Goal: Task Accomplishment & Management: Manage account settings

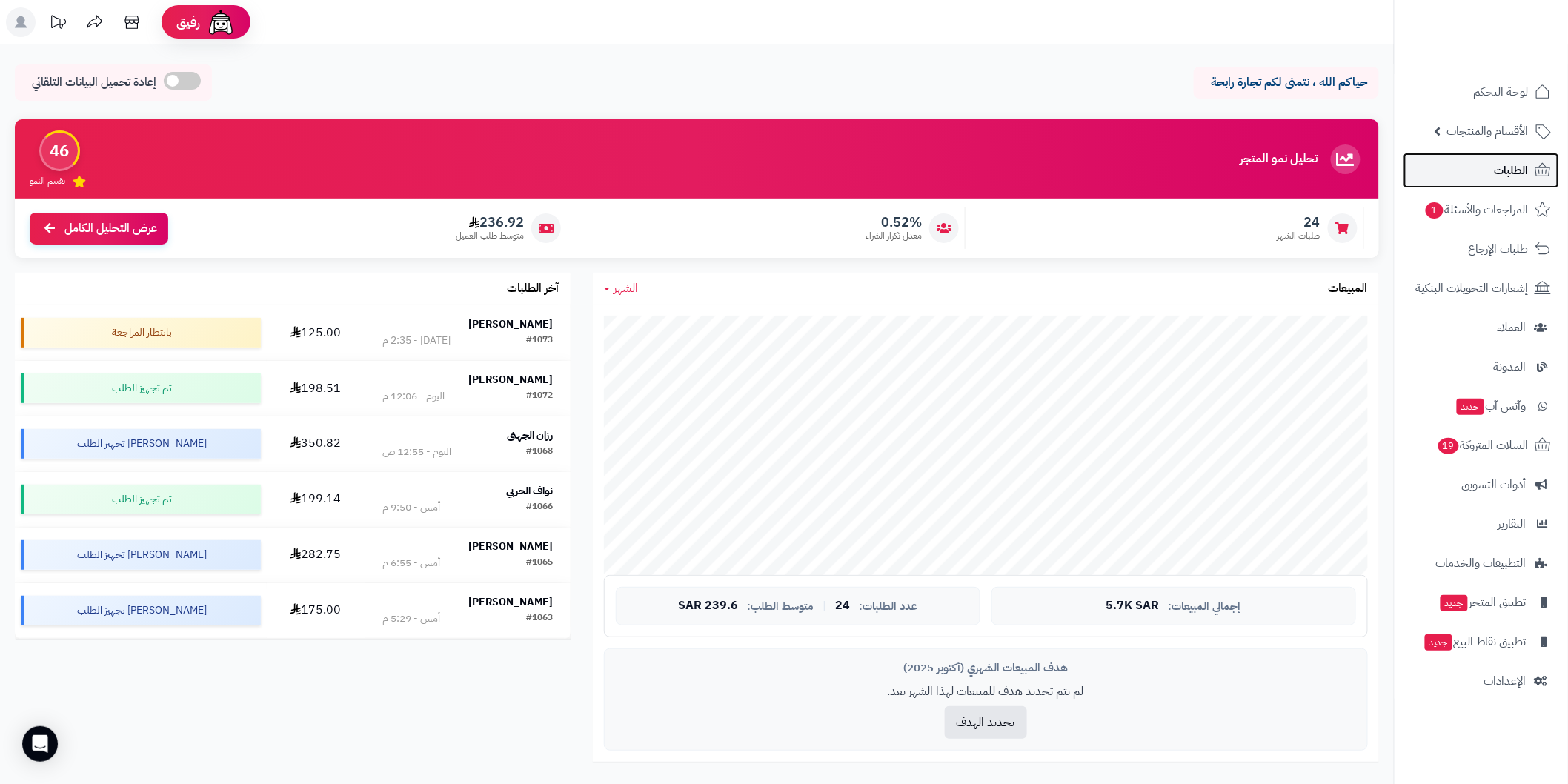
click at [1487, 162] on link "الطلبات" at bounding box center [1481, 171] width 156 height 35
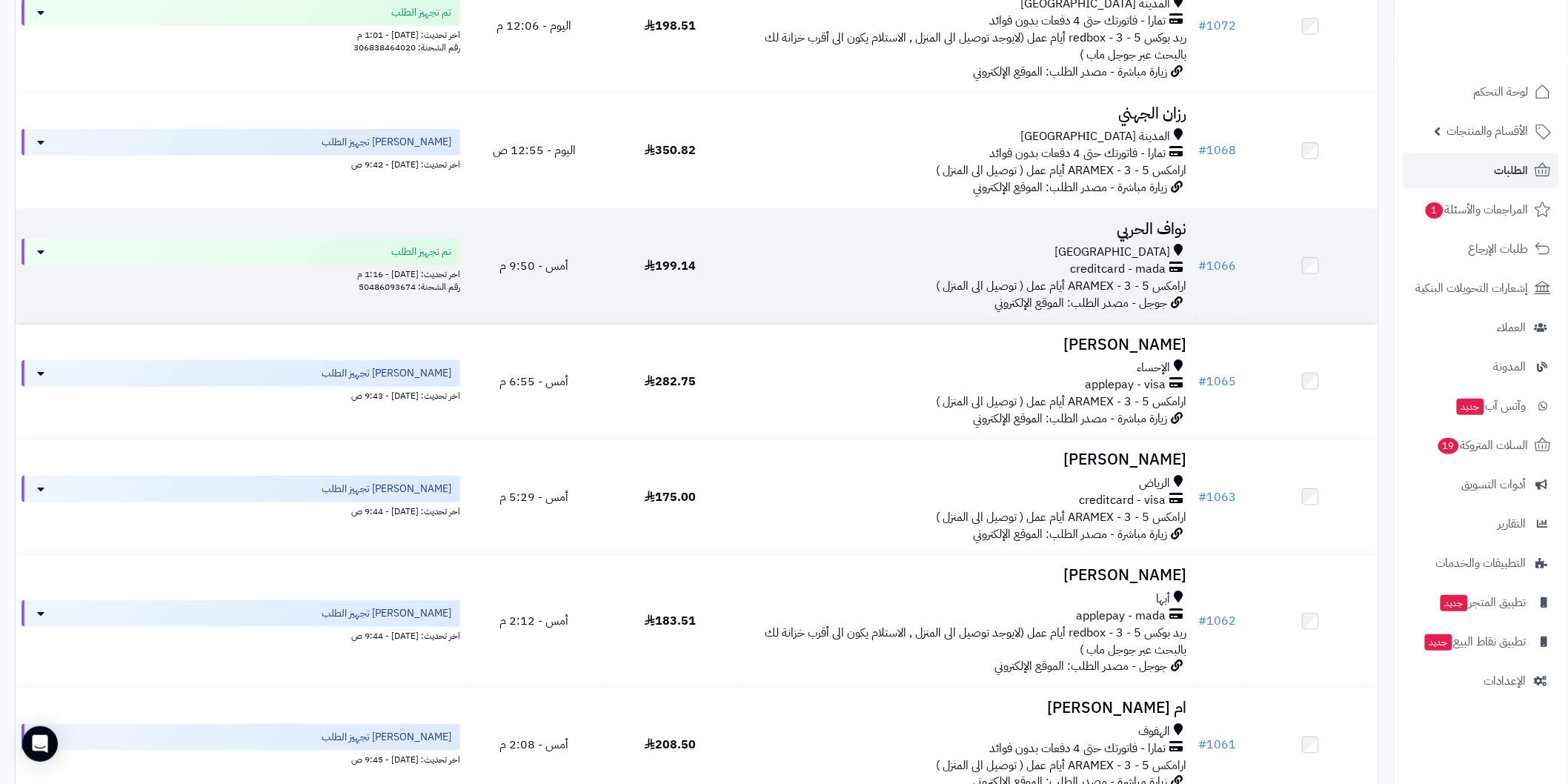
scroll to position [493, 0]
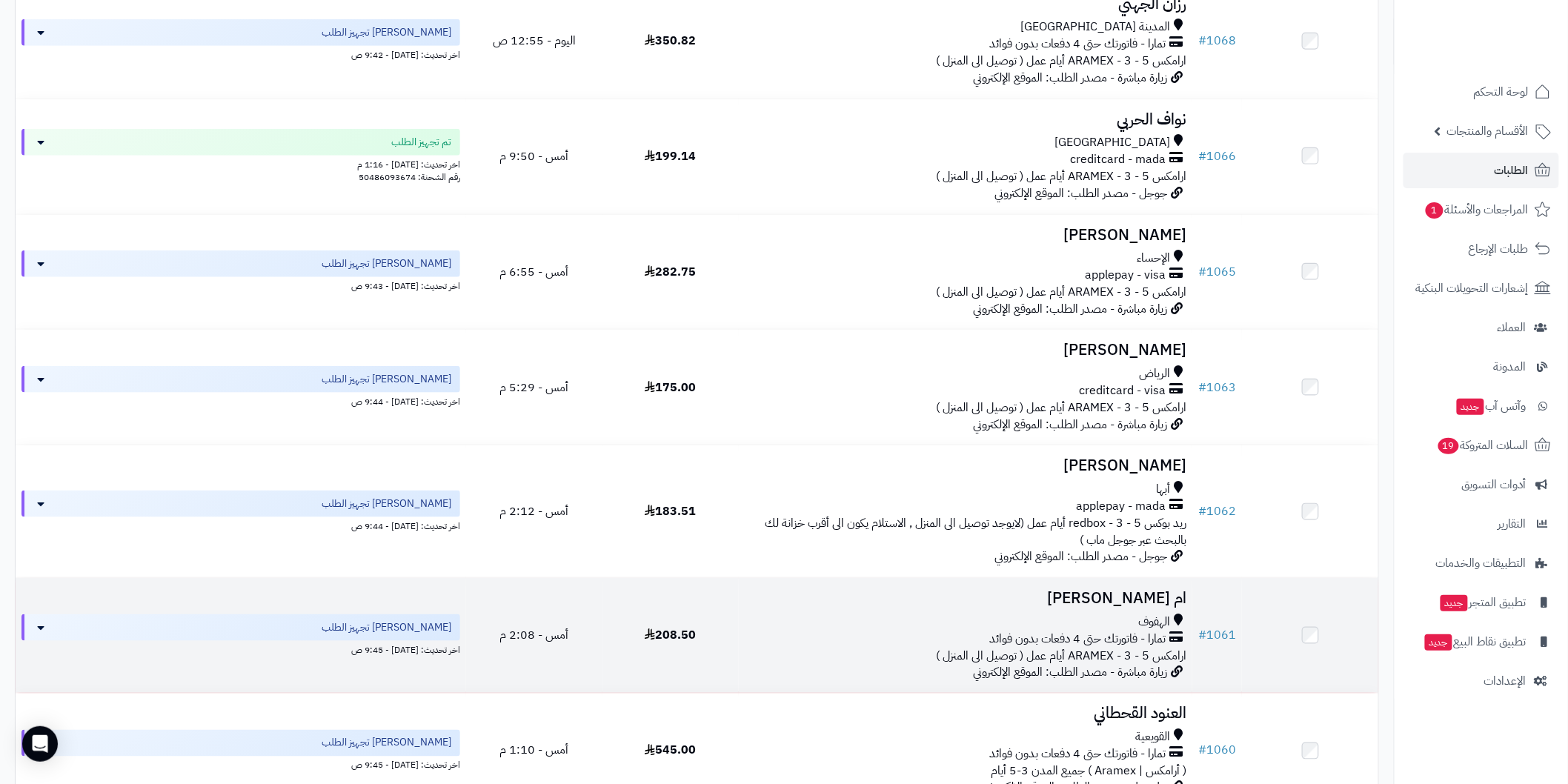
click at [1240, 600] on td "# 1061" at bounding box center [1217, 635] width 49 height 115
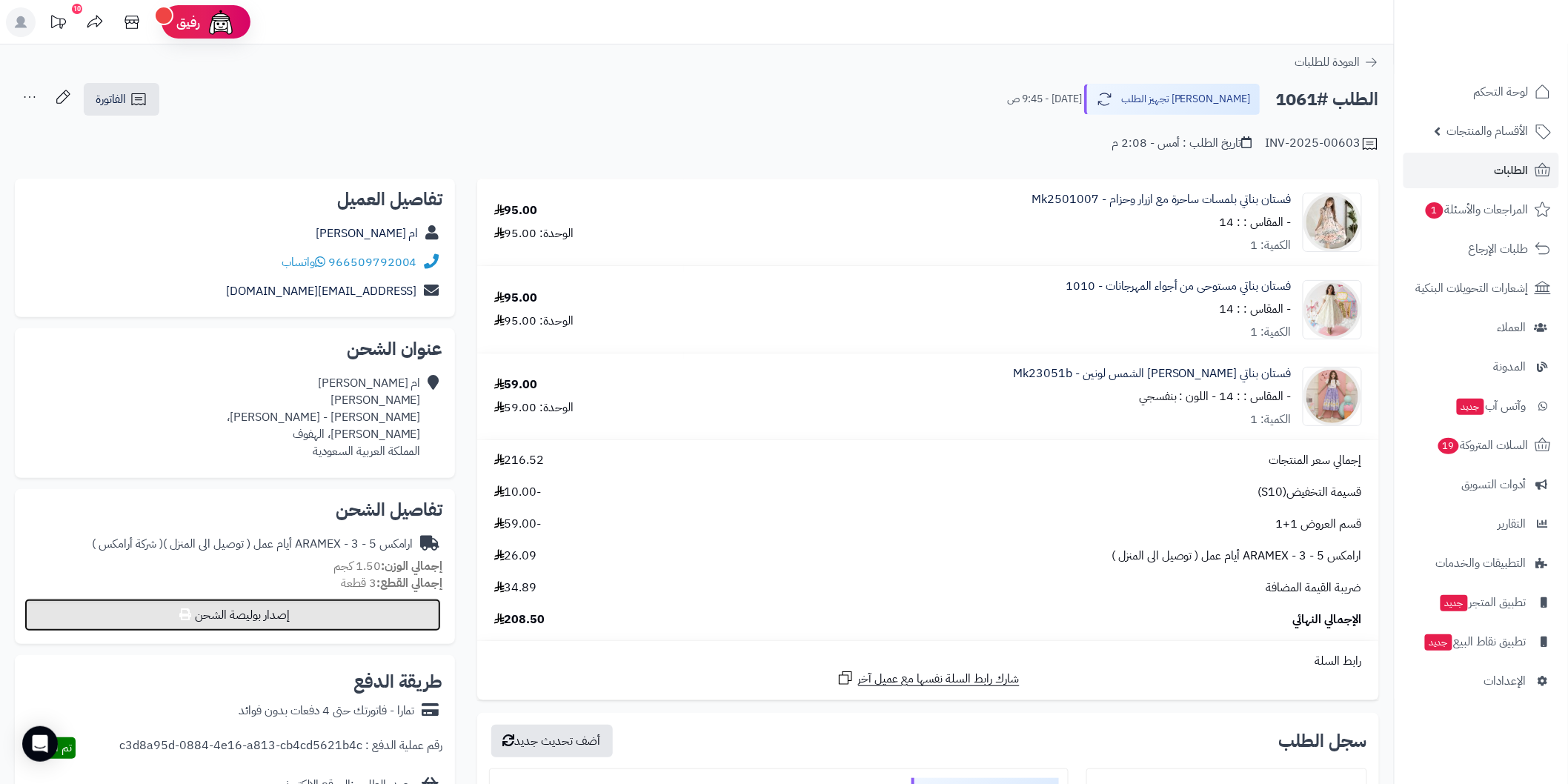
click at [415, 610] on button "إصدار بوليصة الشحن" at bounding box center [233, 614] width 417 height 33
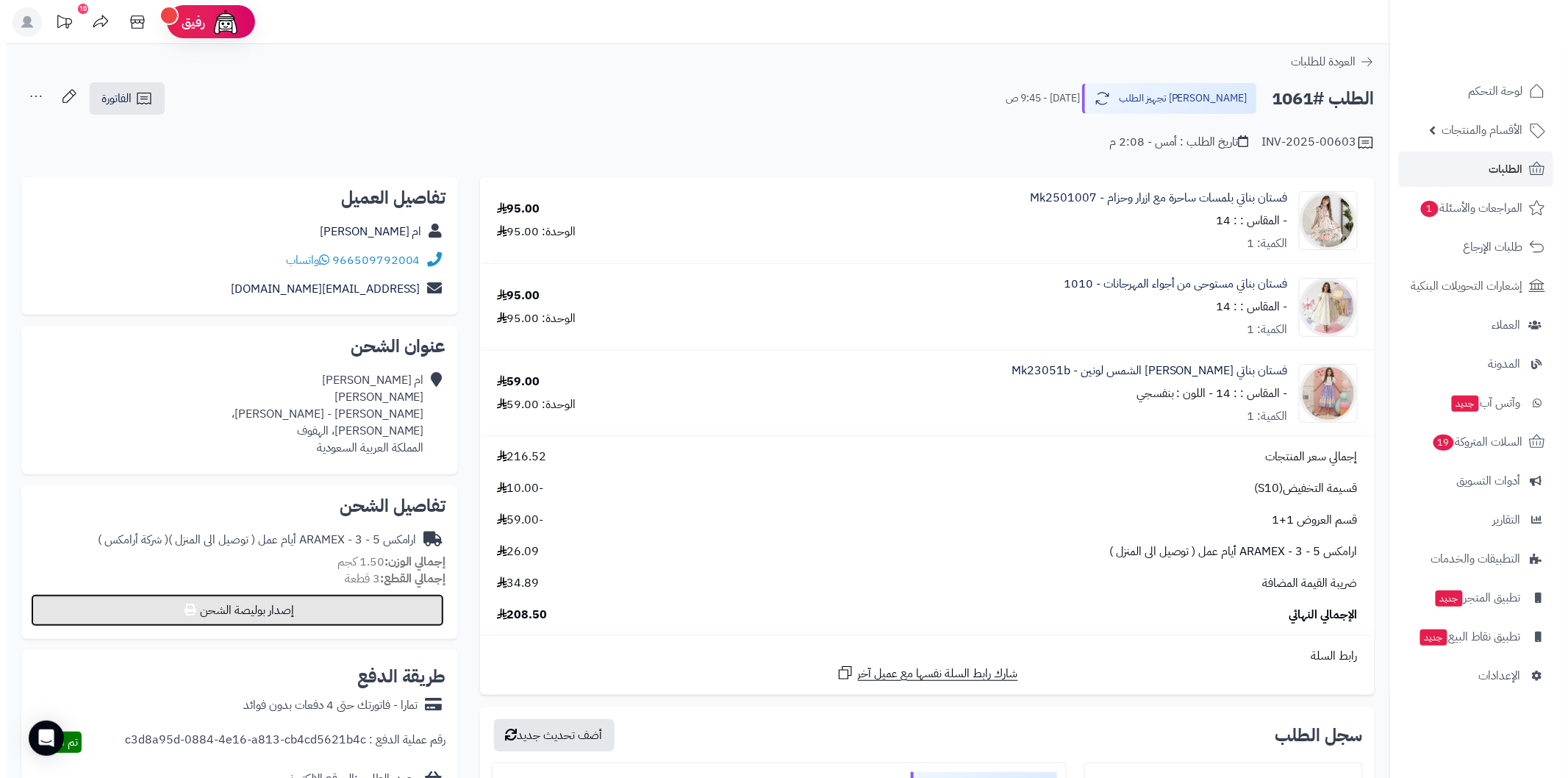
select select "******"
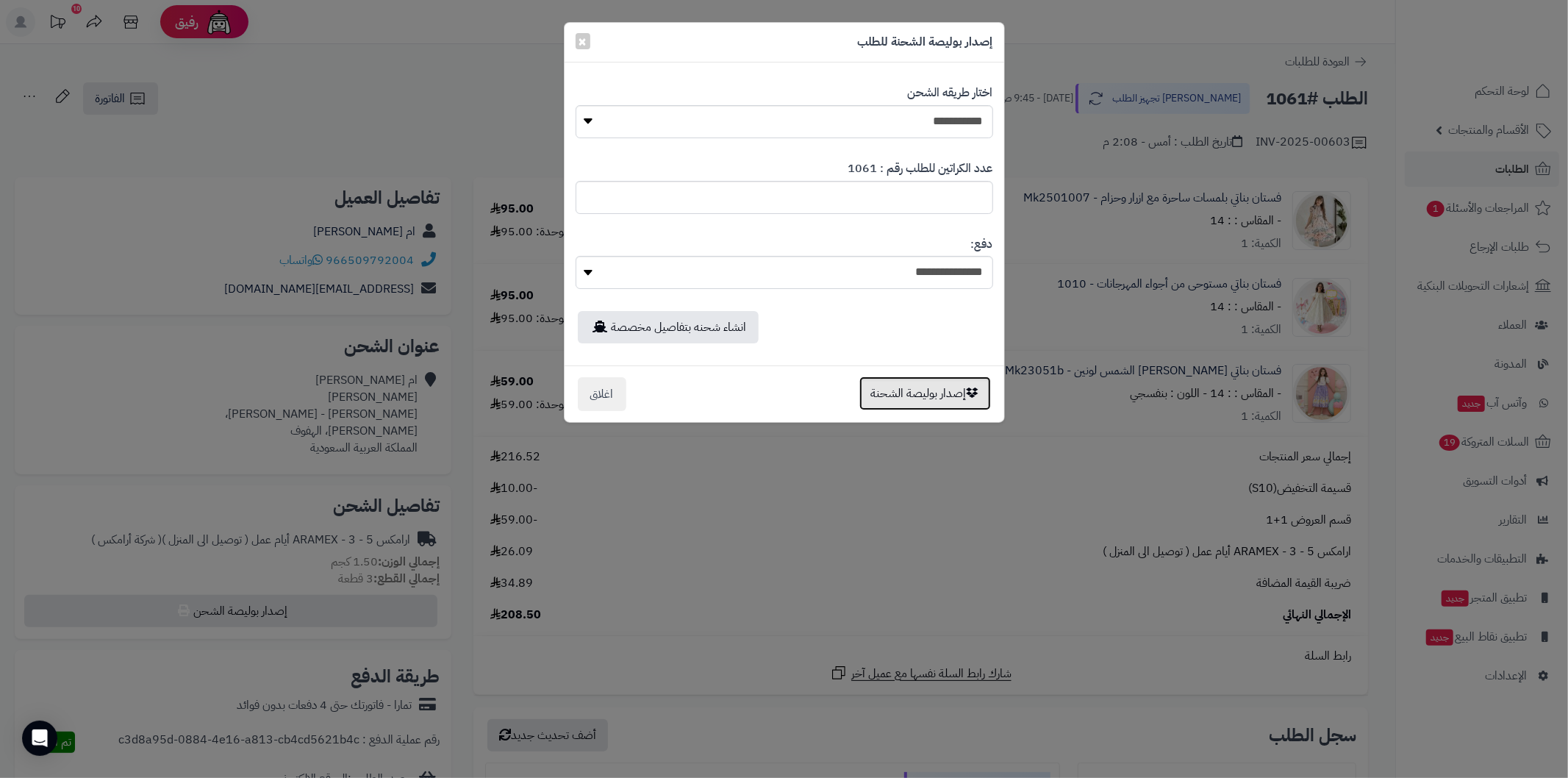
click at [869, 391] on button "إصدار بوليصة الشحنة" at bounding box center [924, 392] width 132 height 34
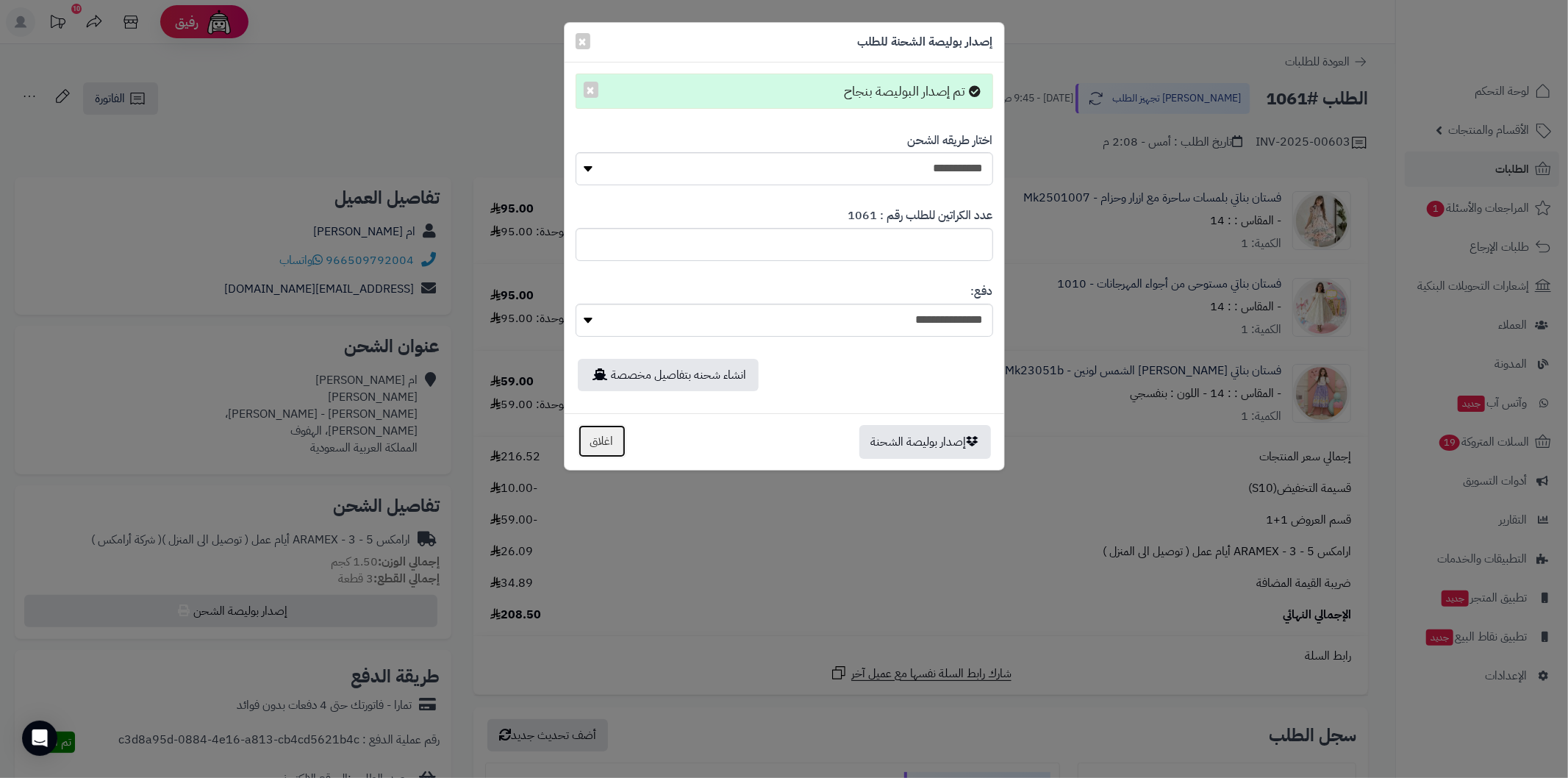
click at [612, 442] on button "اغلاق" at bounding box center [602, 440] width 49 height 34
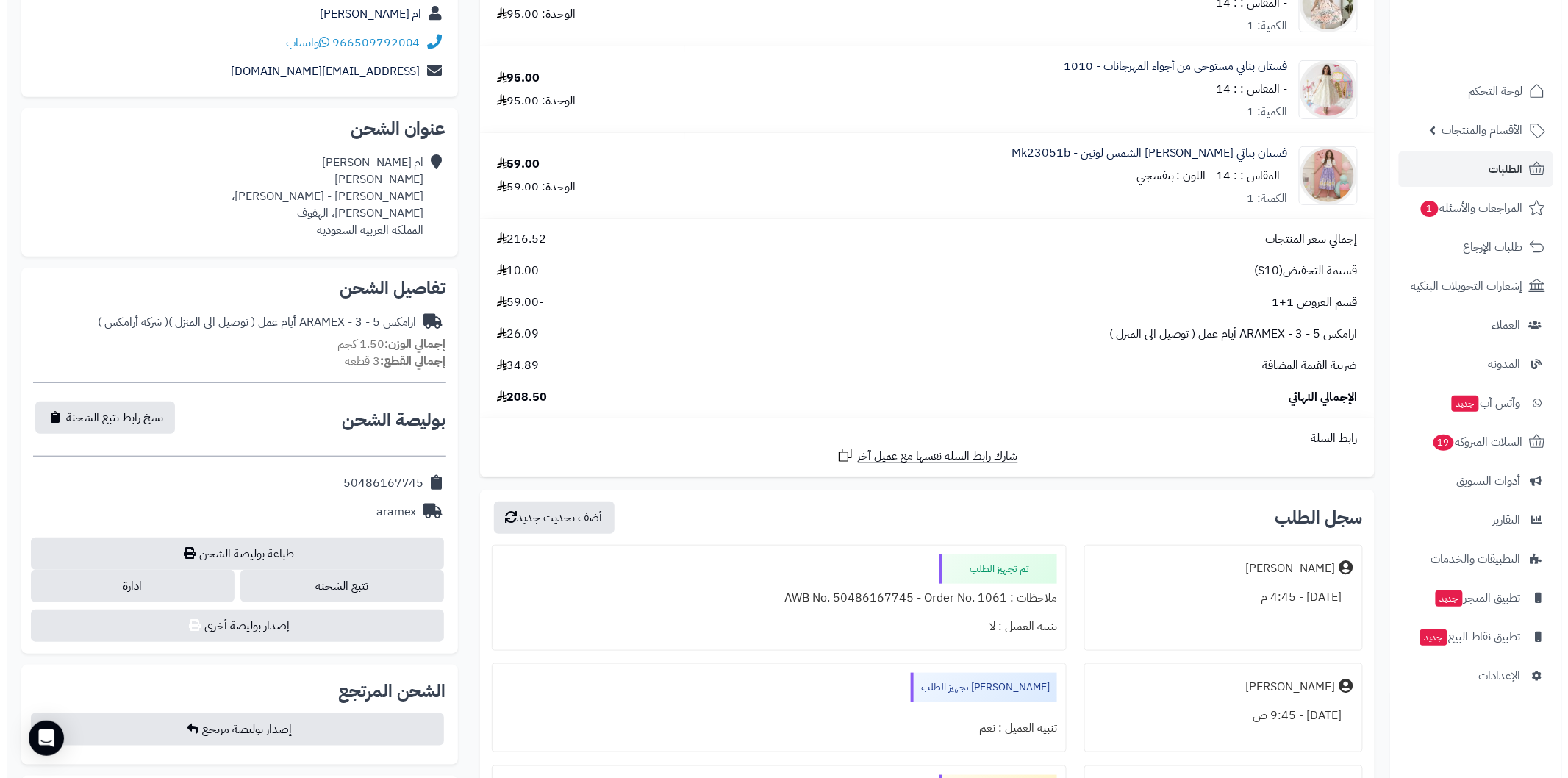
scroll to position [272, 0]
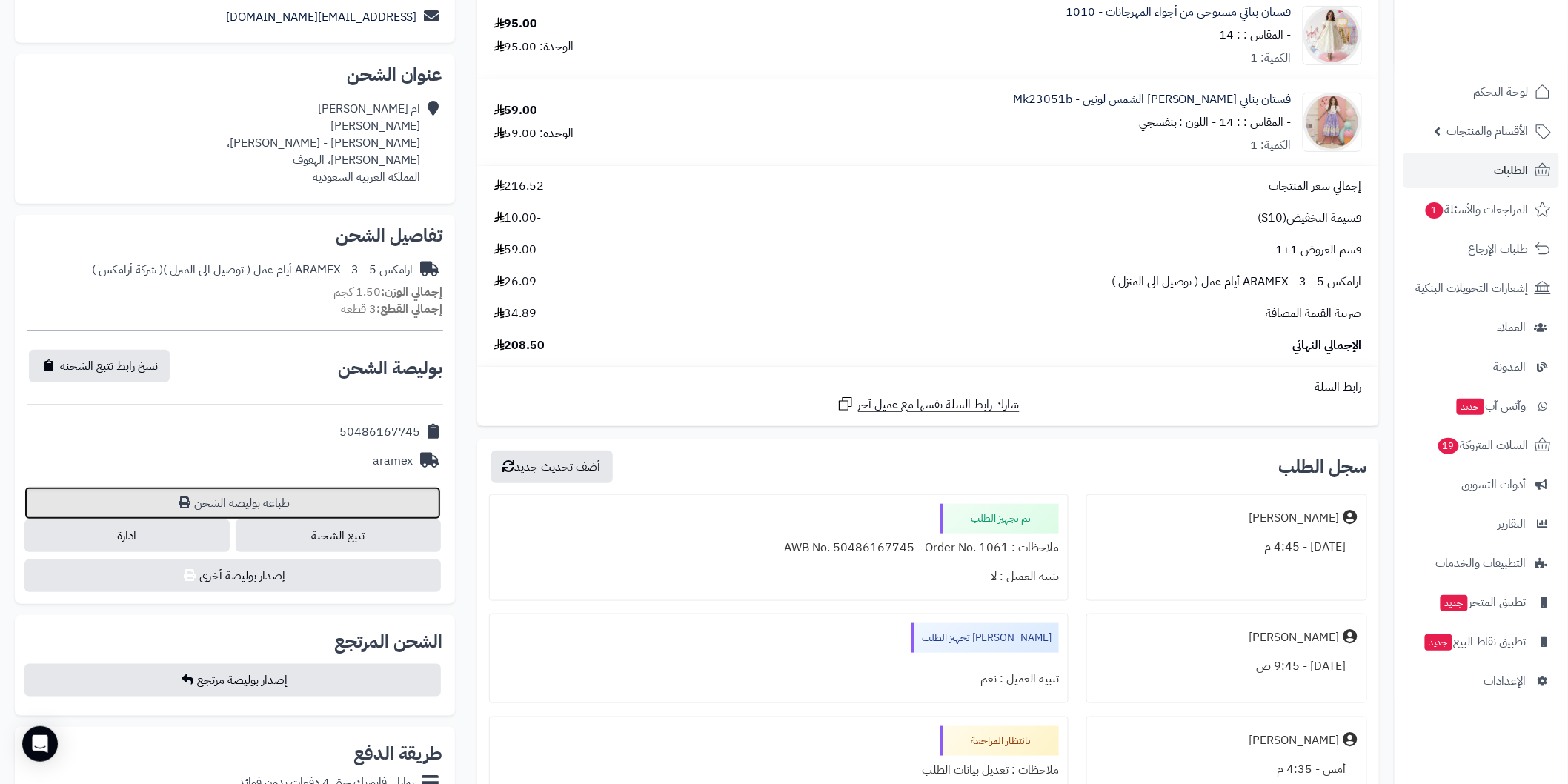
click at [409, 497] on link "طباعة بوليصة الشحن" at bounding box center [233, 503] width 417 height 33
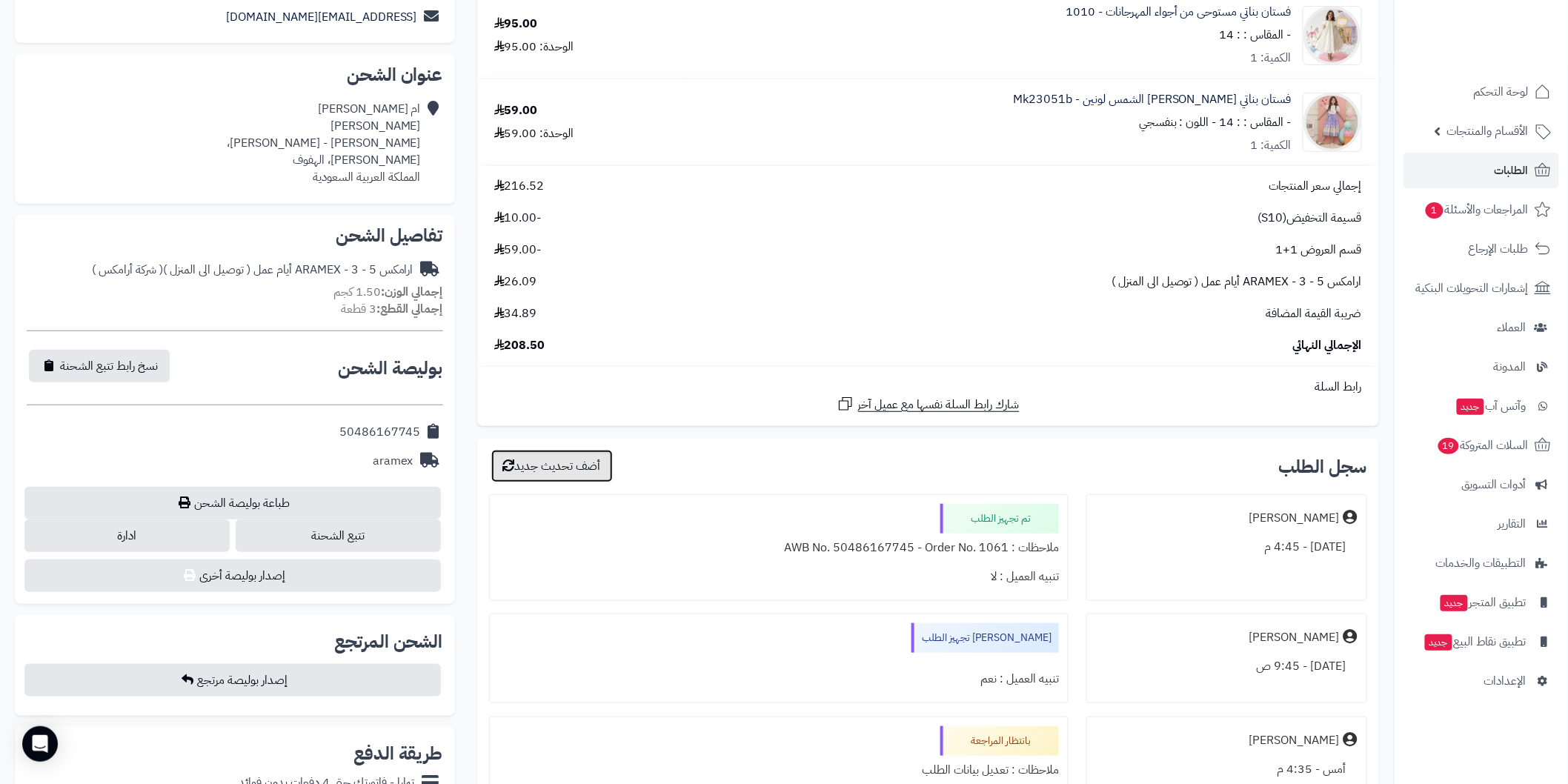
click at [597, 474] on button "أضف تحديث جديد" at bounding box center [552, 466] width 121 height 33
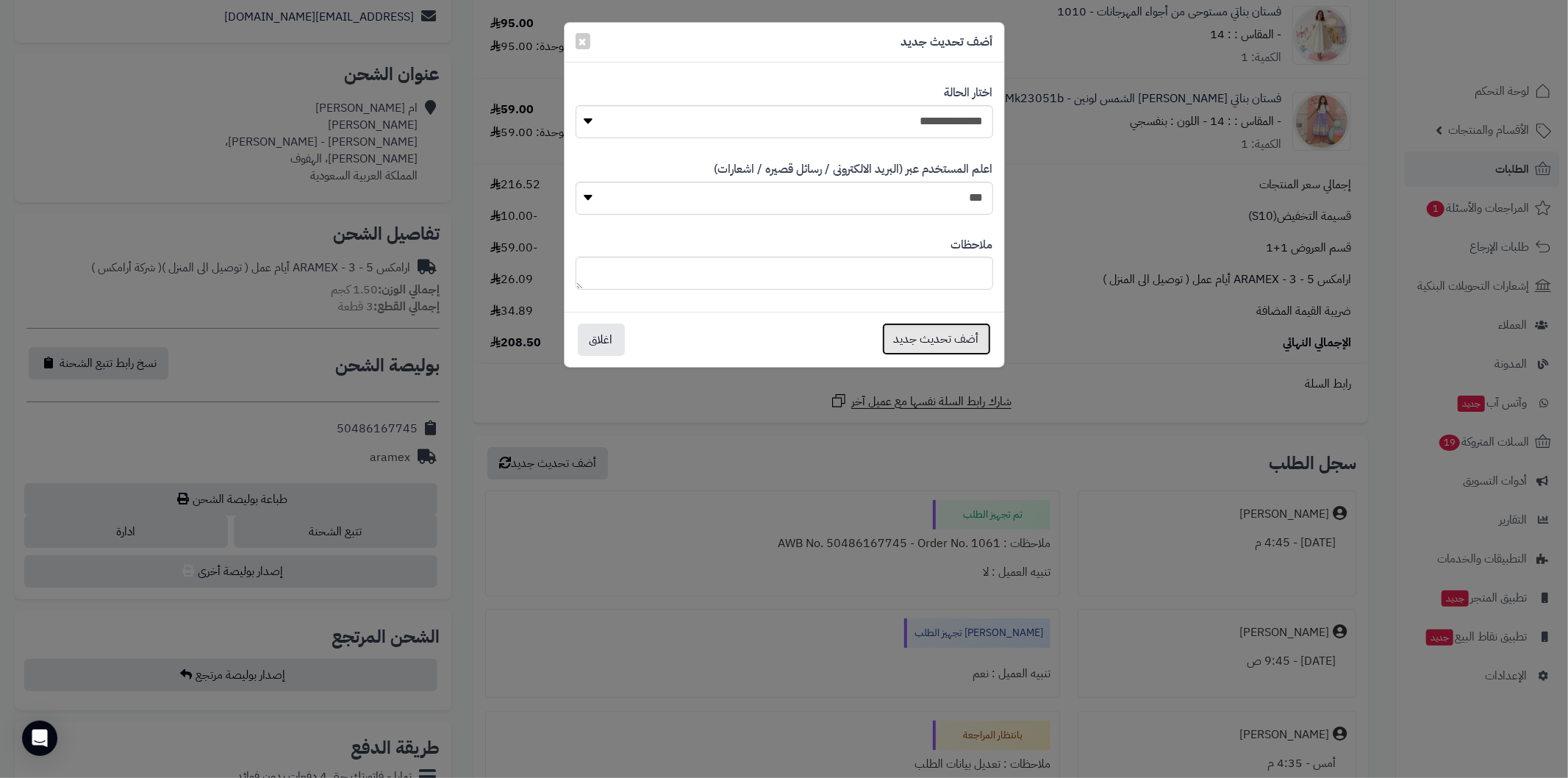
click at [937, 340] on button "أضف تحديث جديد" at bounding box center [936, 338] width 109 height 32
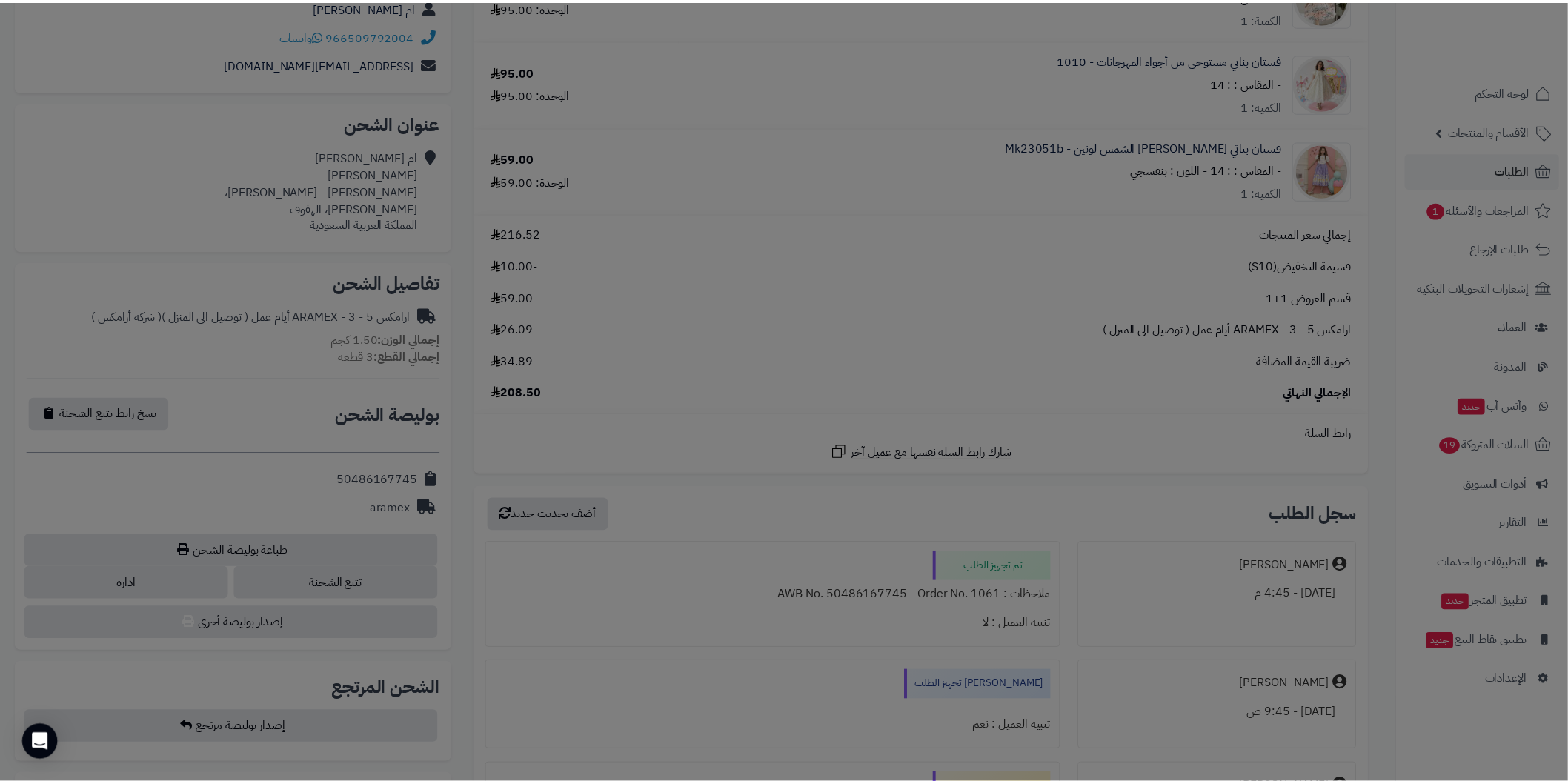
scroll to position [323, 0]
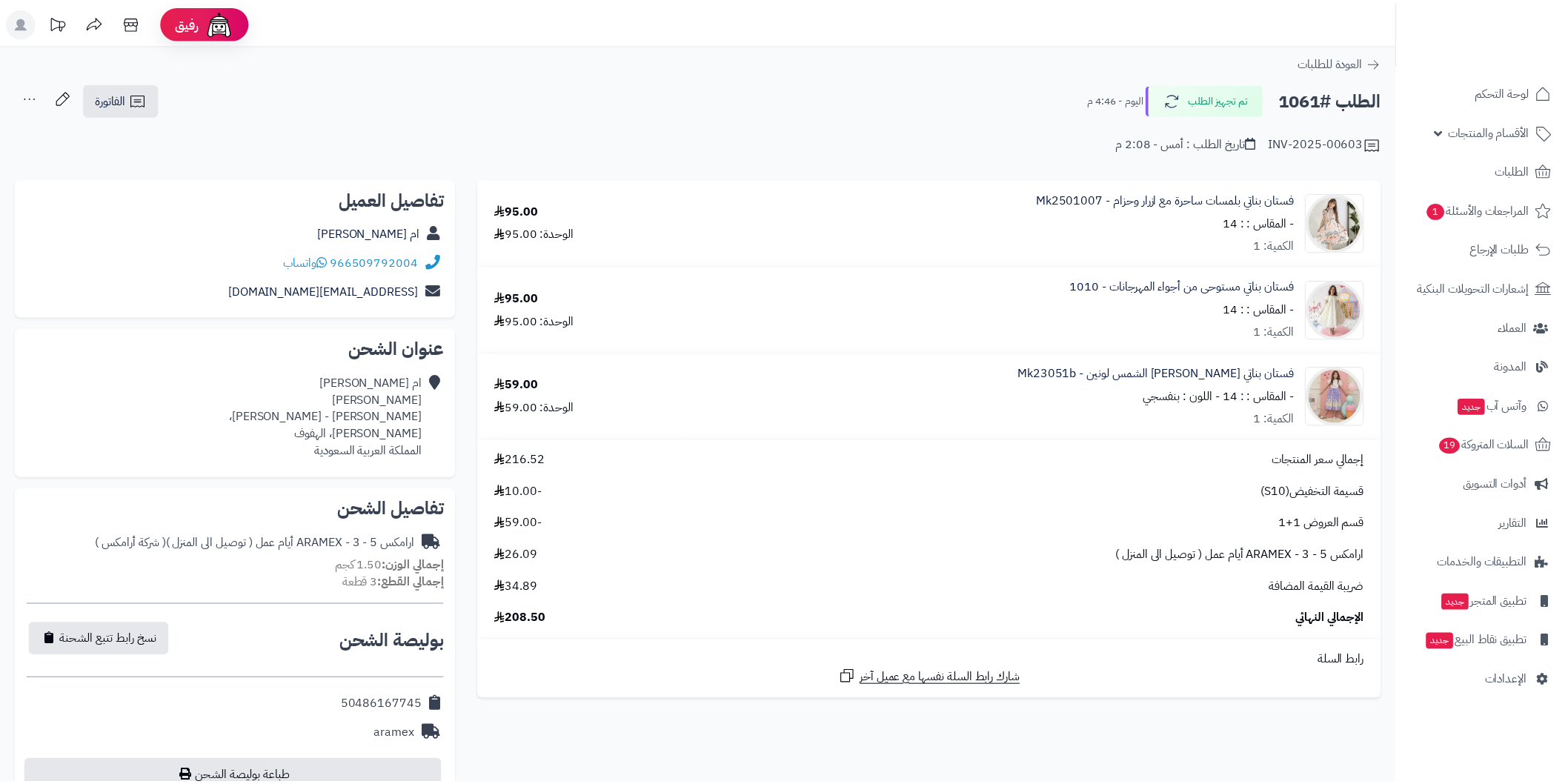
scroll to position [274, 0]
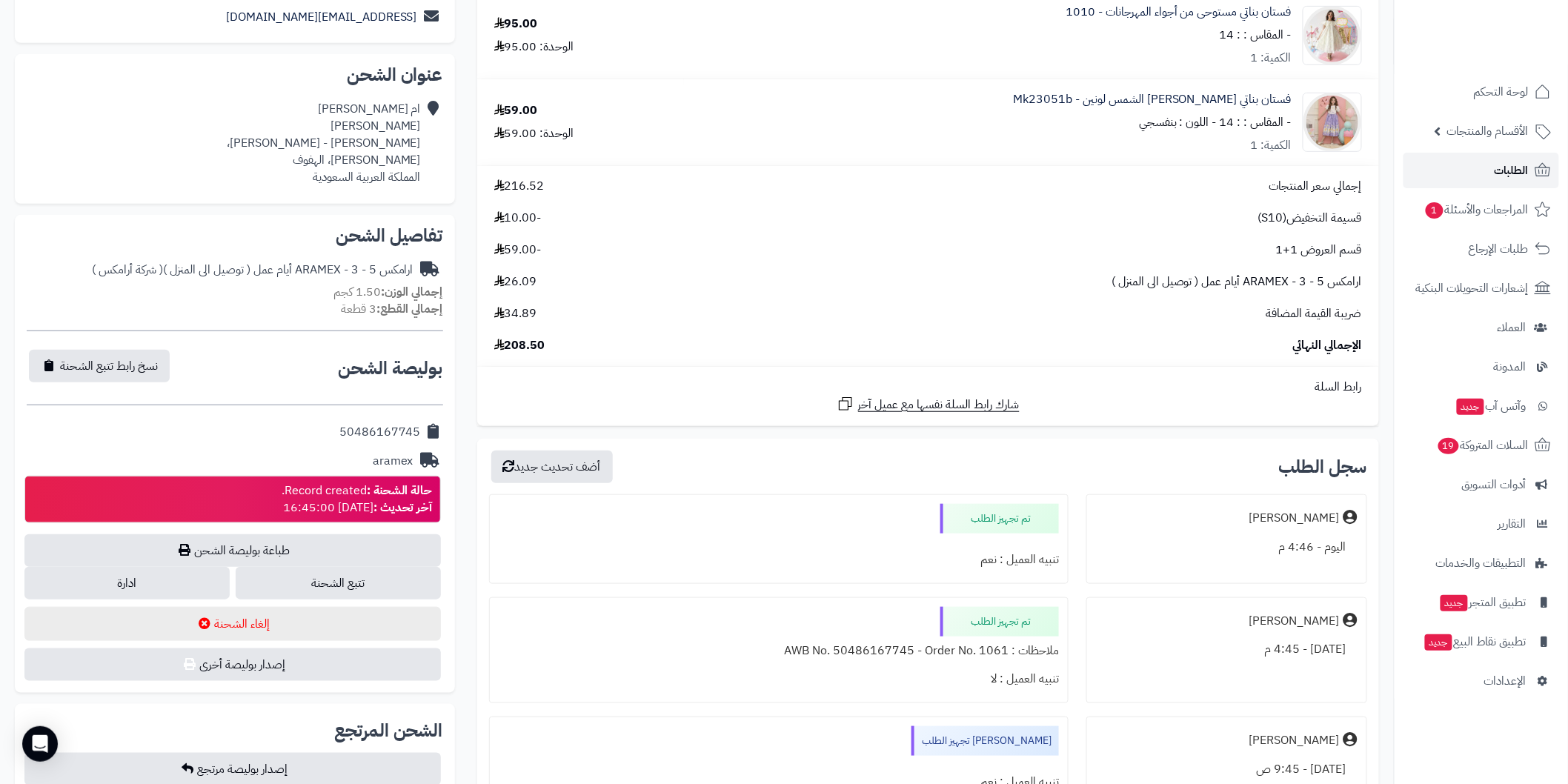
click at [1514, 171] on span "الطلبات" at bounding box center [1512, 171] width 34 height 21
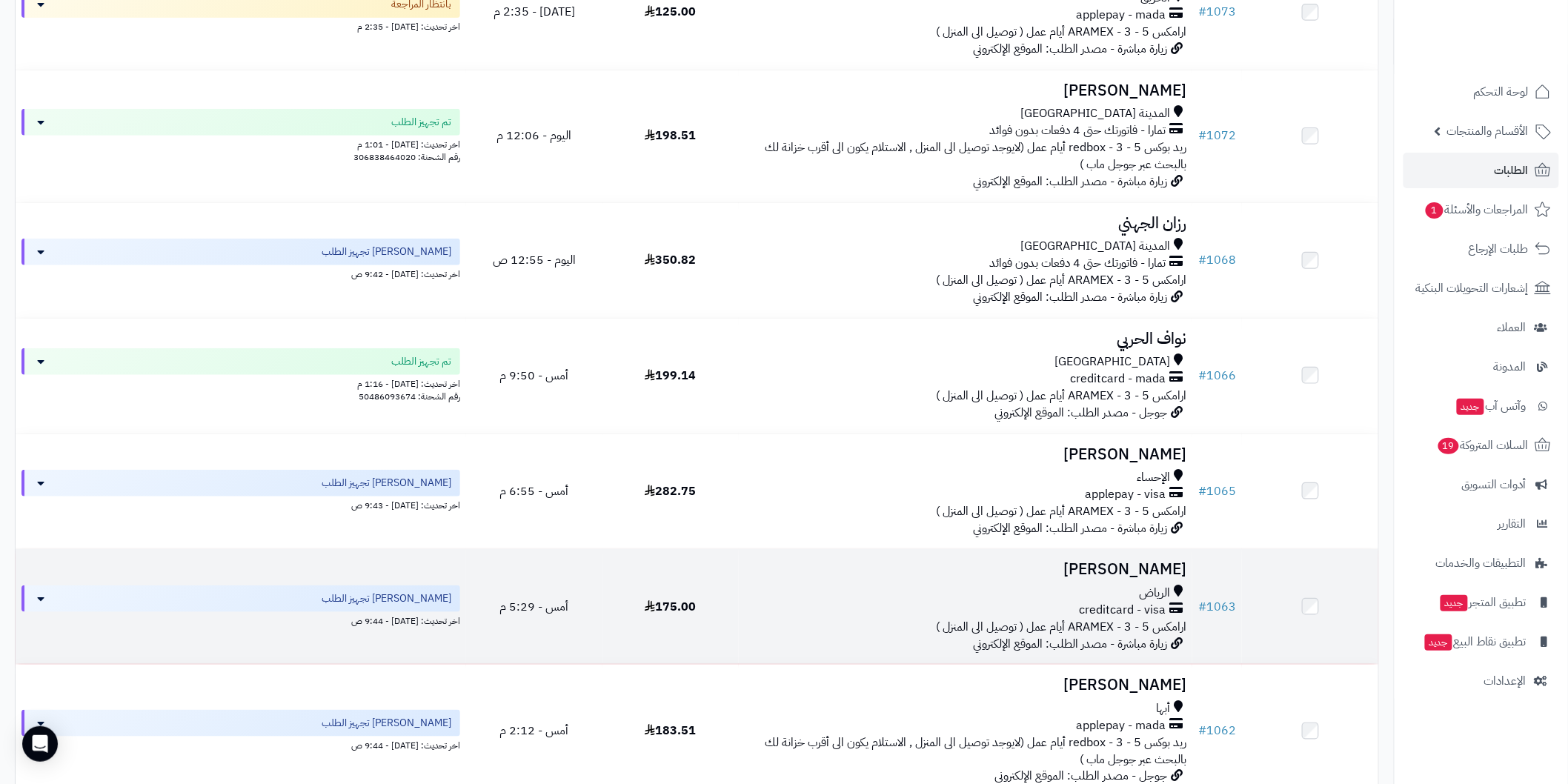
scroll to position [384, 0]
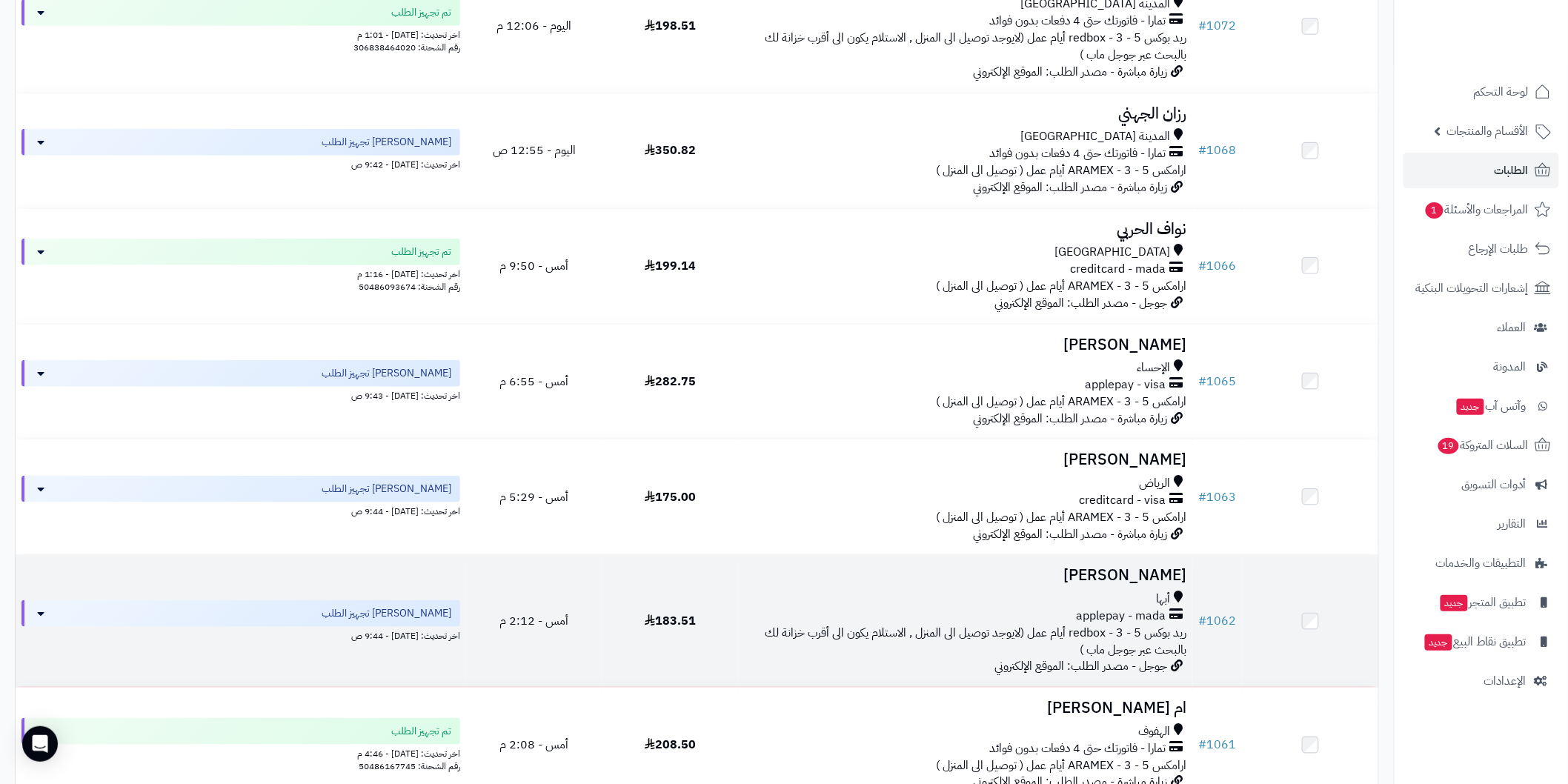
click at [1210, 571] on td "# 1062" at bounding box center [1217, 621] width 49 height 132
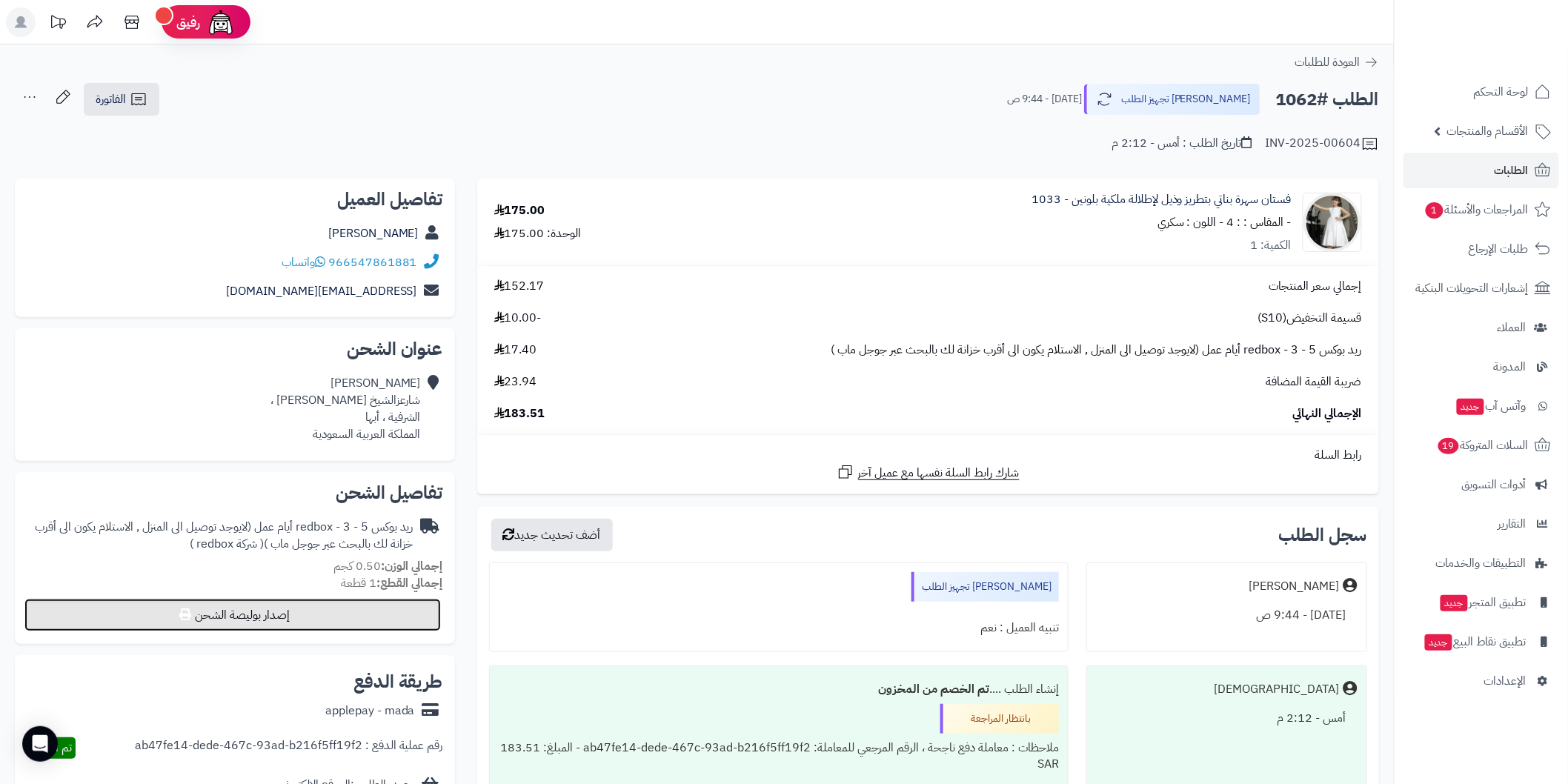
click at [424, 620] on button "إصدار بوليصة الشحن" at bounding box center [233, 614] width 417 height 33
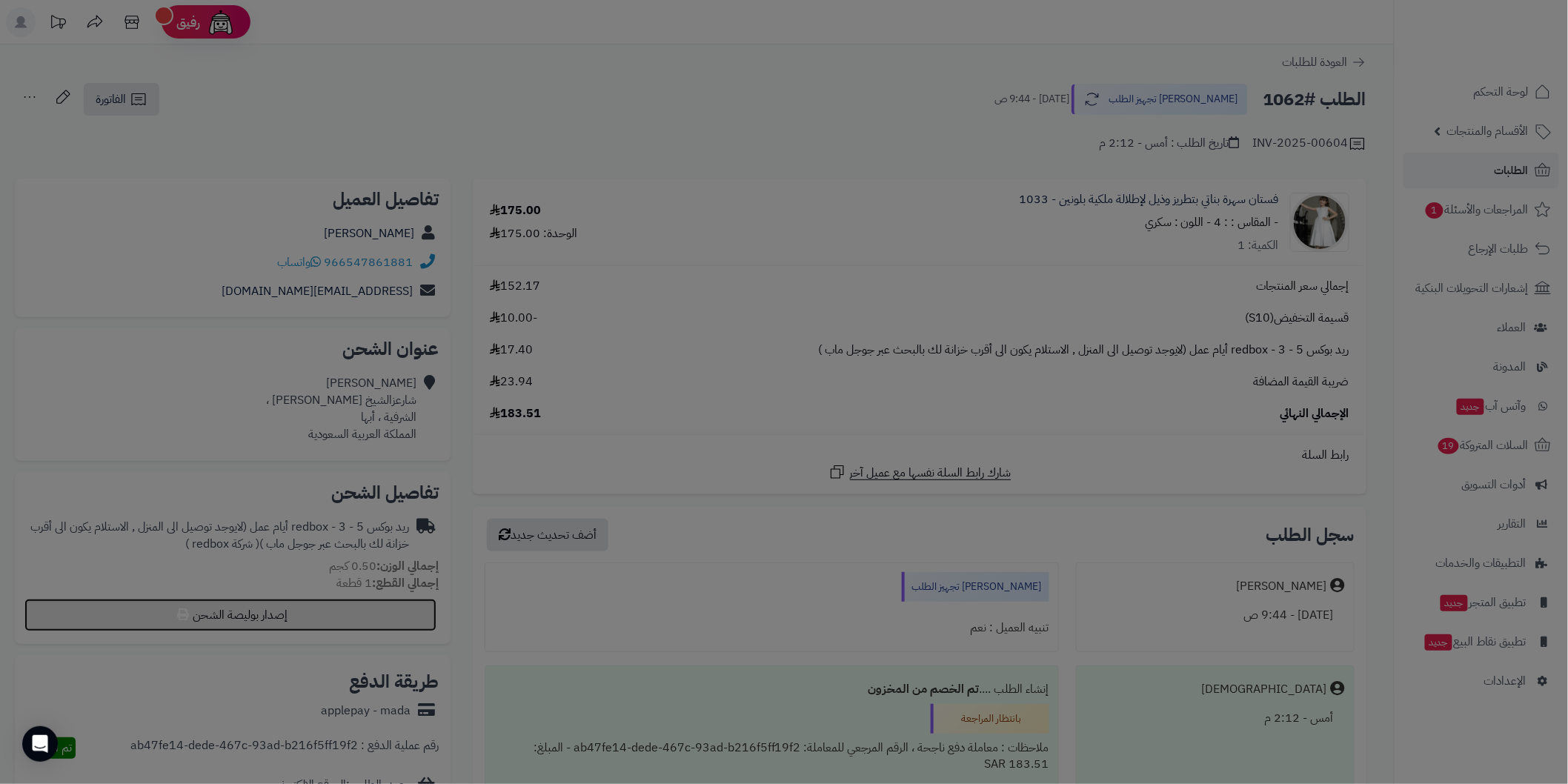
select select "******"
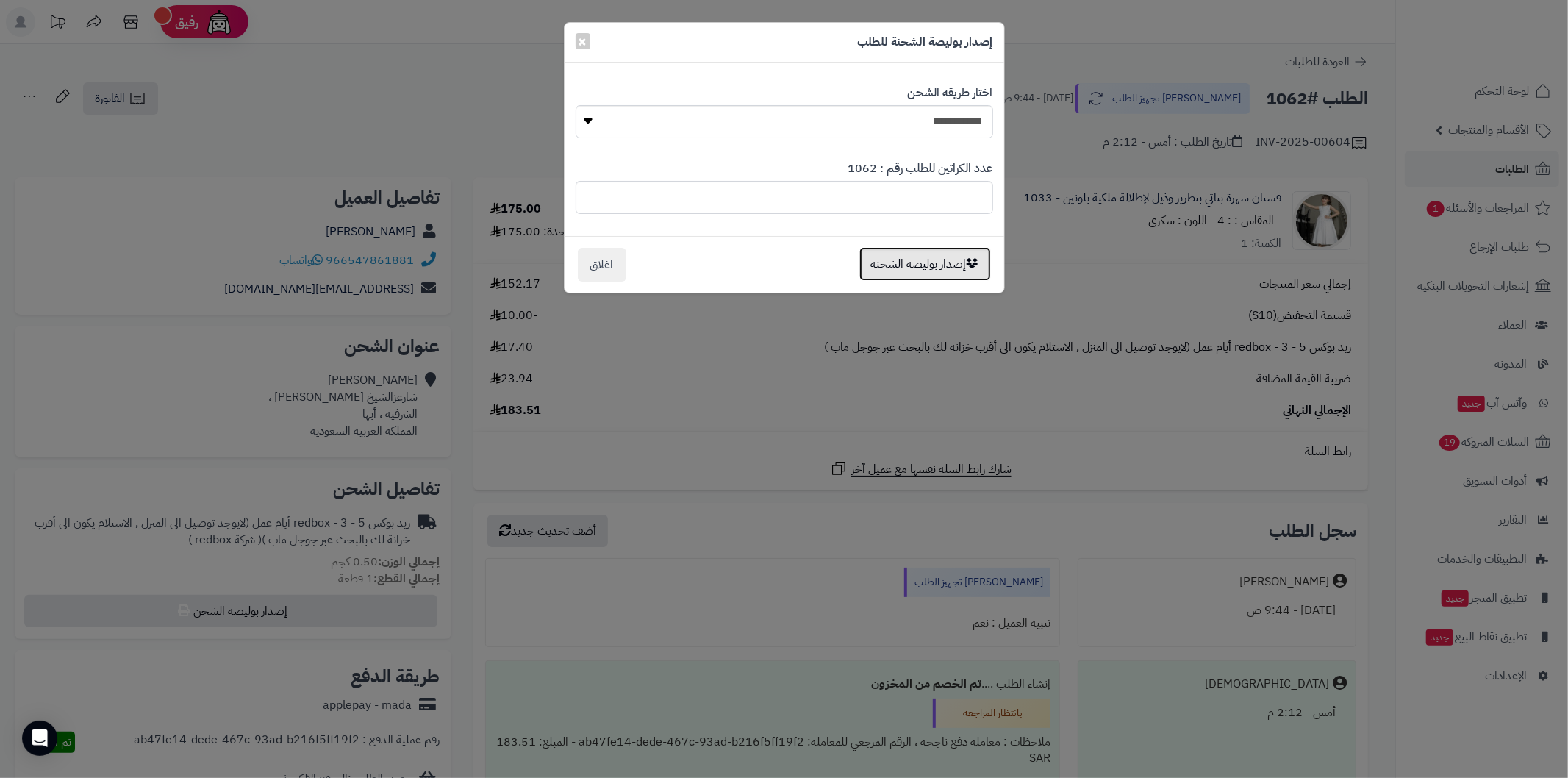
click at [917, 263] on button "إصدار بوليصة الشحنة" at bounding box center [924, 263] width 132 height 34
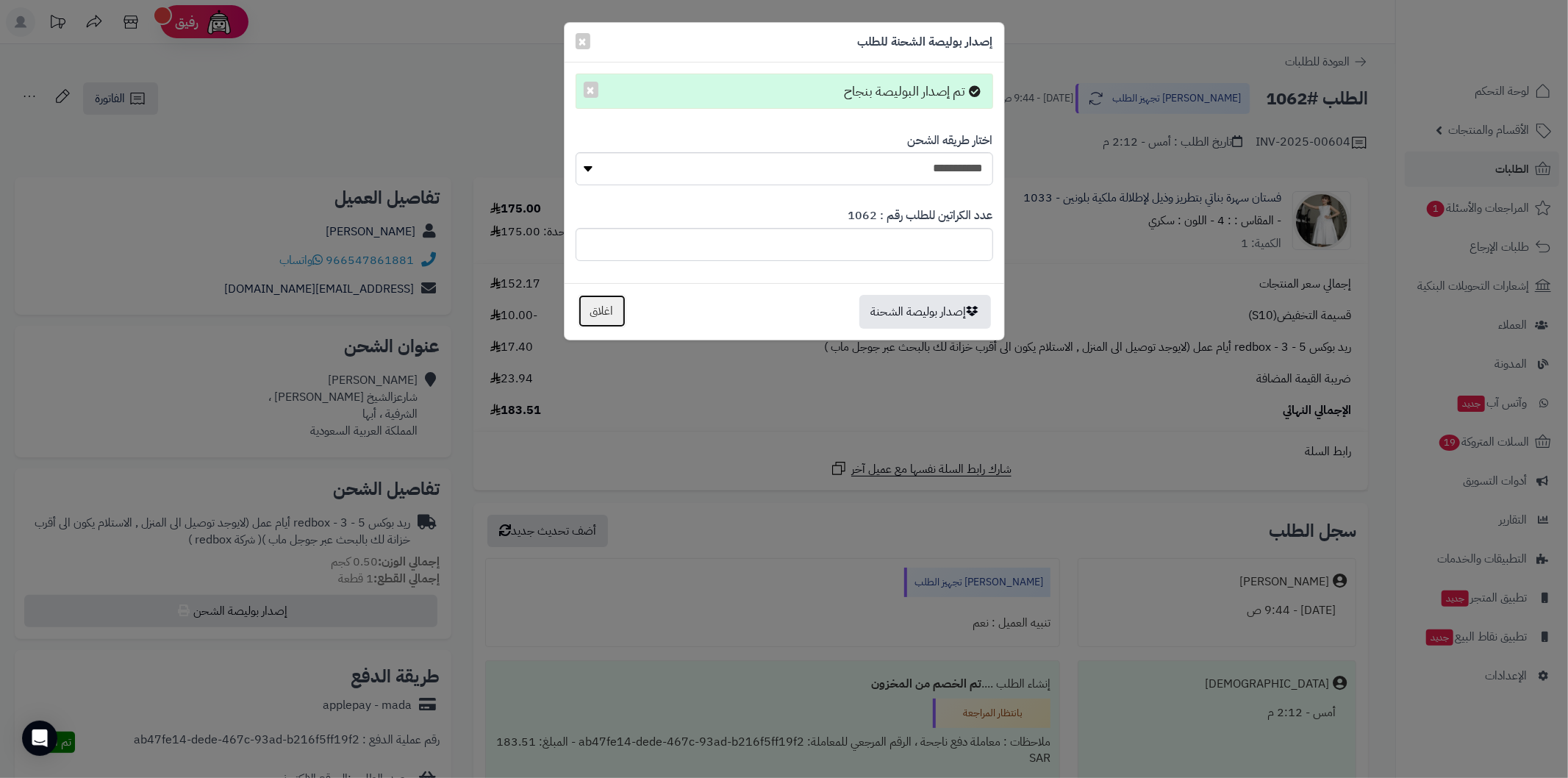
click at [614, 315] on button "اغلاق" at bounding box center [602, 311] width 49 height 34
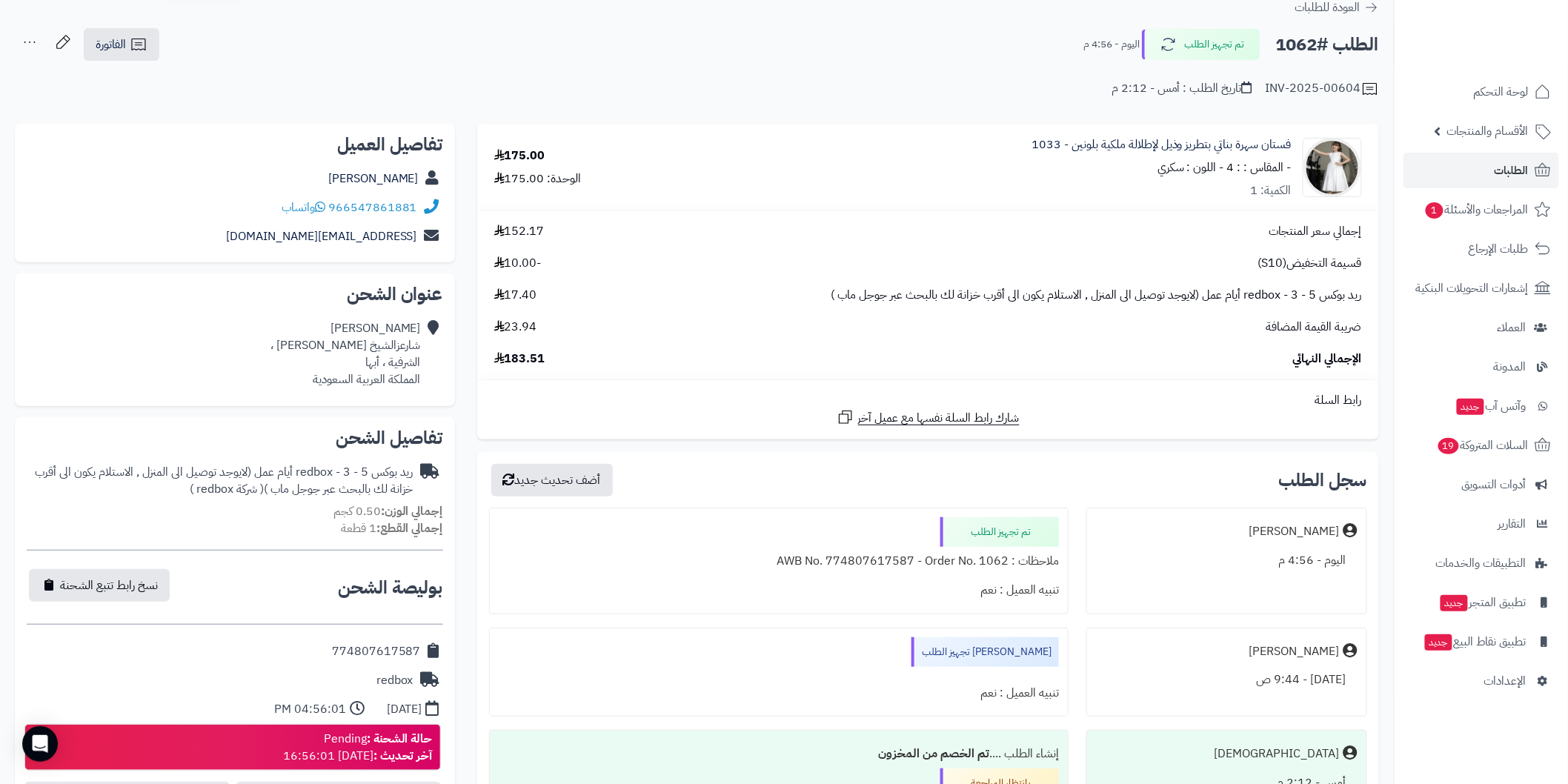
scroll to position [164, 0]
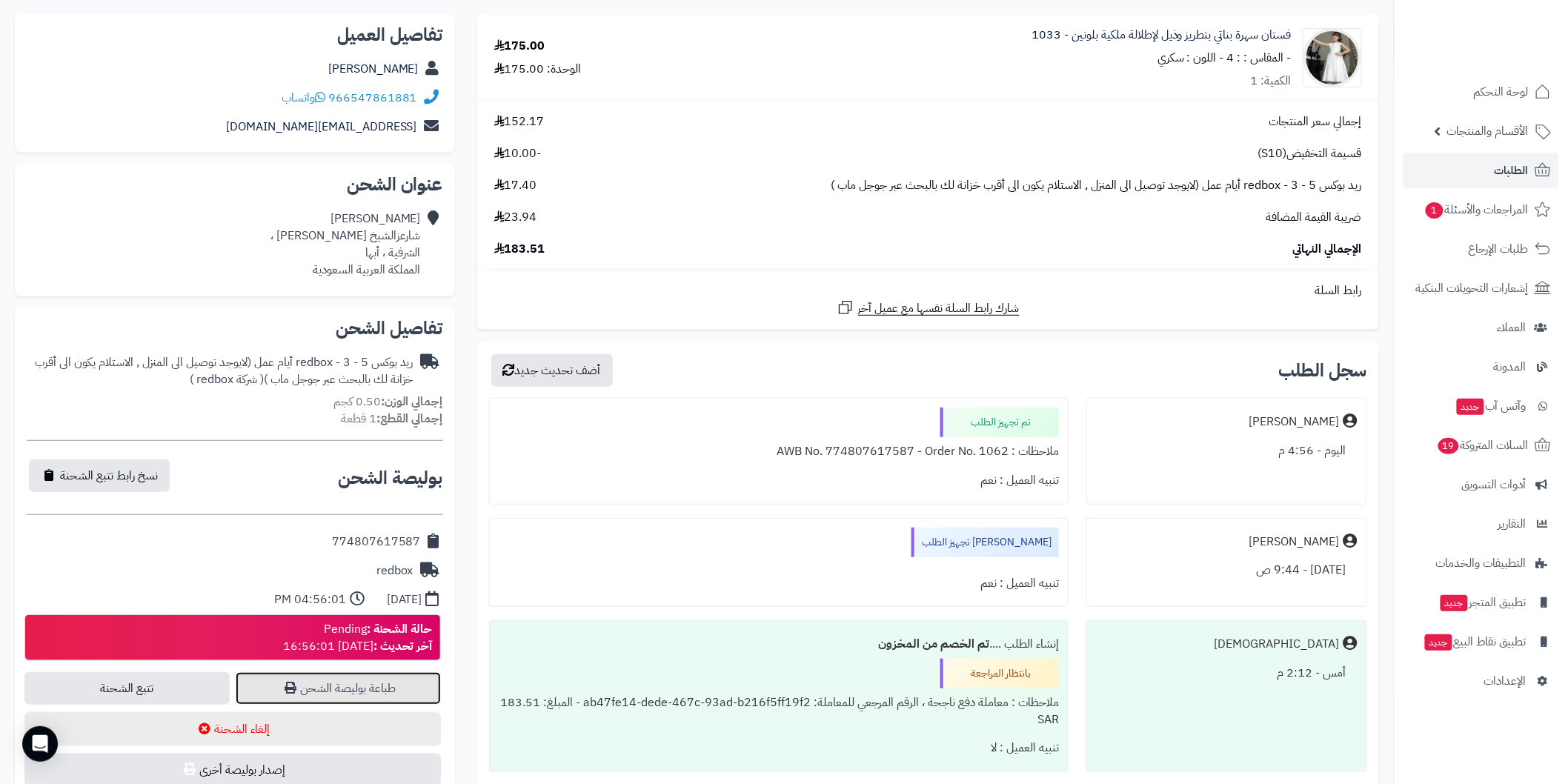
click at [389, 690] on link "طباعة بوليصة الشحن" at bounding box center [338, 687] width 205 height 33
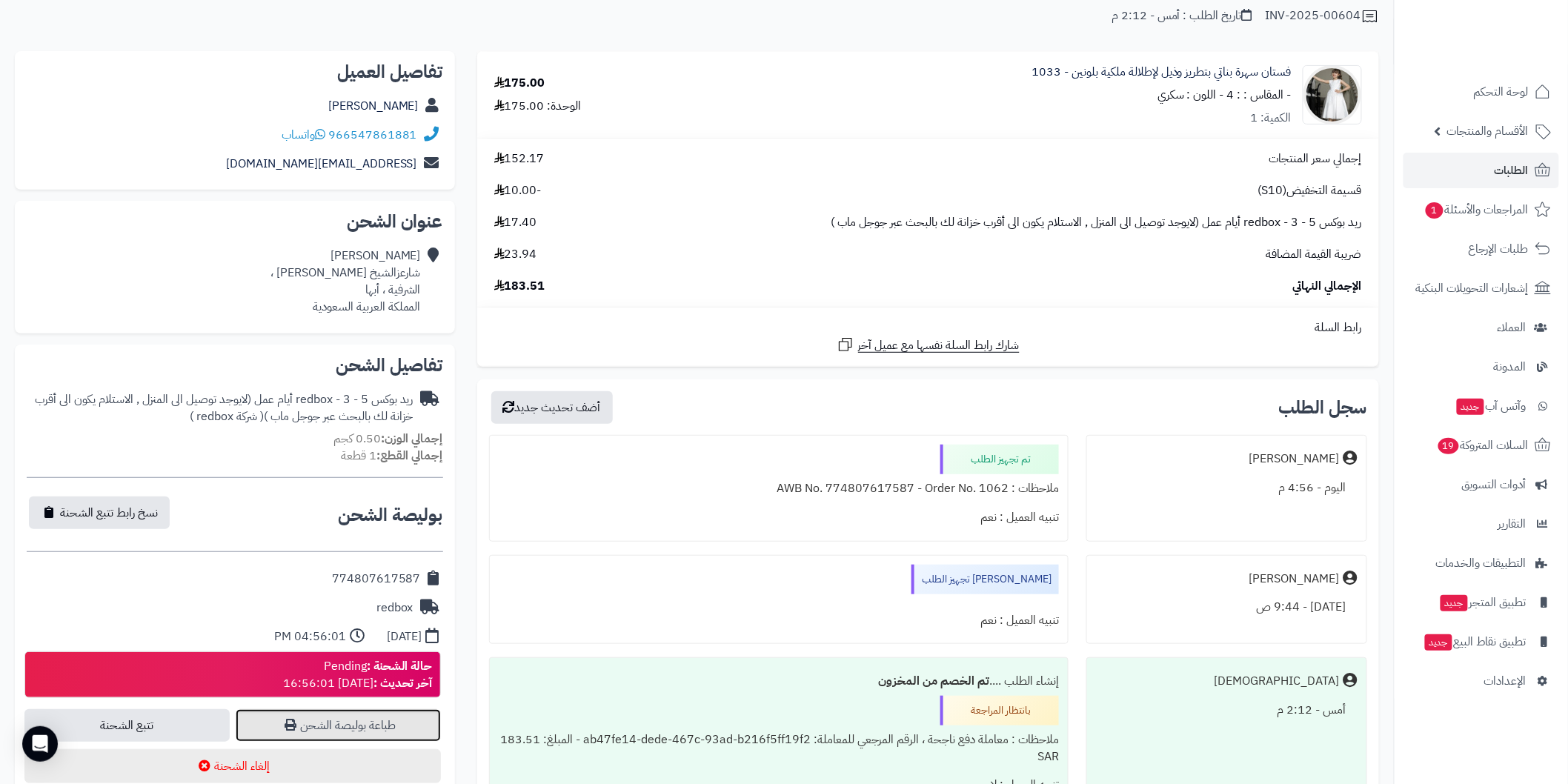
scroll to position [104, 0]
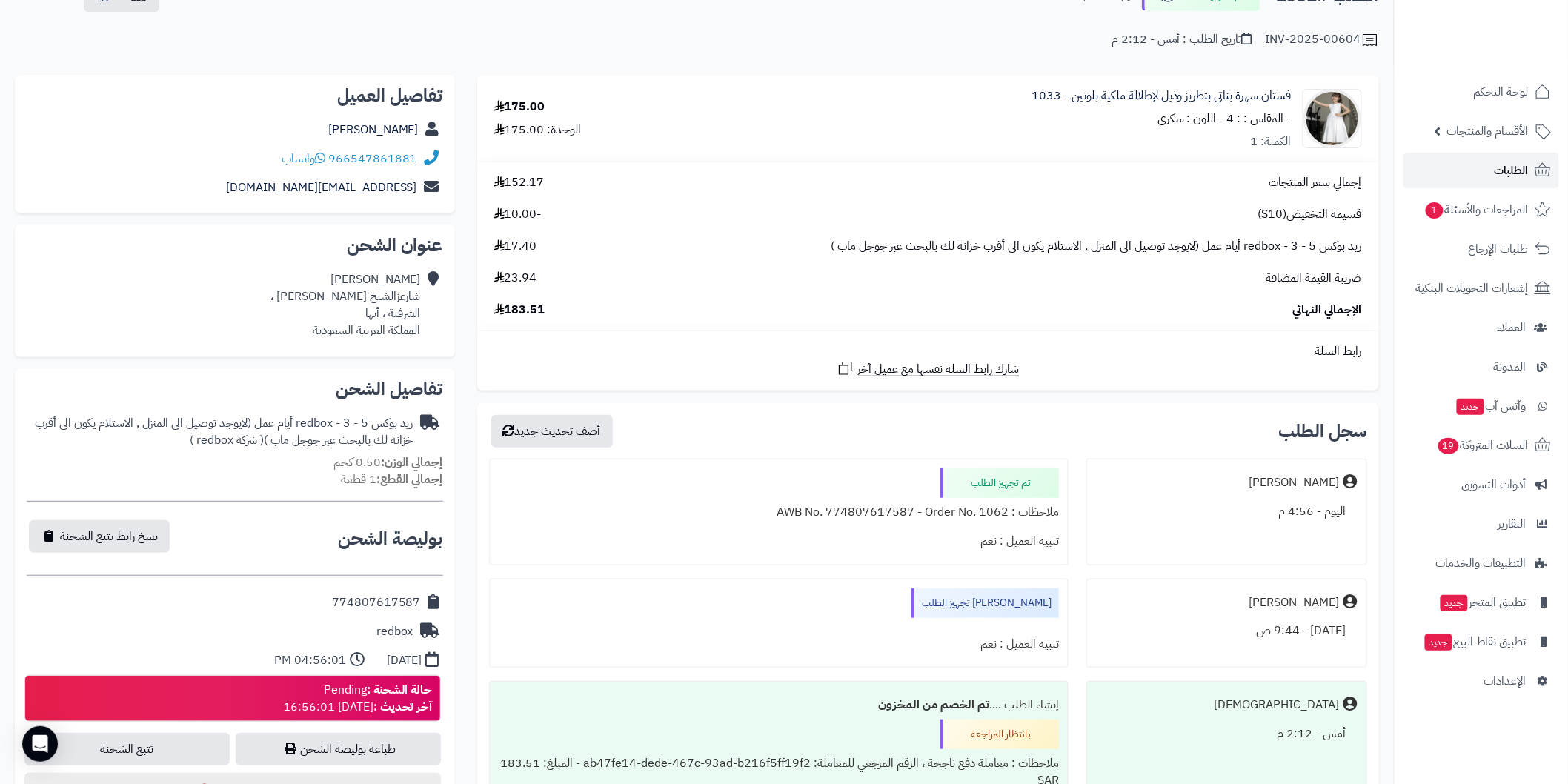
click at [1528, 174] on span "الطلبات" at bounding box center [1512, 171] width 34 height 21
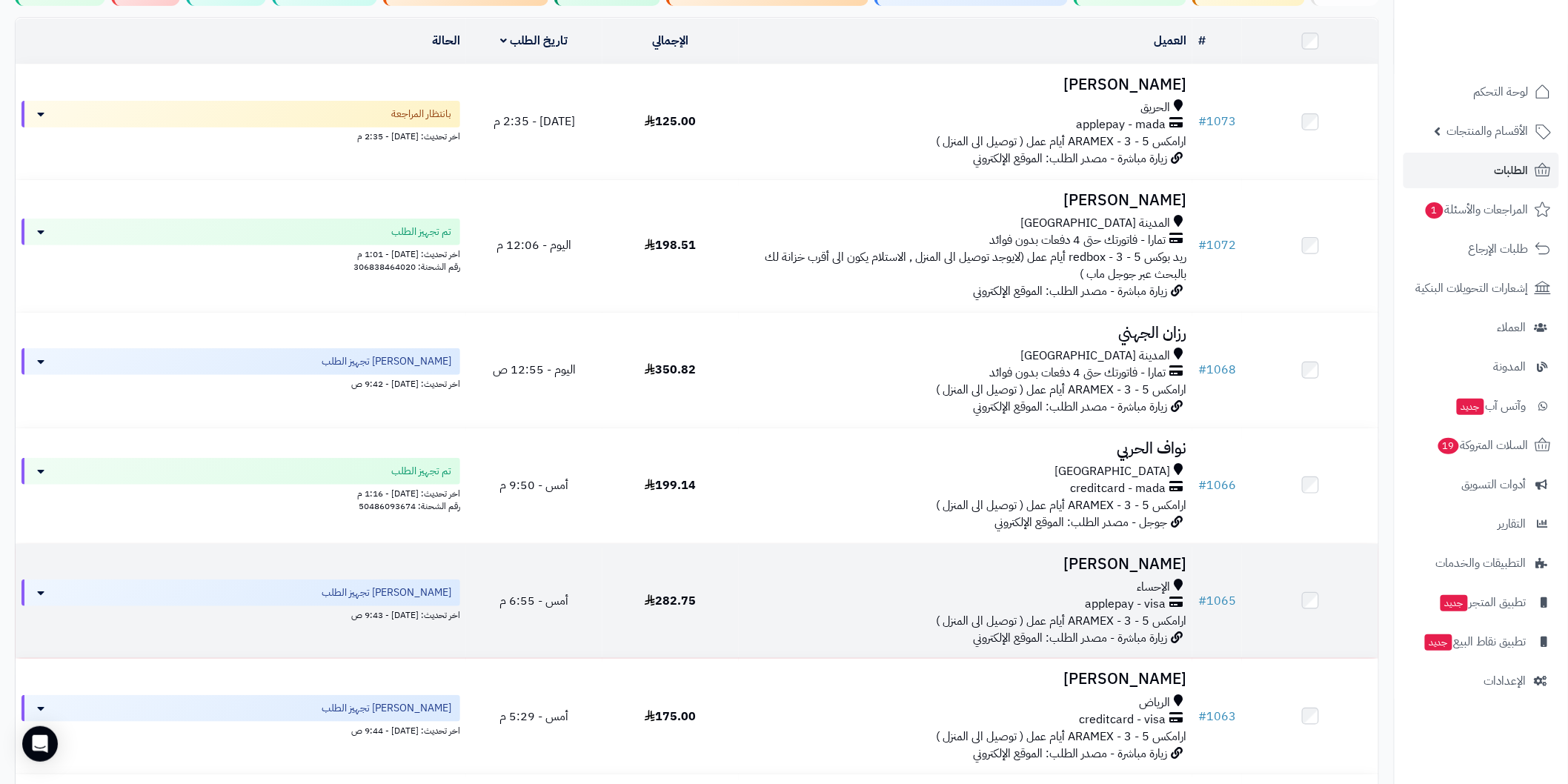
scroll to position [219, 0]
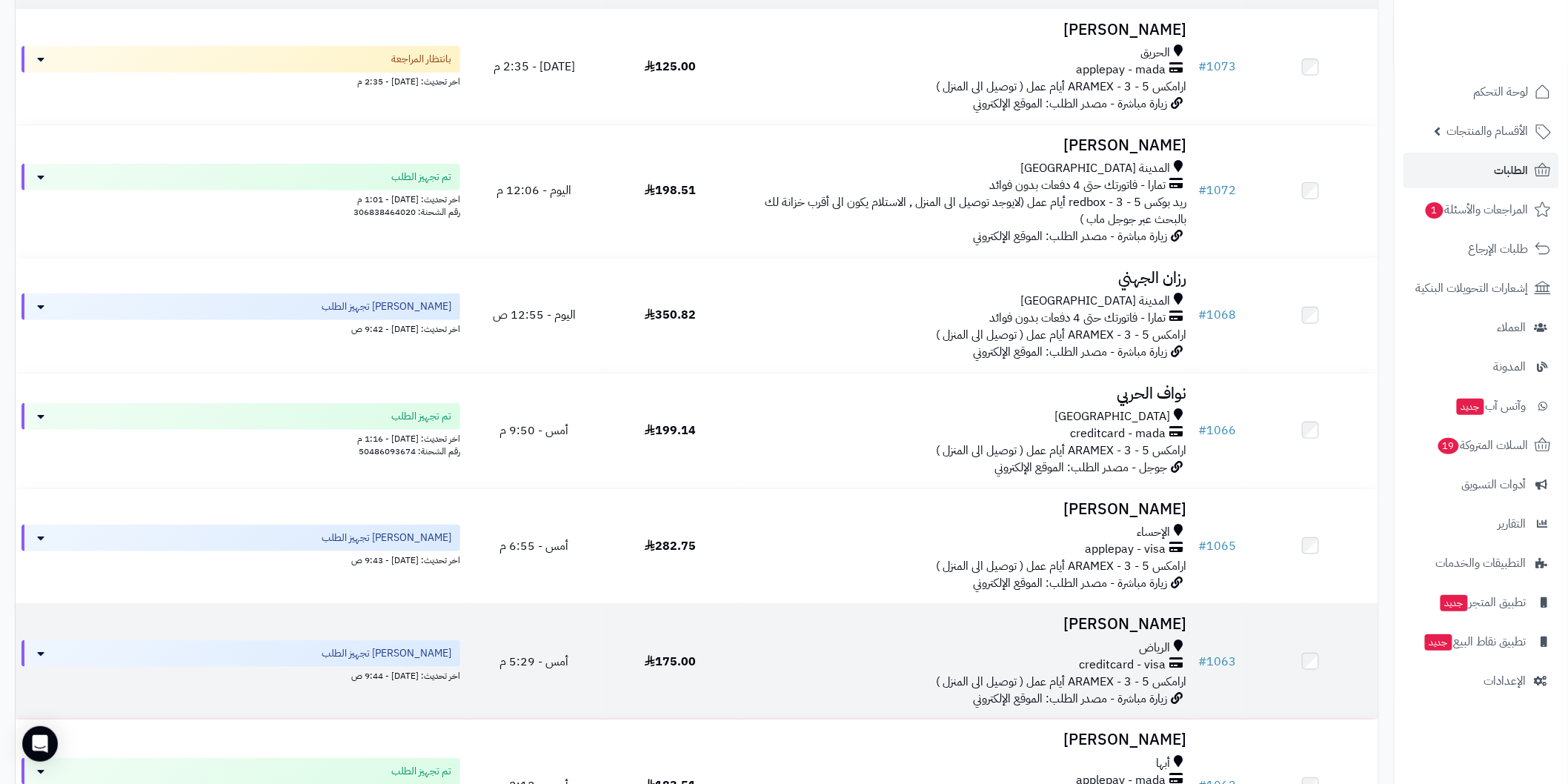
click at [1227, 647] on td "# 1063" at bounding box center [1217, 661] width 49 height 115
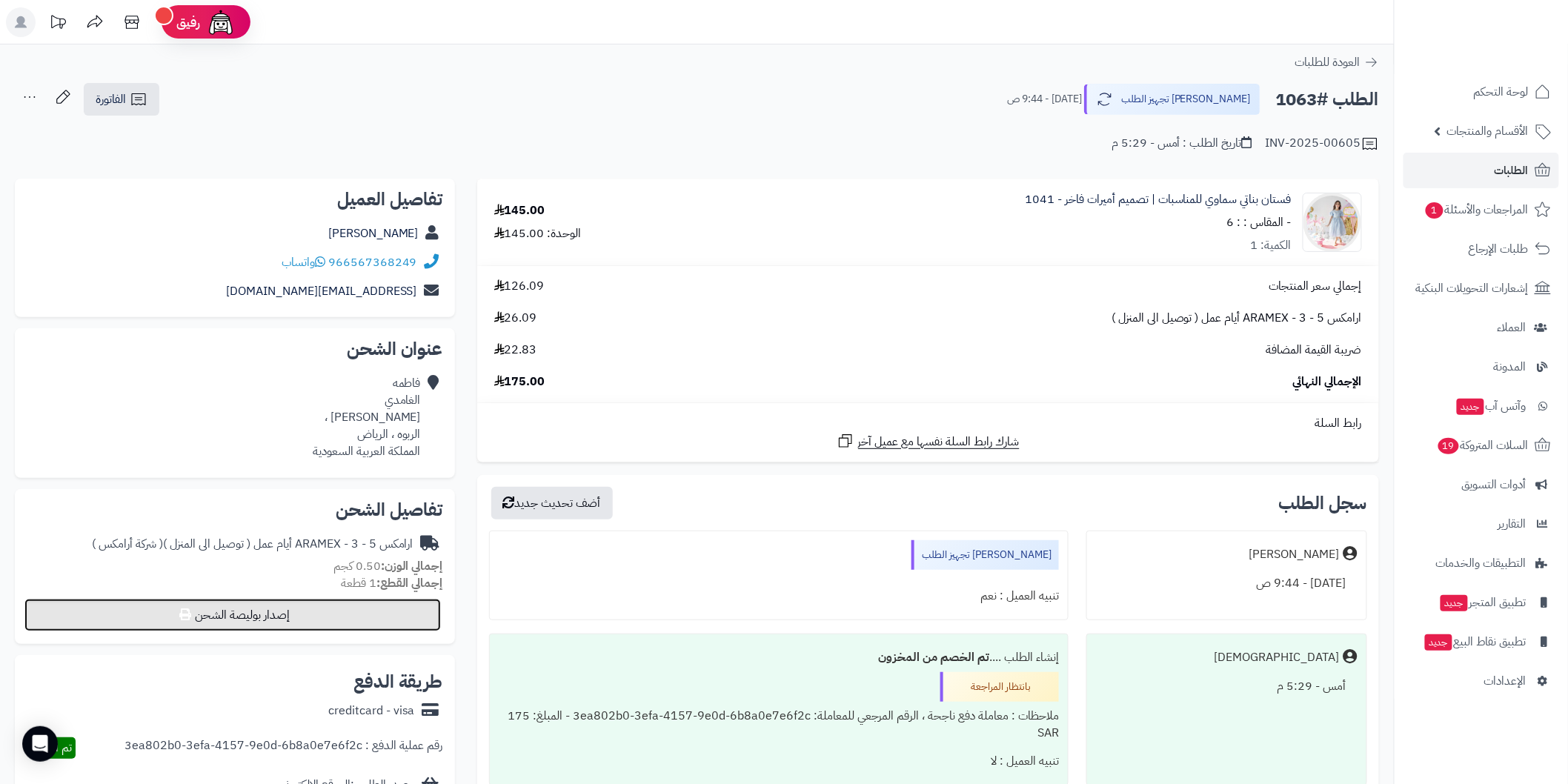
click at [419, 621] on button "إصدار بوليصة الشحن" at bounding box center [233, 614] width 417 height 33
select select "******"
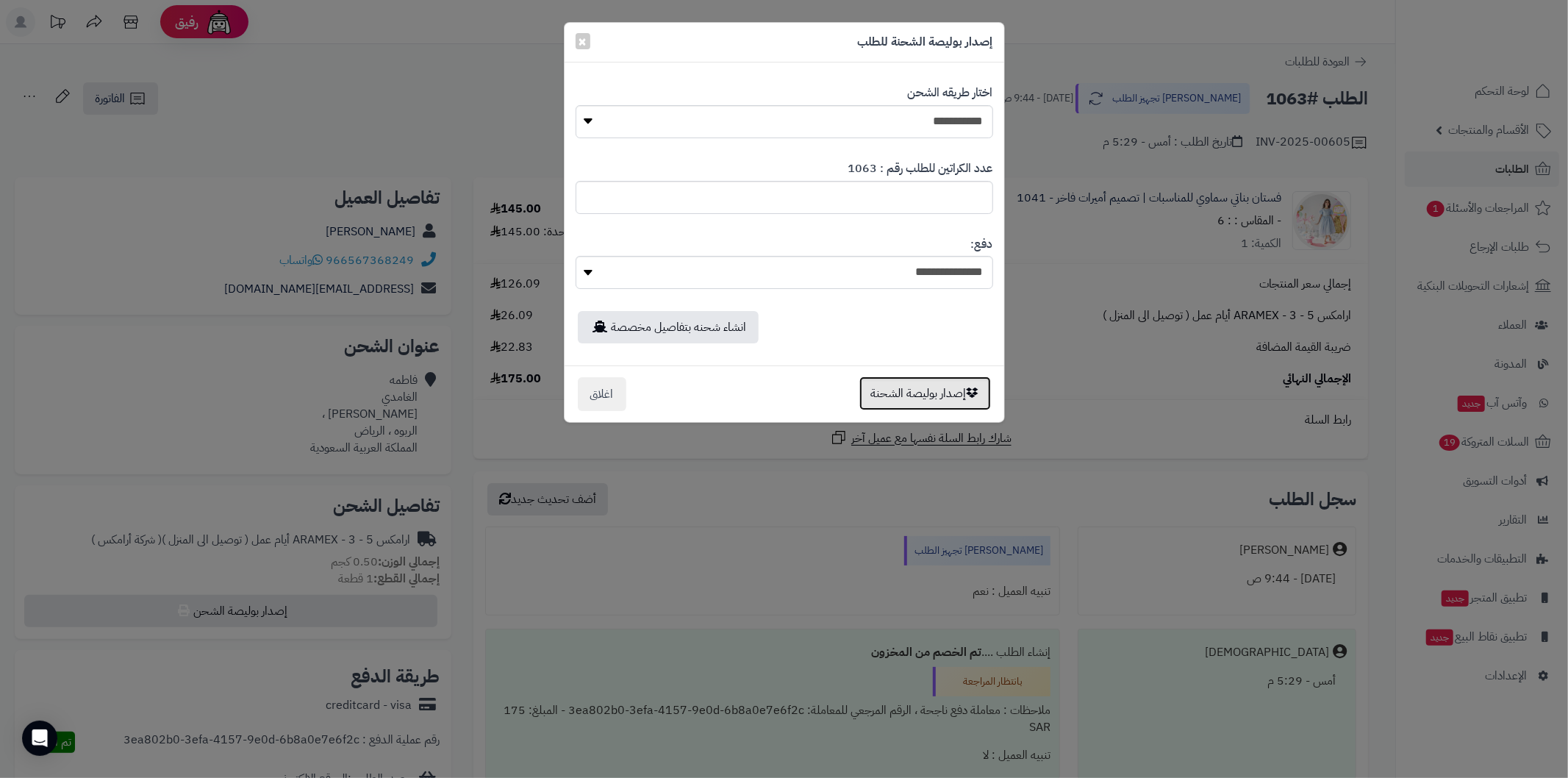
click at [870, 390] on button "إصدار بوليصة الشحنة" at bounding box center [924, 392] width 132 height 34
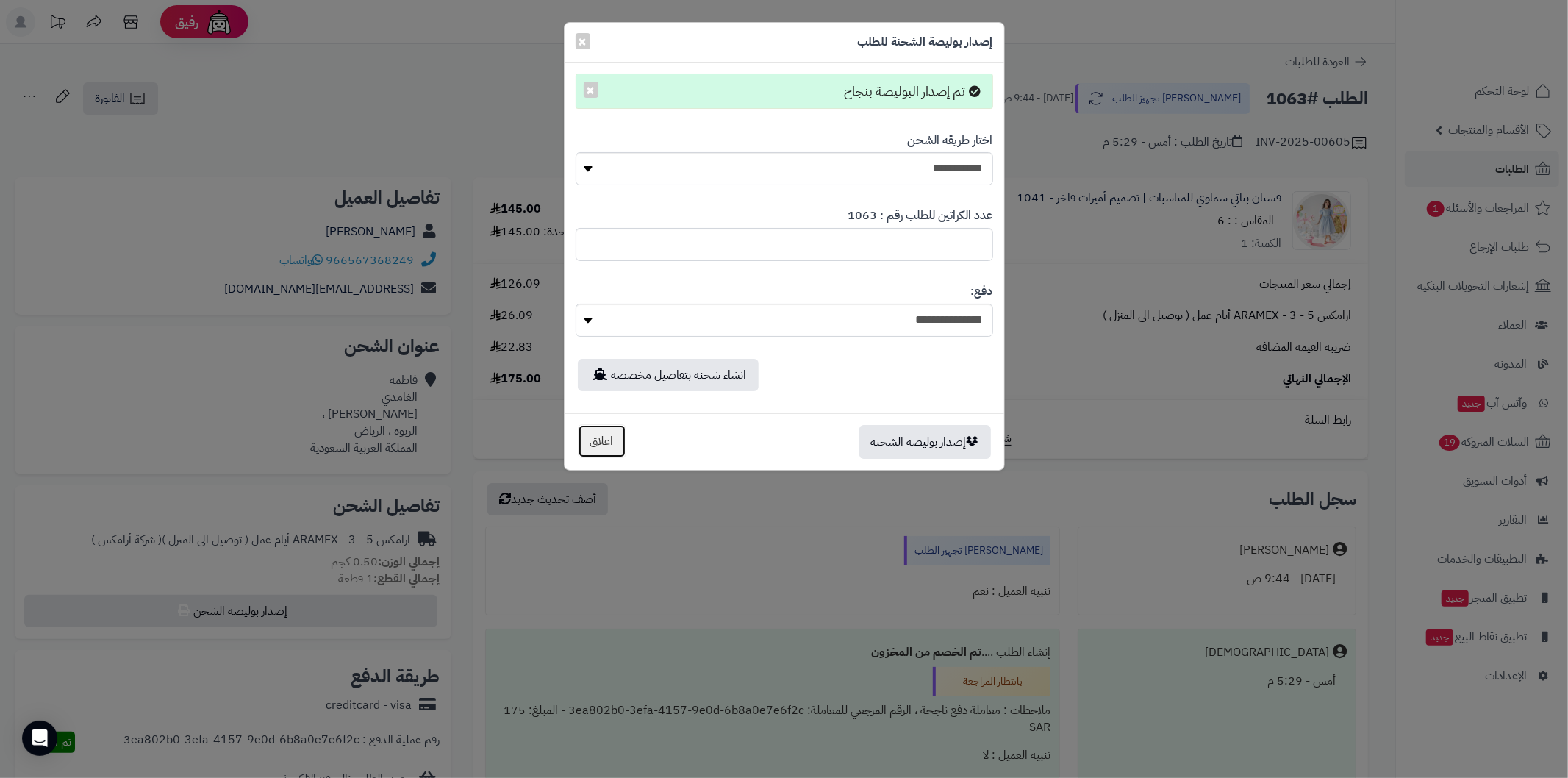
click at [607, 442] on button "اغلاق" at bounding box center [602, 440] width 49 height 34
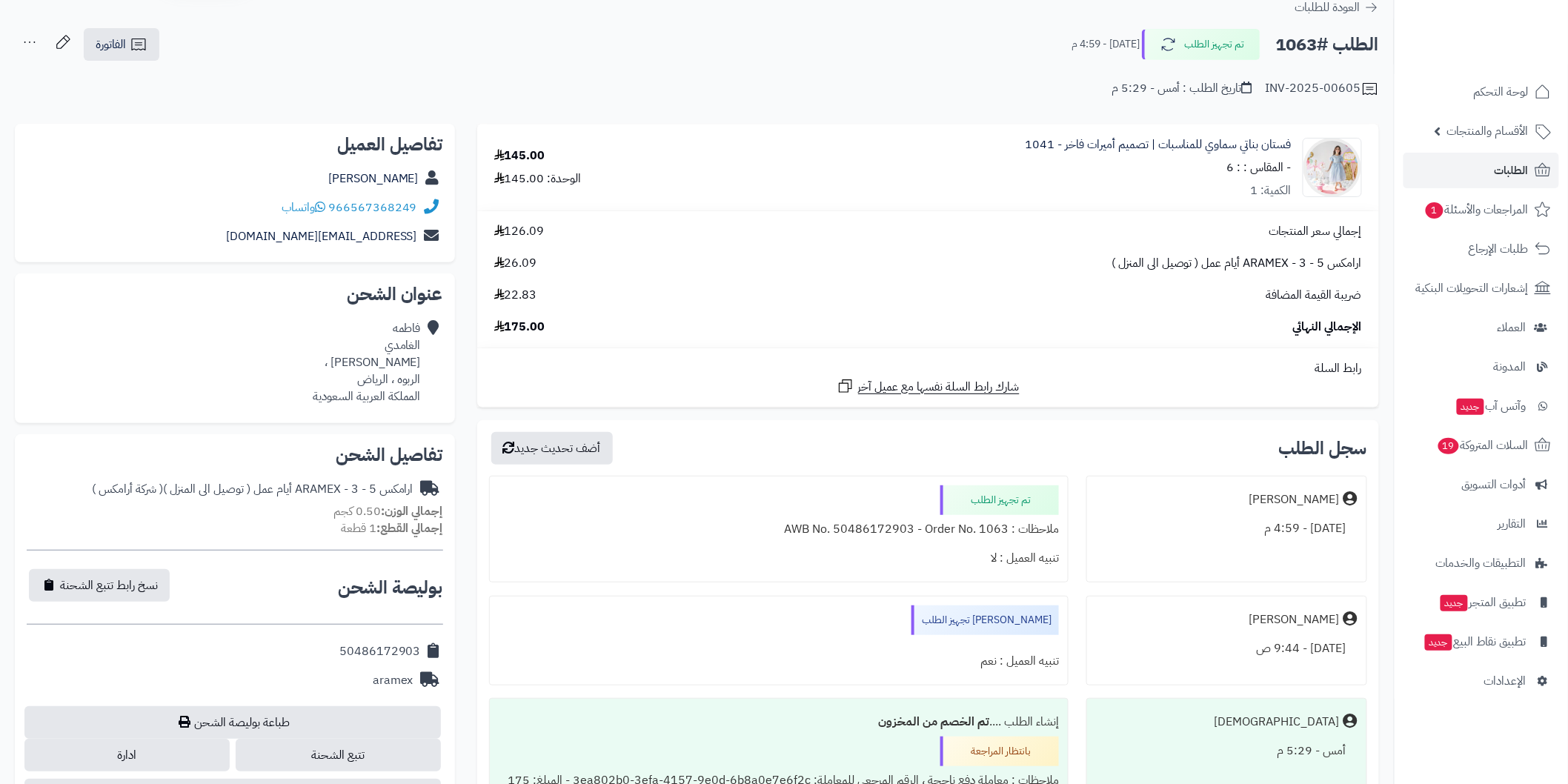
scroll to position [109, 0]
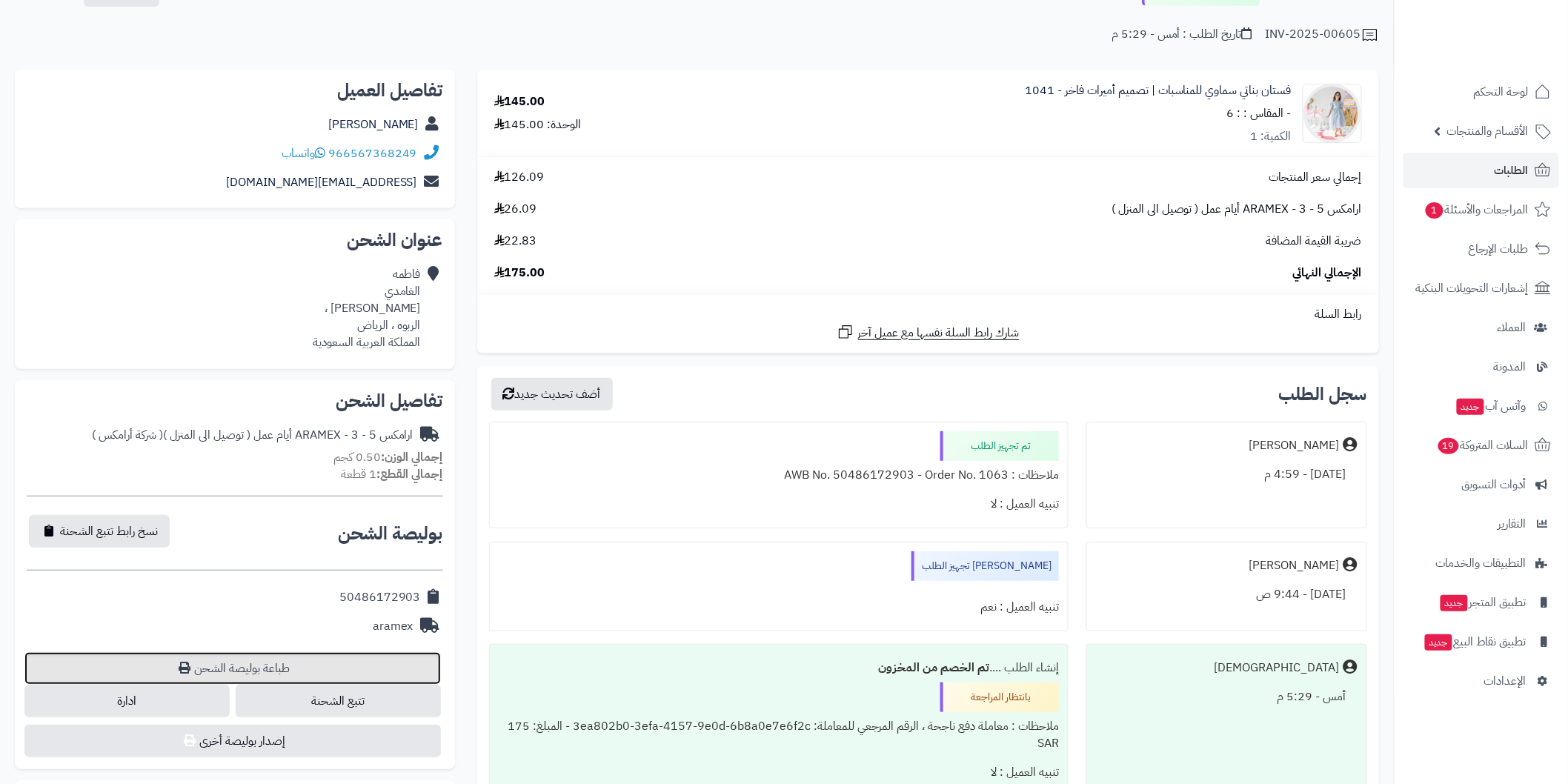
click at [387, 669] on link "طباعة بوليصة الشحن" at bounding box center [233, 668] width 417 height 33
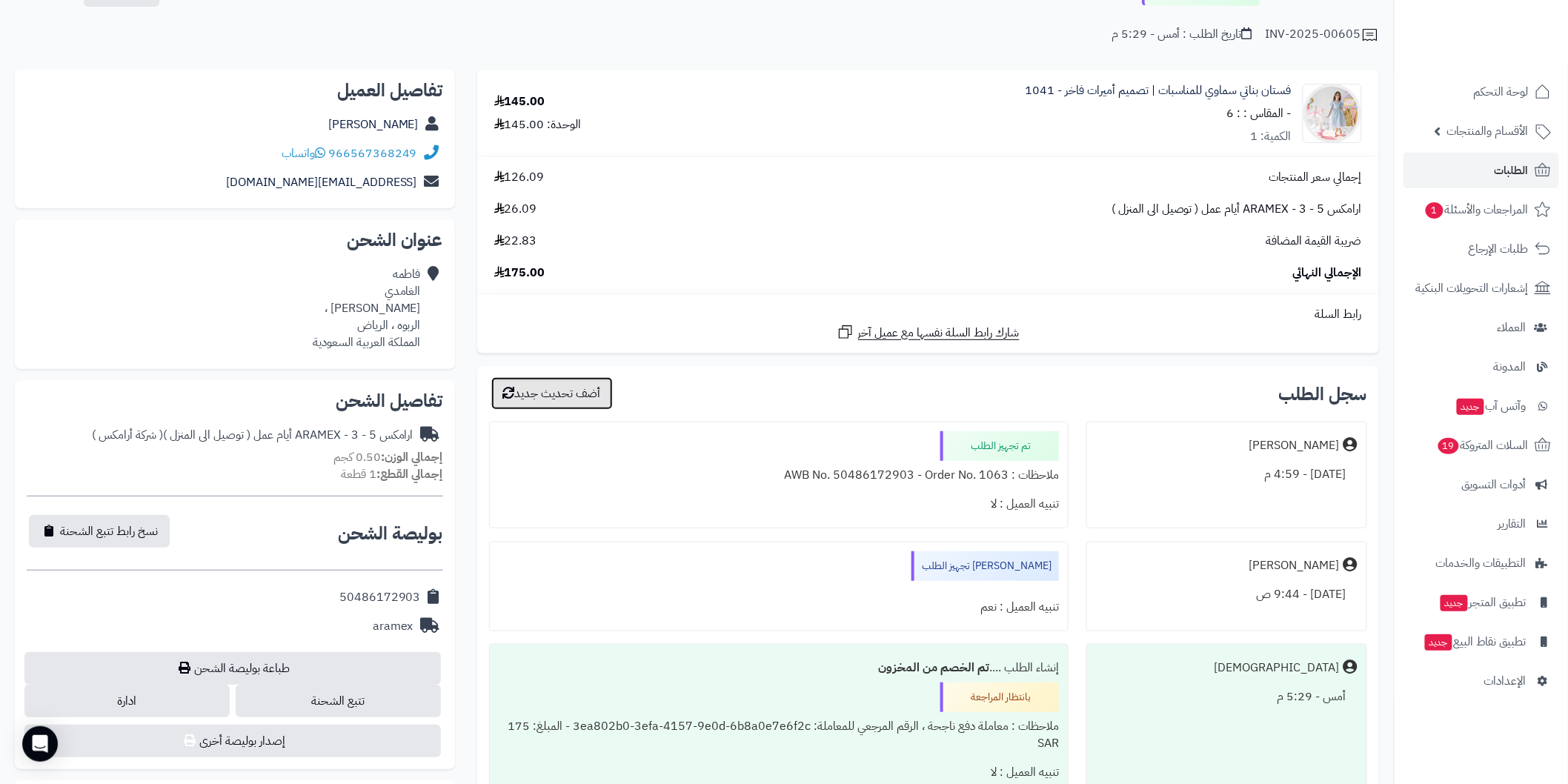
click at [584, 398] on button "أضف تحديث جديد" at bounding box center [552, 393] width 121 height 33
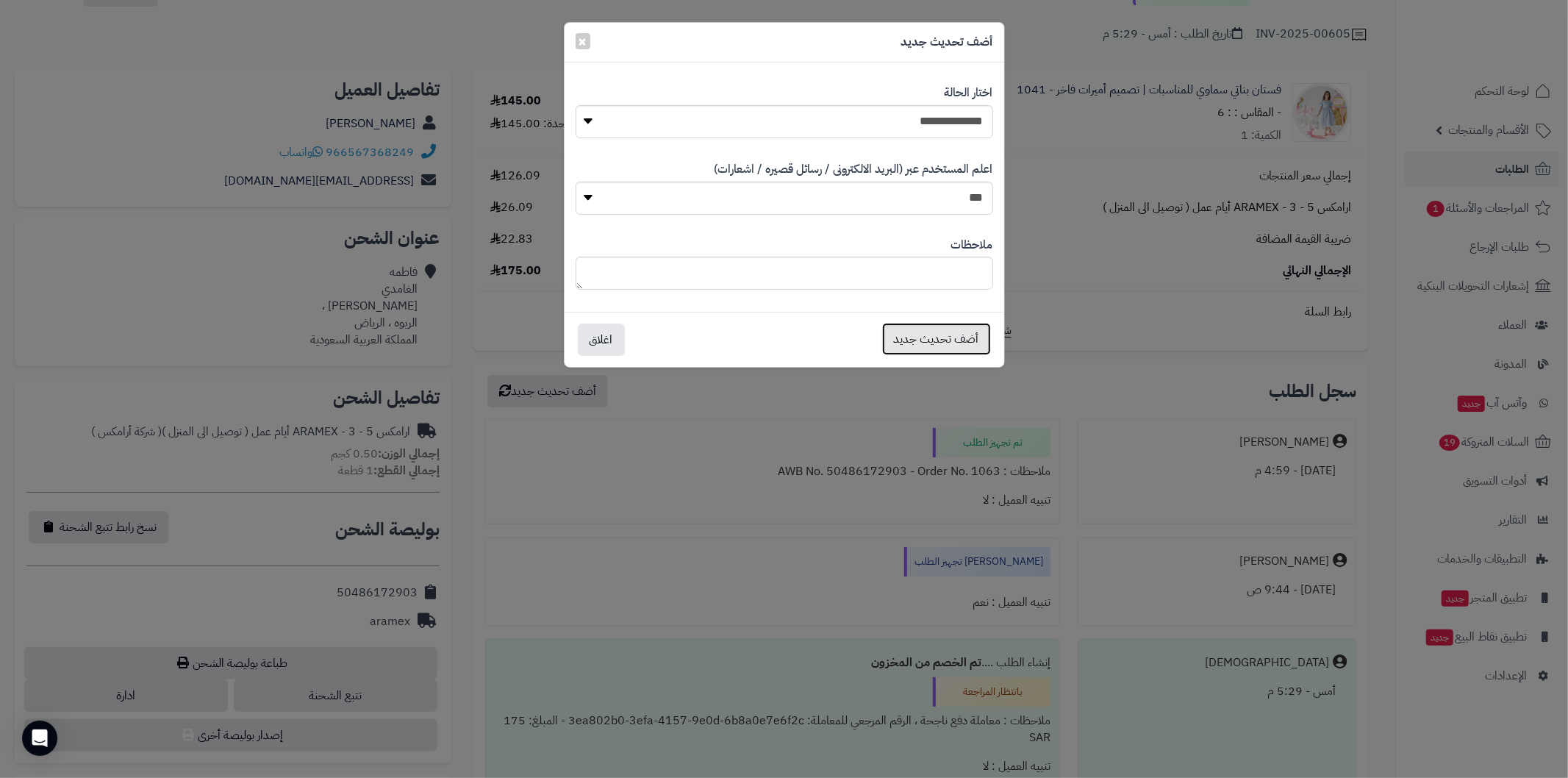
click at [923, 339] on button "أضف تحديث جديد" at bounding box center [936, 338] width 109 height 32
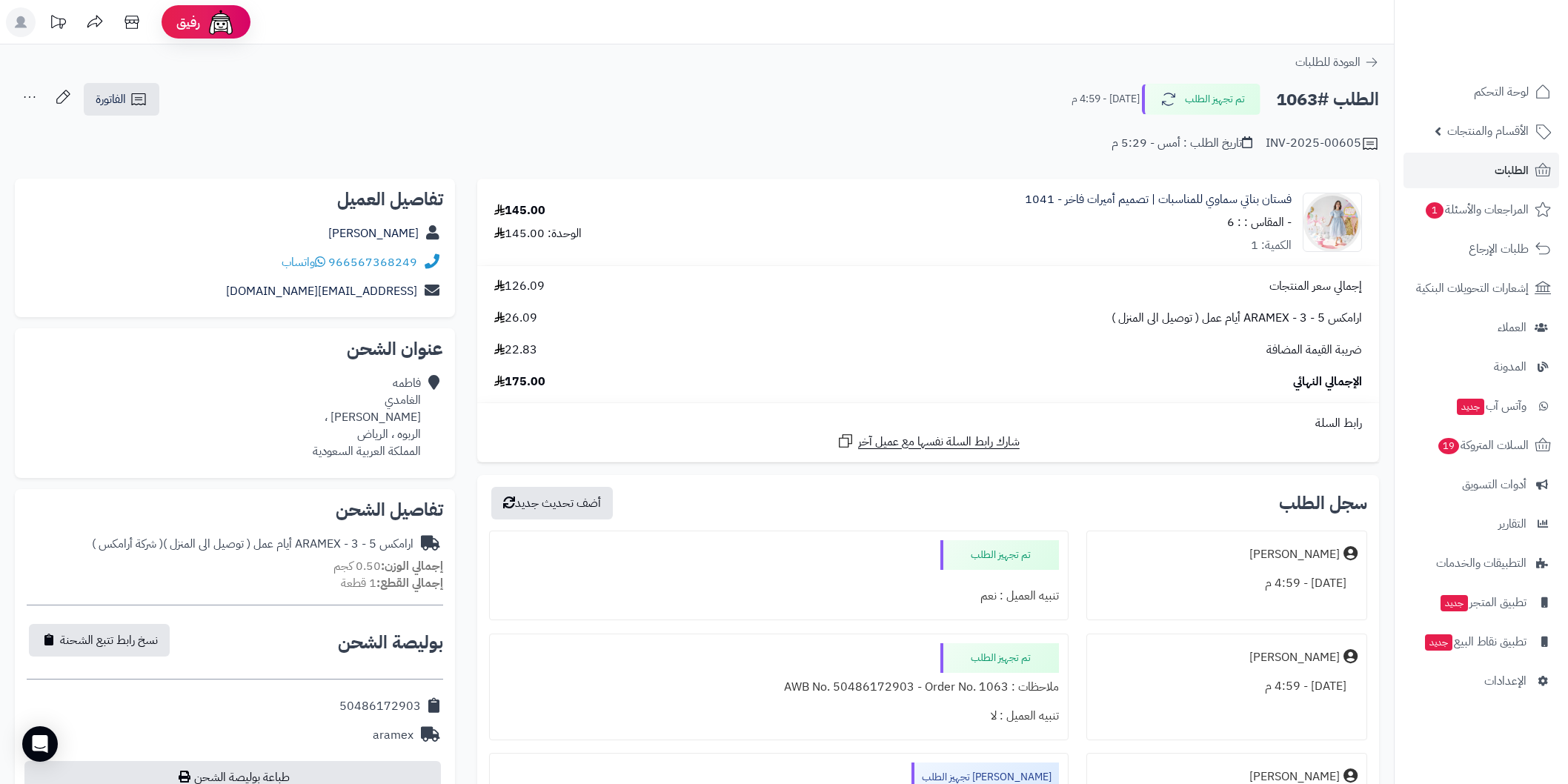
scroll to position [107, 0]
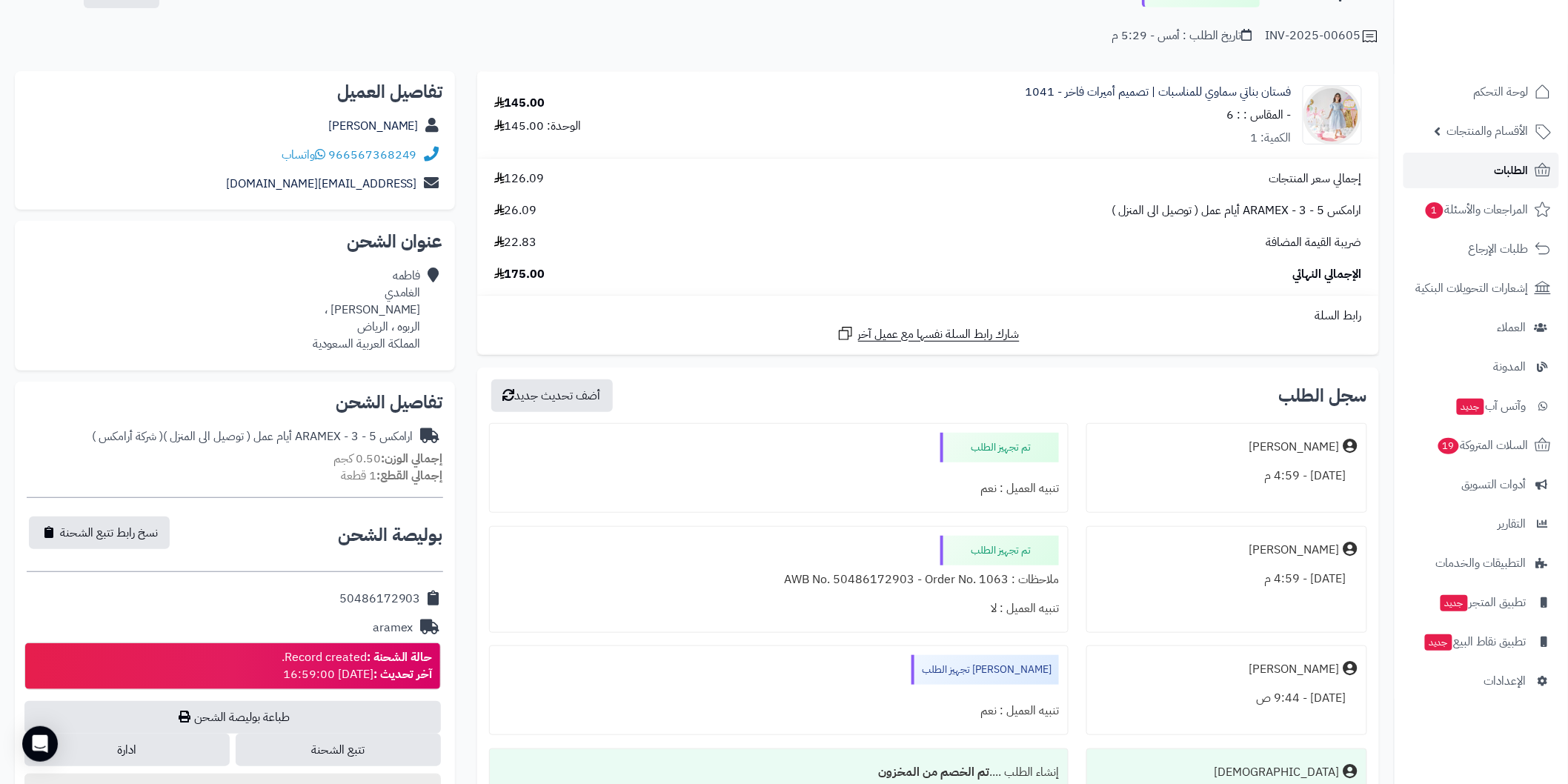
click at [1487, 166] on link "الطلبات" at bounding box center [1481, 171] width 156 height 35
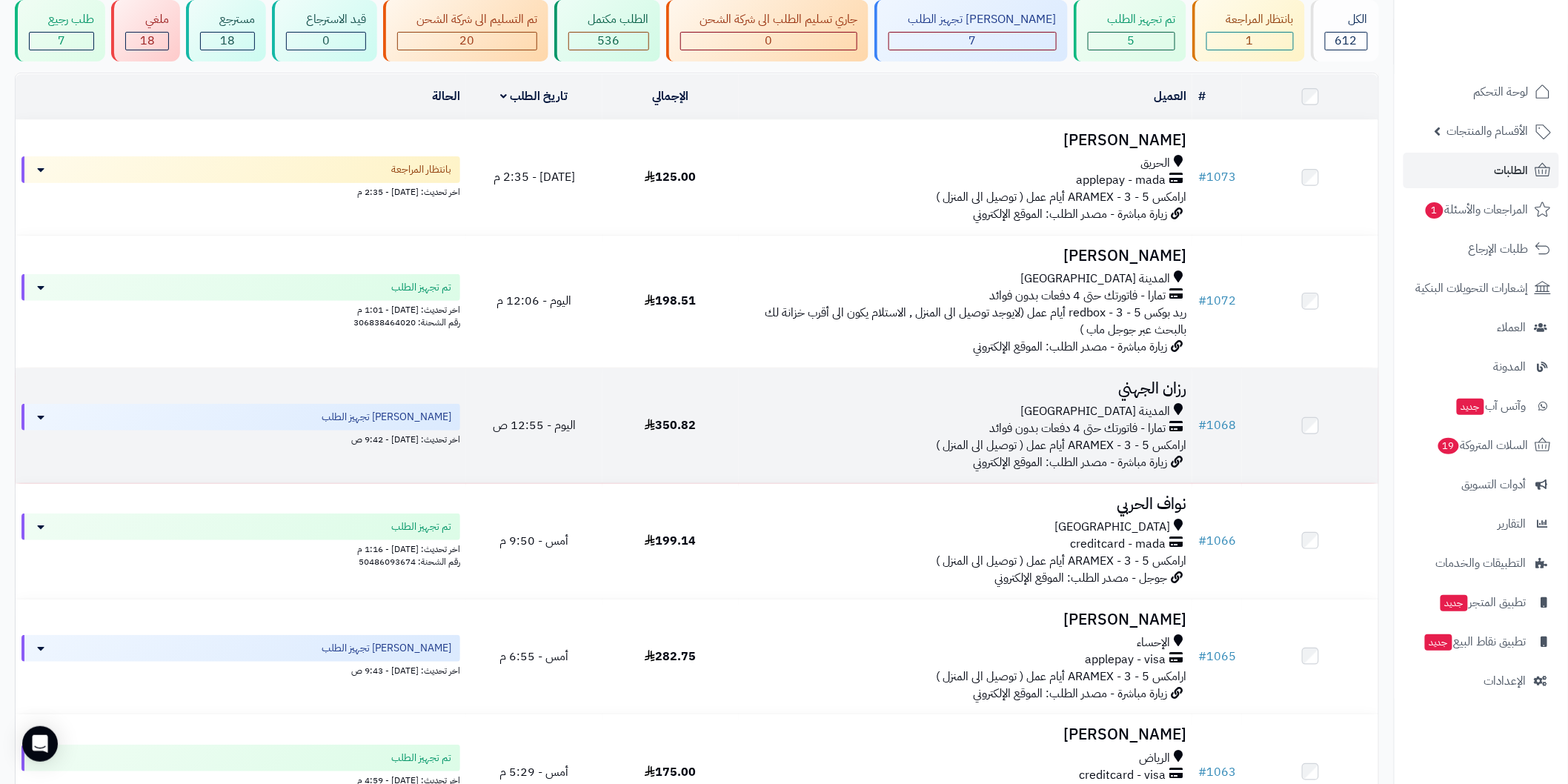
scroll to position [164, 0]
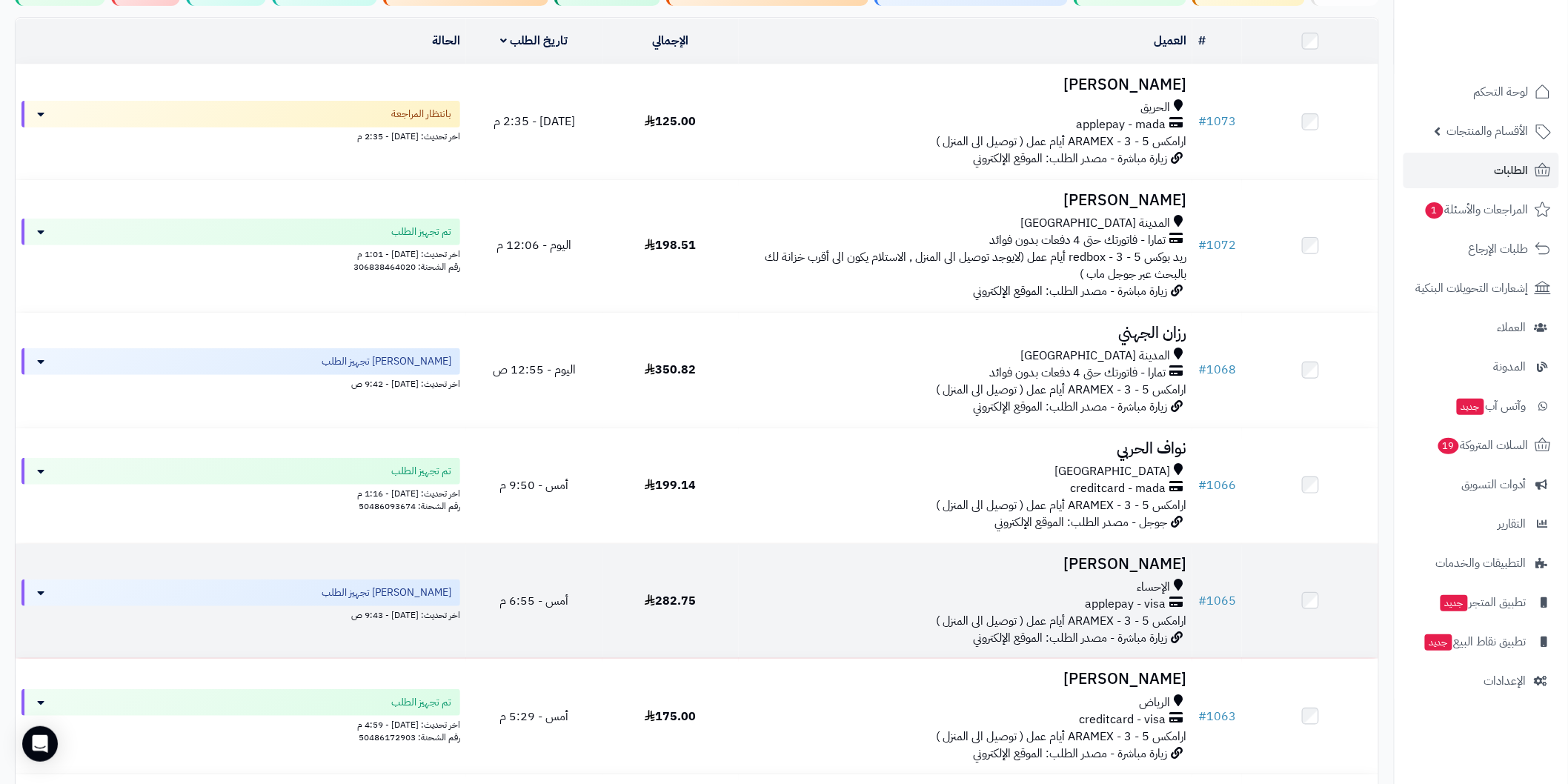
click at [1212, 555] on td "# 1065" at bounding box center [1217, 601] width 49 height 115
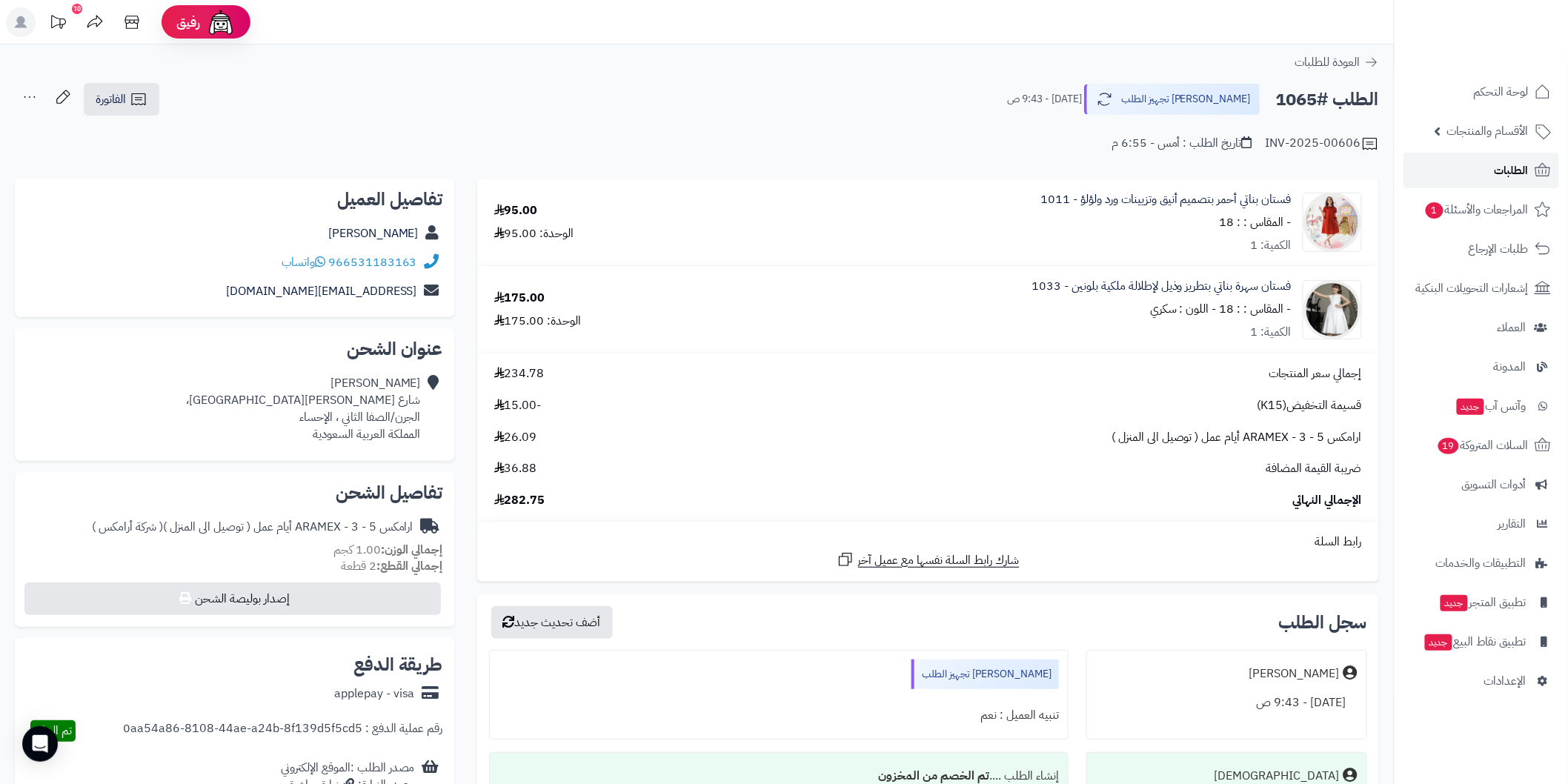
click at [1470, 159] on link "الطلبات" at bounding box center [1481, 171] width 156 height 35
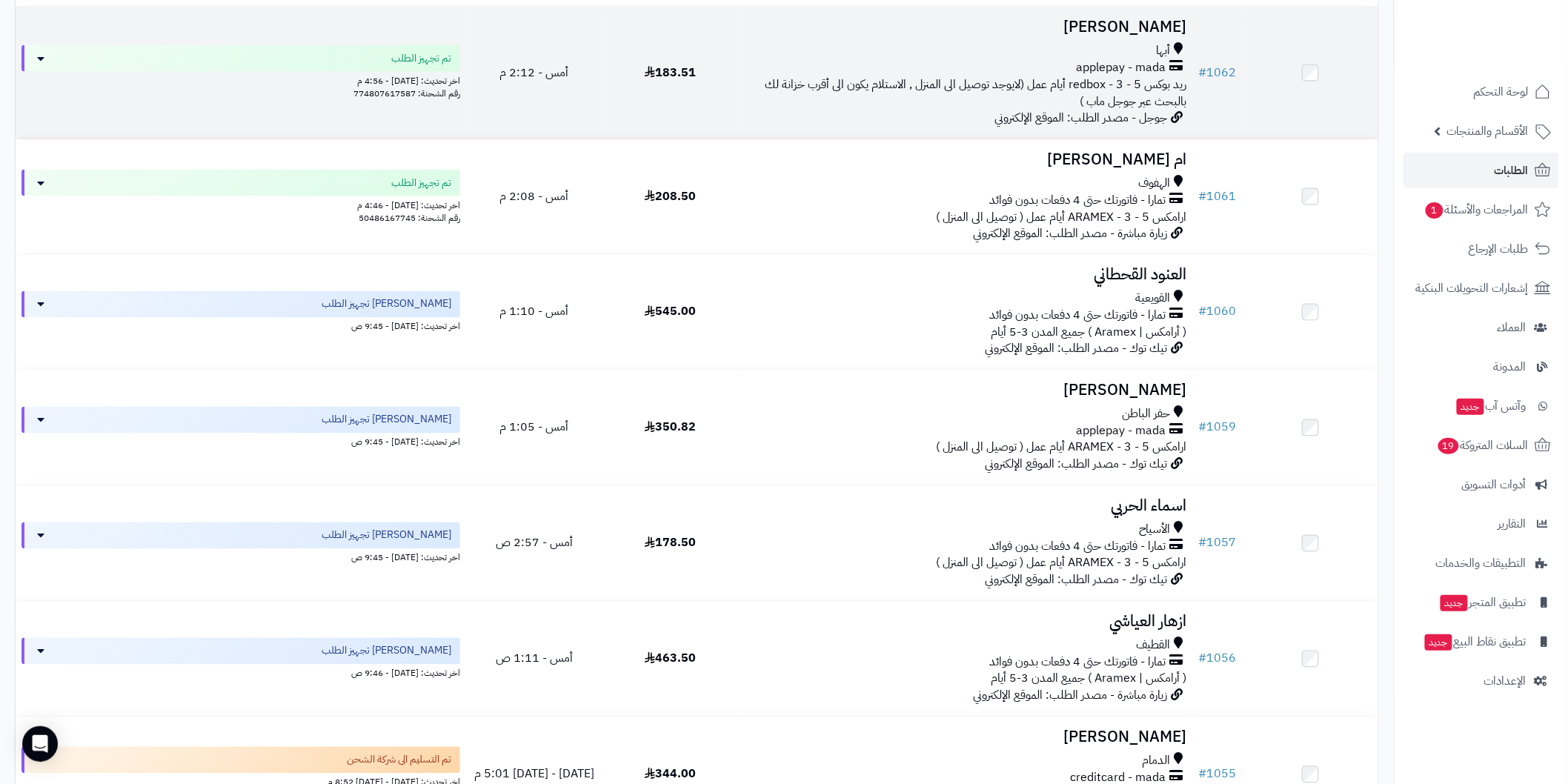
scroll to position [987, 0]
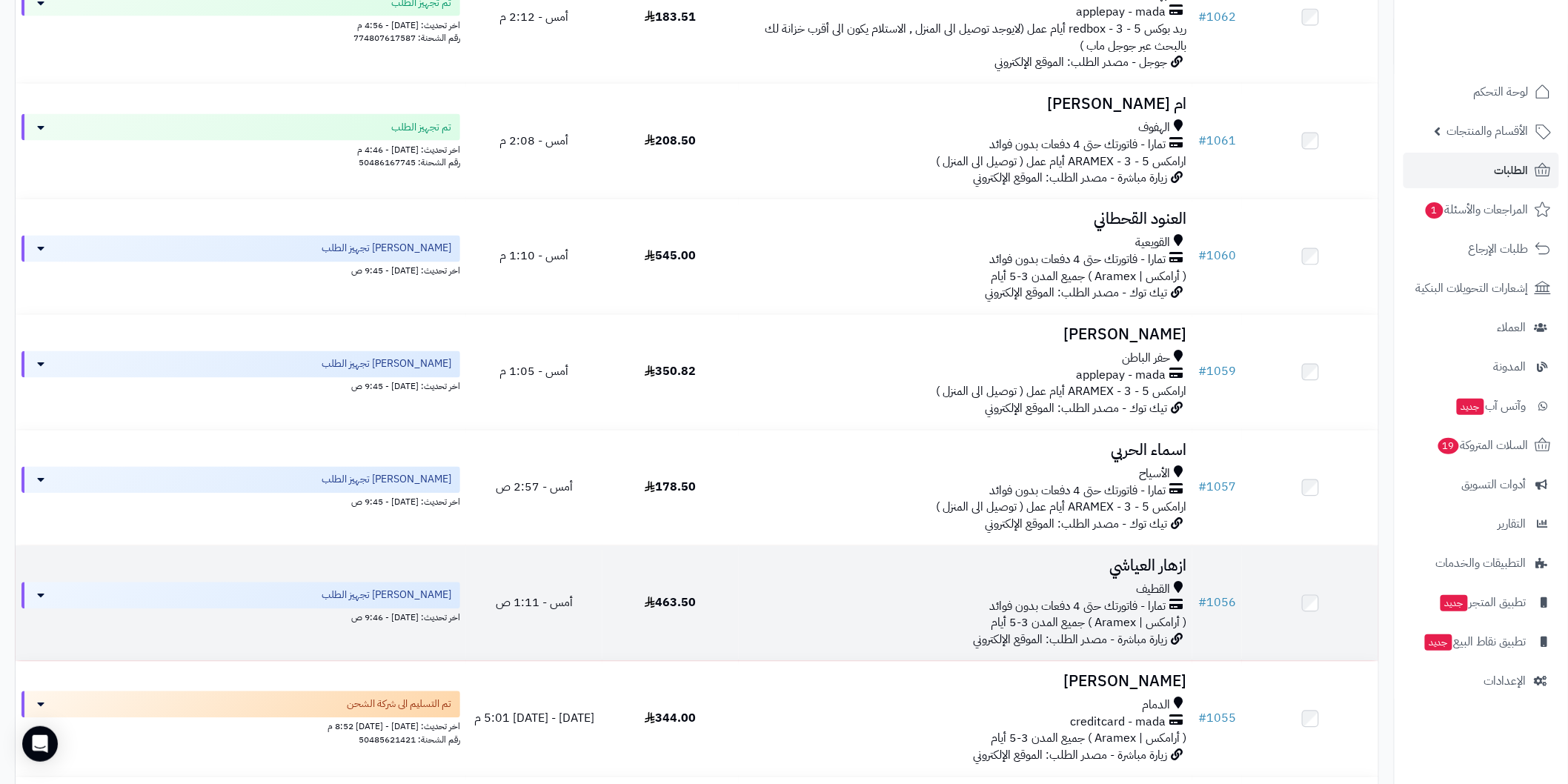
click at [1240, 568] on td "# 1056" at bounding box center [1217, 603] width 49 height 115
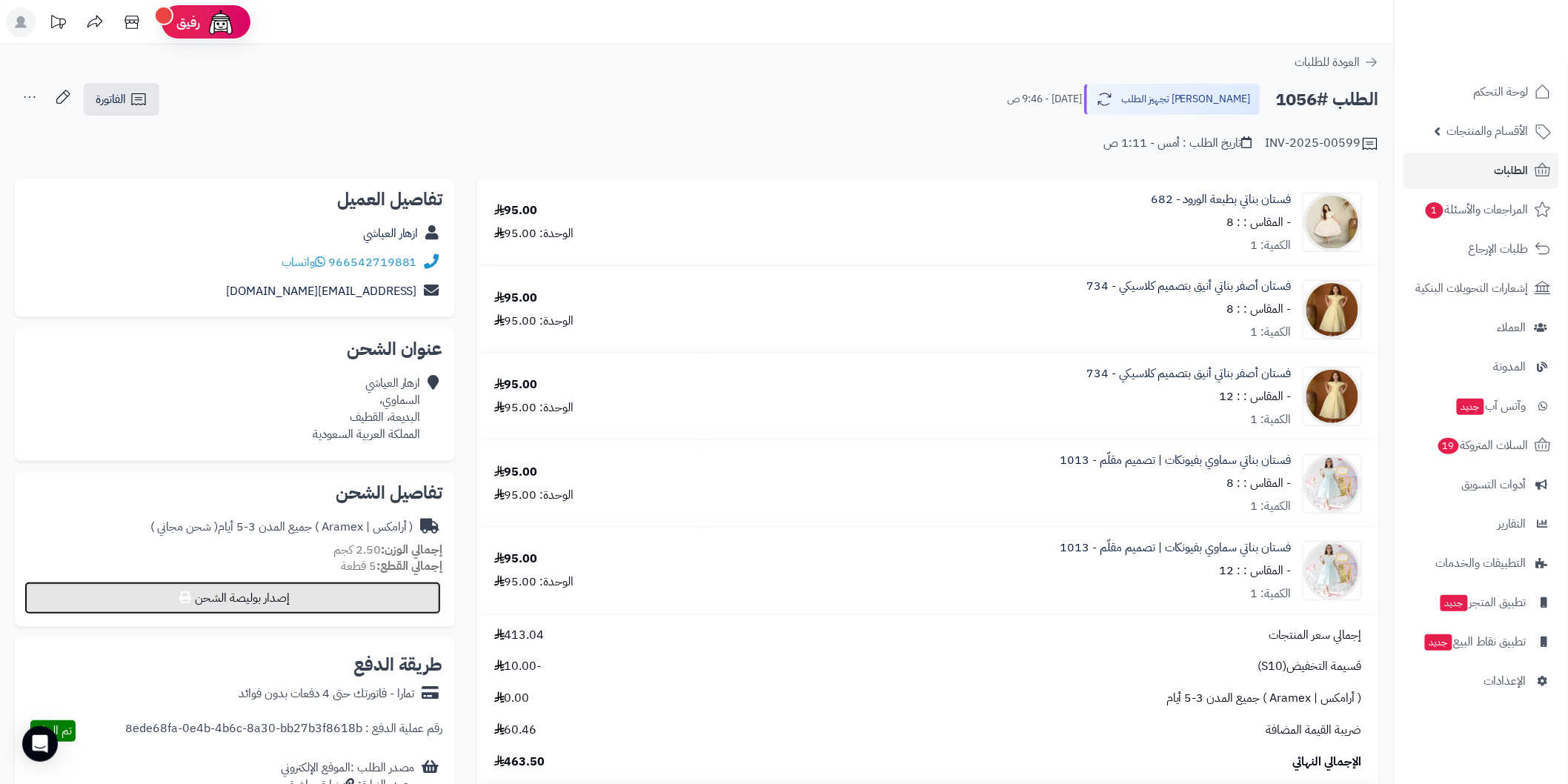
click at [406, 597] on button "إصدار بوليصة الشحن" at bounding box center [233, 598] width 417 height 33
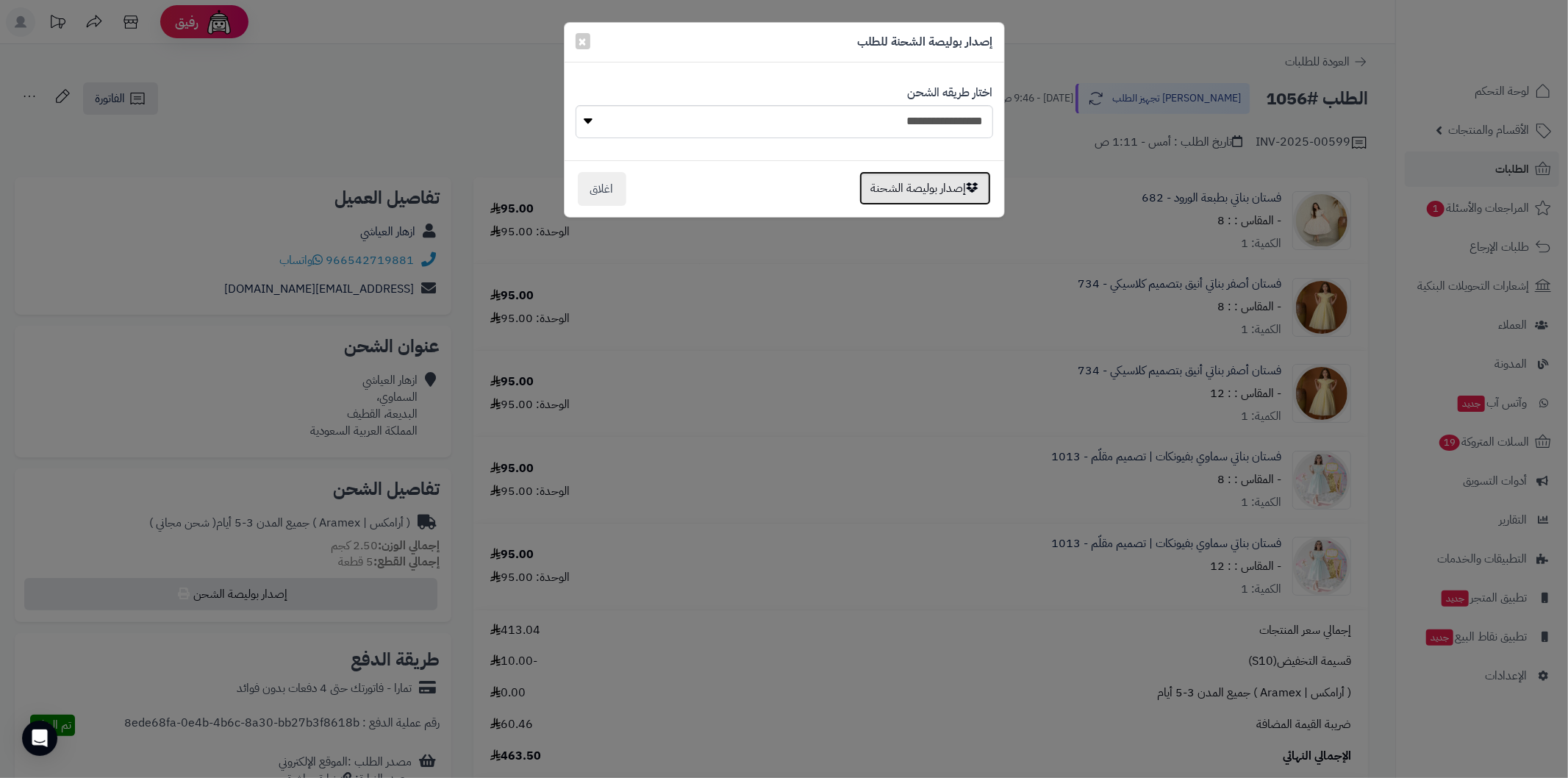
click at [885, 194] on button "إصدار بوليصة الشحنة" at bounding box center [924, 188] width 132 height 34
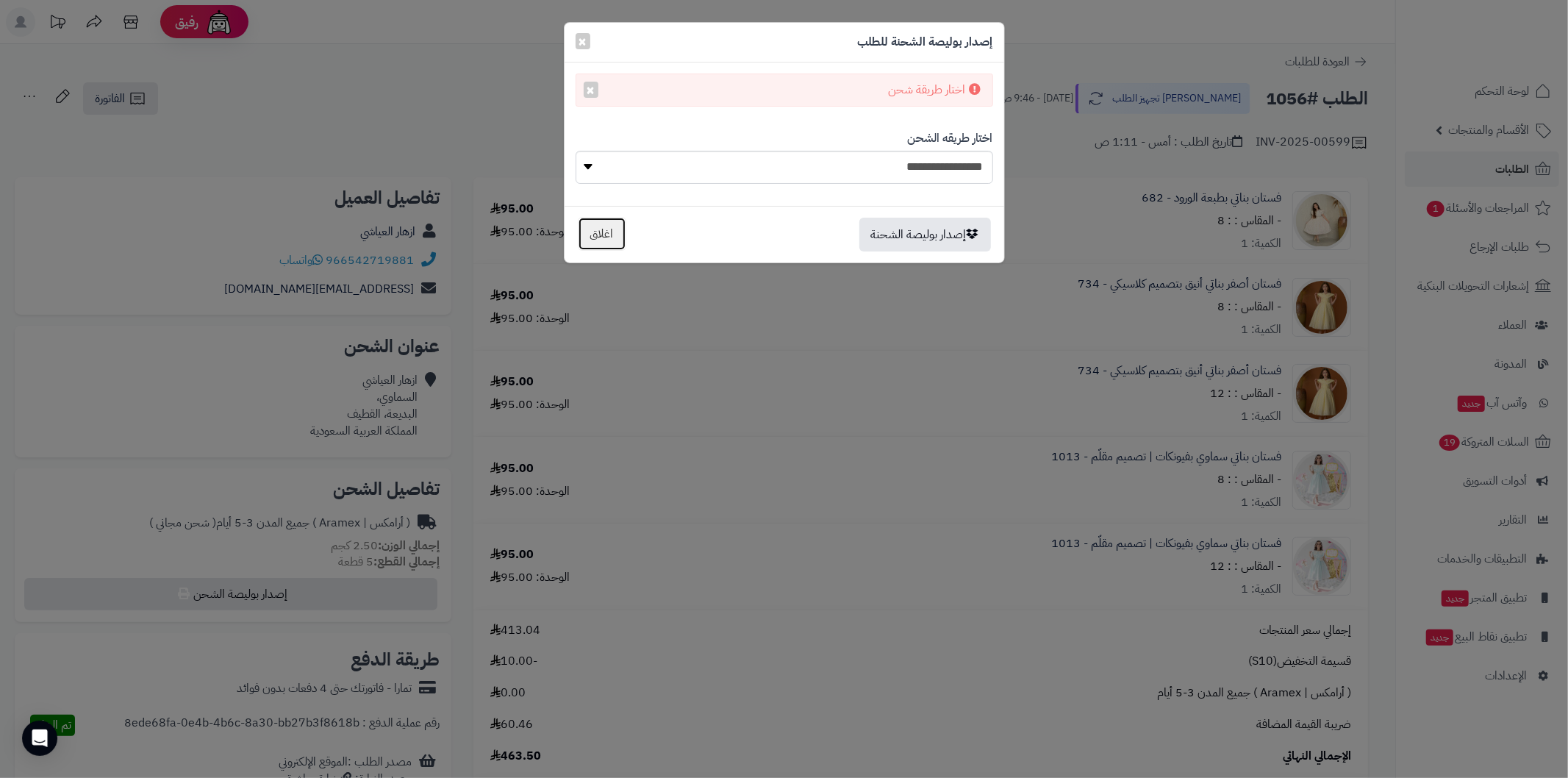
click at [584, 232] on button "اغلاق" at bounding box center [602, 234] width 49 height 34
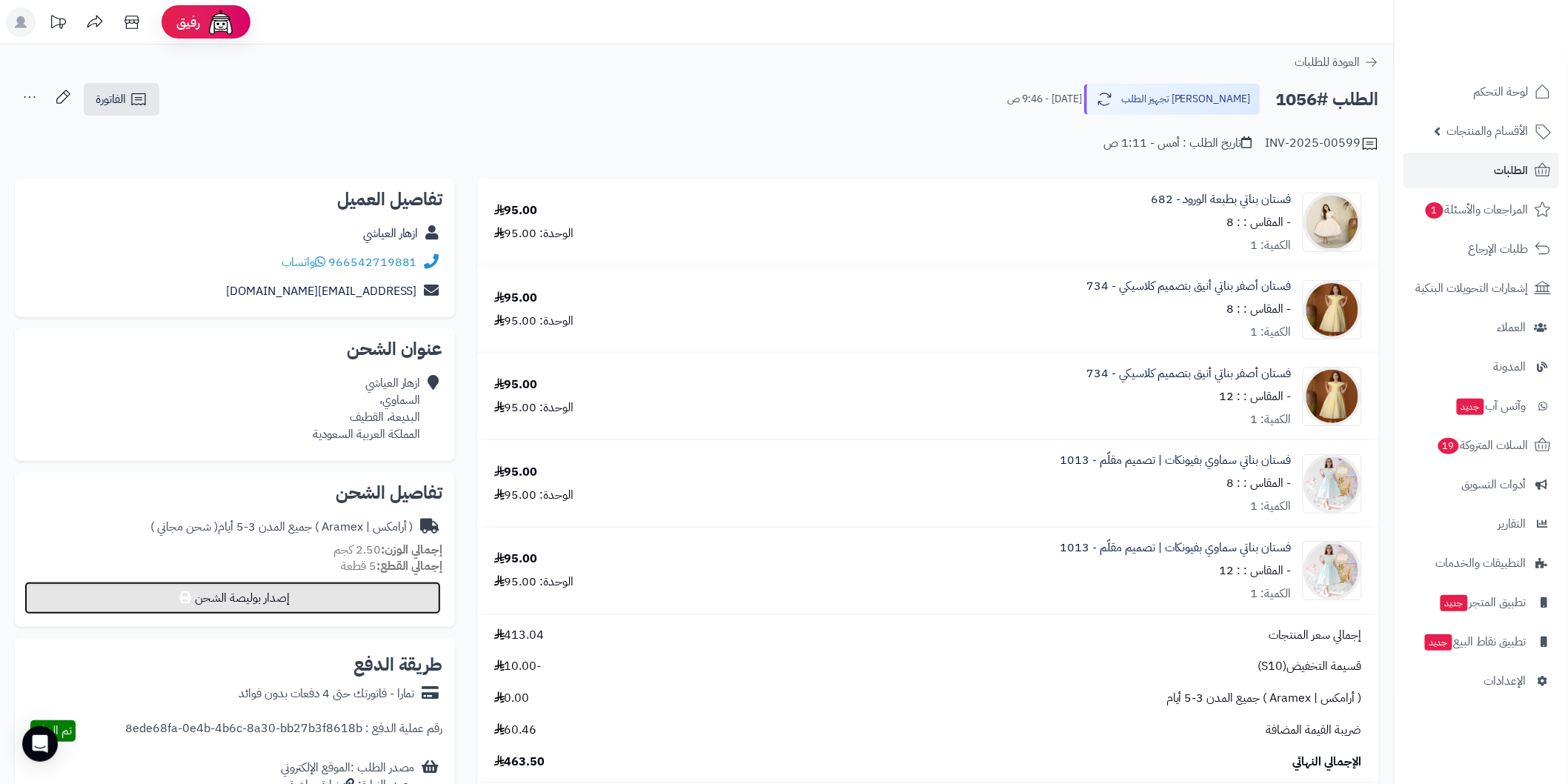
click at [411, 611] on button "إصدار بوليصة الشحن" at bounding box center [233, 598] width 417 height 33
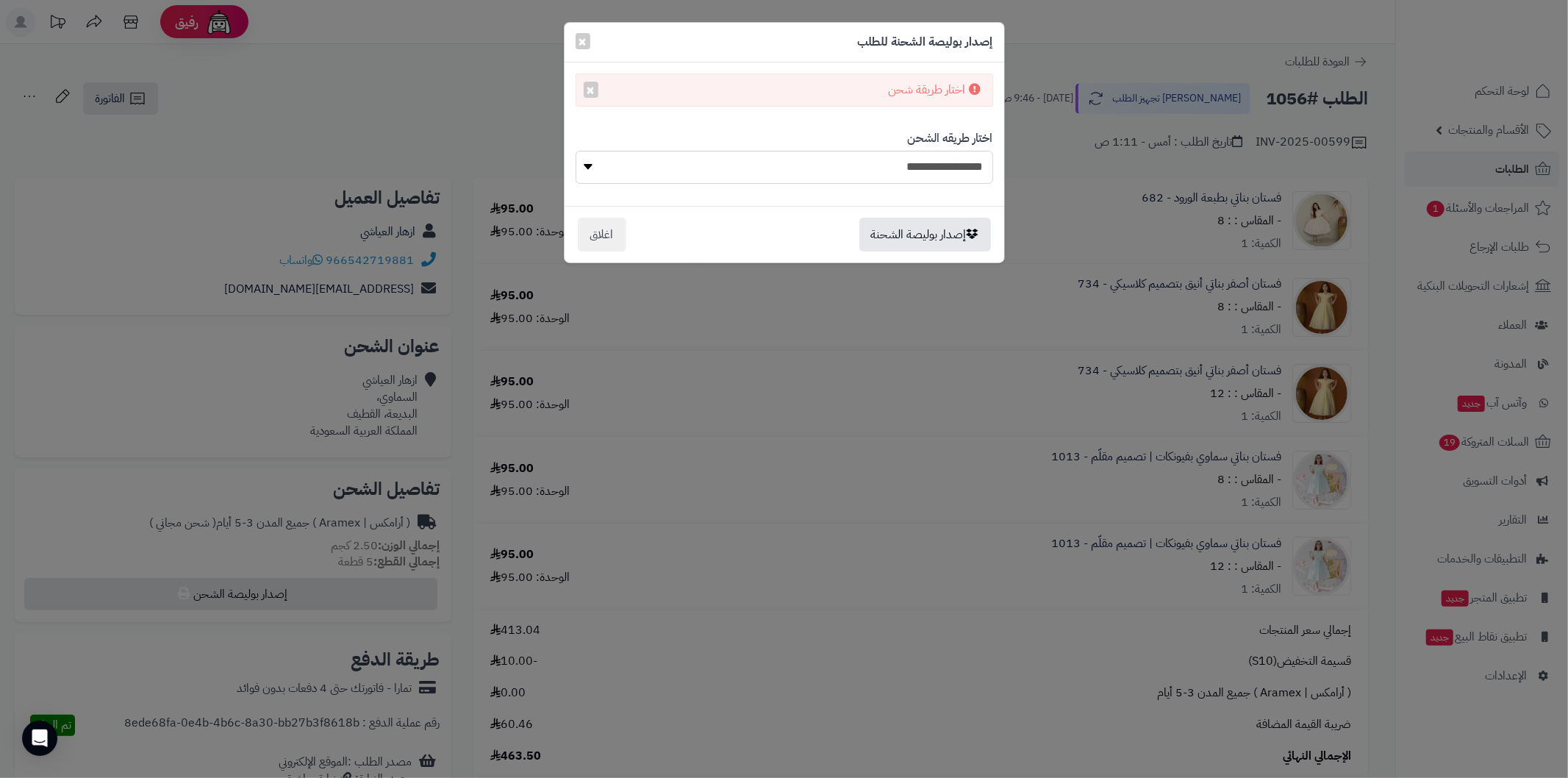
click at [616, 170] on select "**********" at bounding box center [784, 167] width 418 height 33
select select "******"
click at [576, 151] on select "**********" at bounding box center [784, 167] width 418 height 33
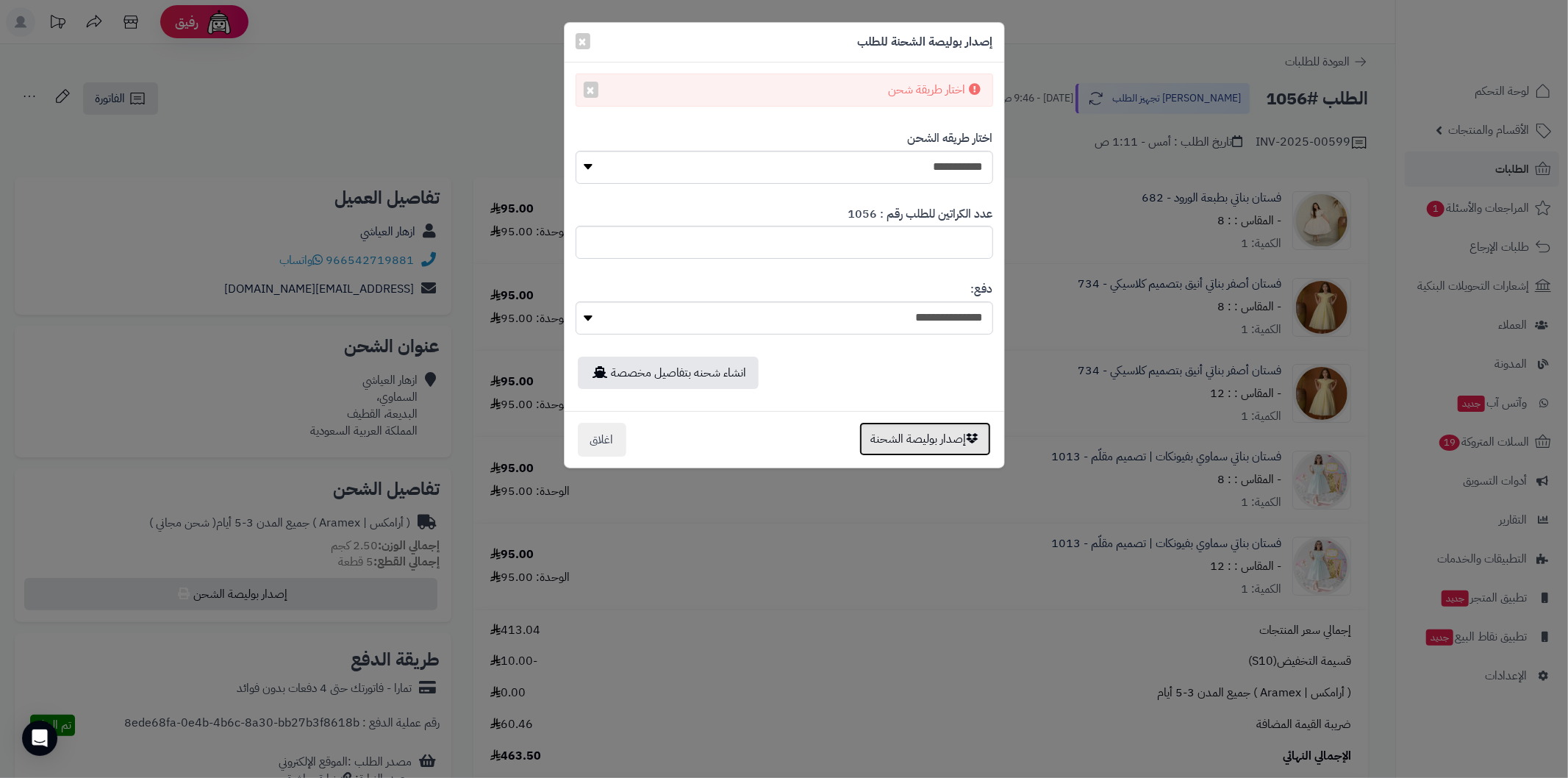
click at [880, 440] on button "إصدار بوليصة الشحنة" at bounding box center [924, 439] width 132 height 34
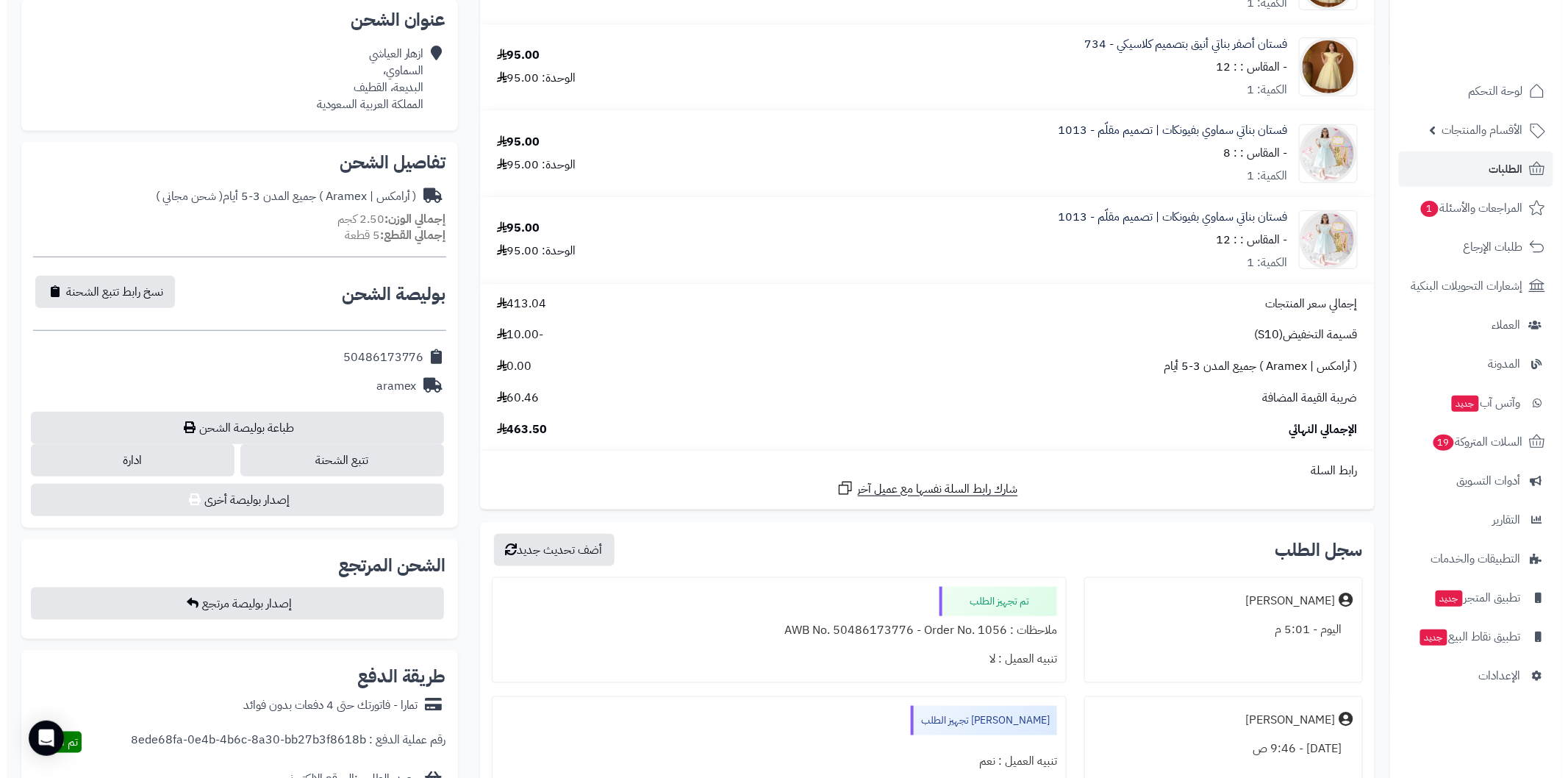
scroll to position [381, 0]
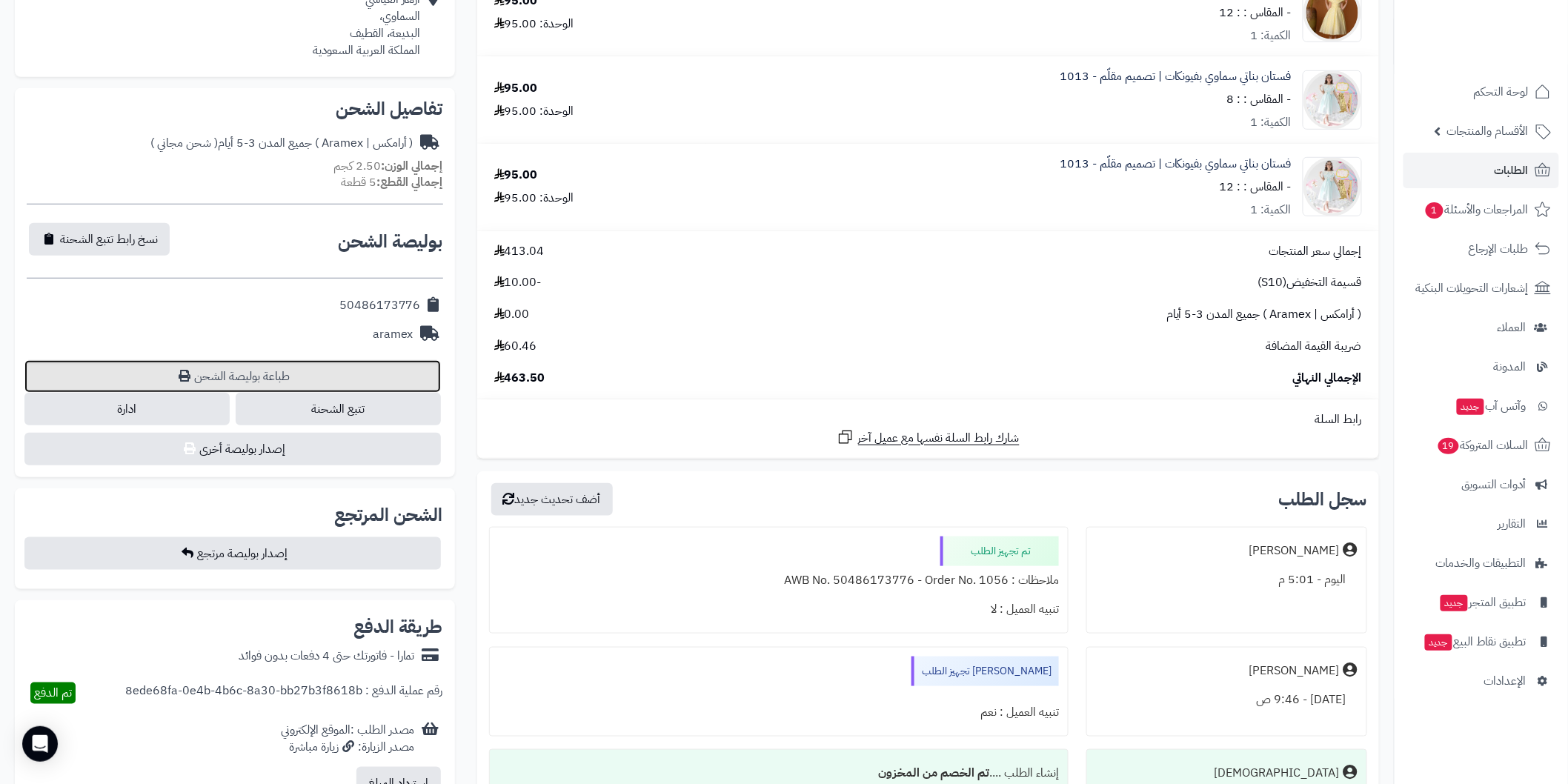
click at [373, 368] on link "طباعة بوليصة الشحن" at bounding box center [233, 376] width 417 height 33
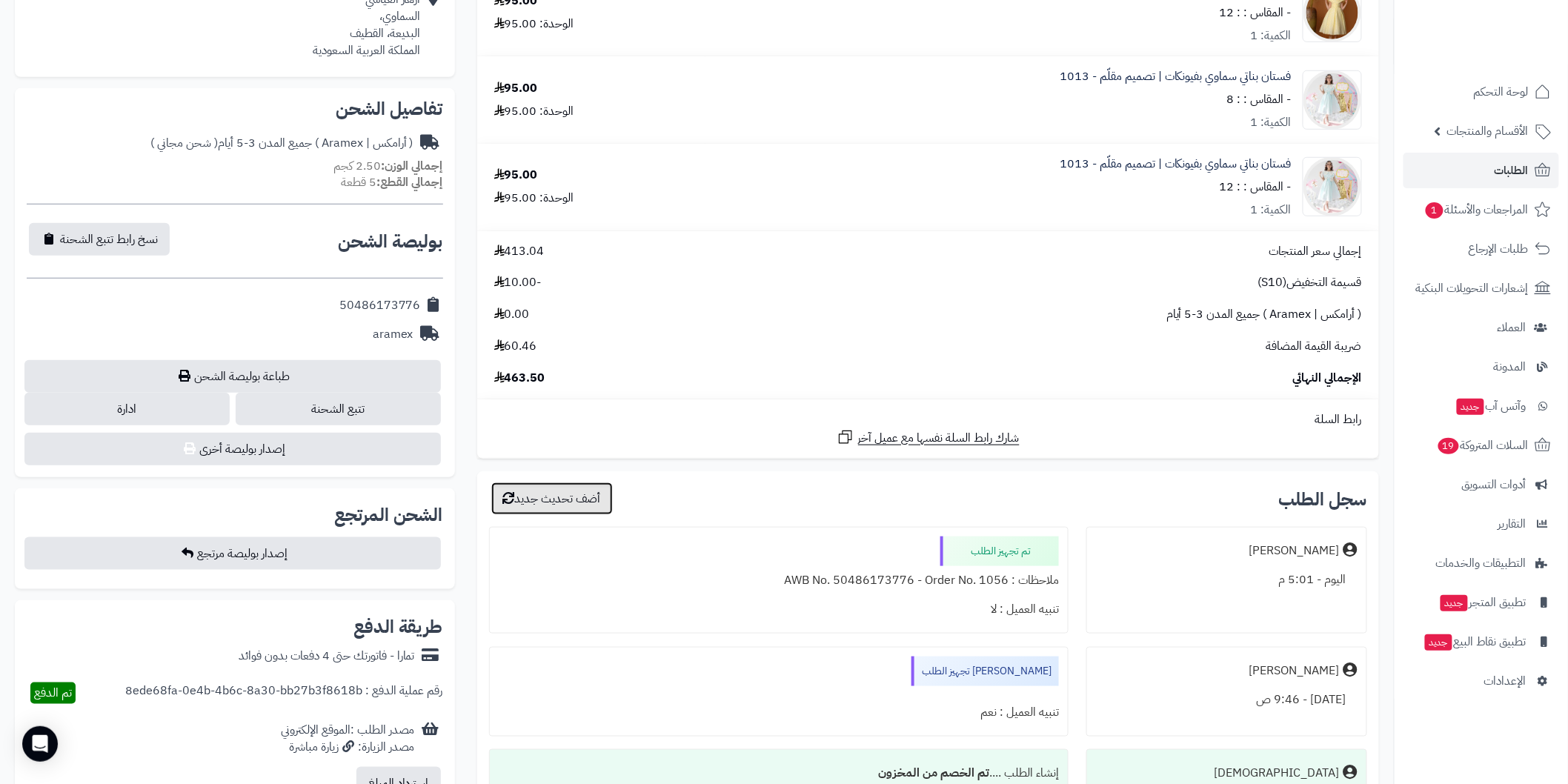
click at [592, 505] on button "أضف تحديث جديد" at bounding box center [552, 498] width 121 height 33
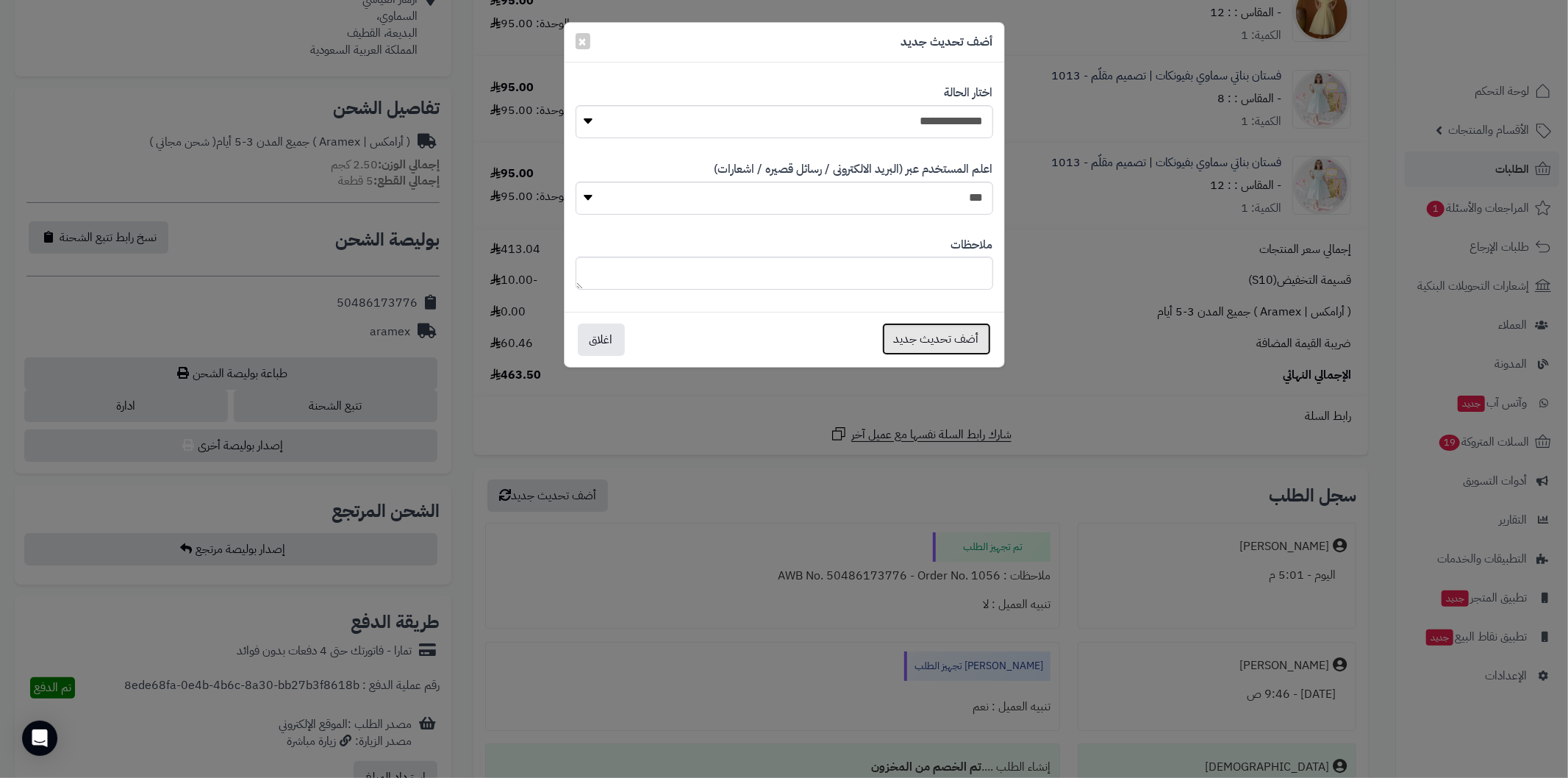
click at [909, 348] on button "أضف تحديث جديد" at bounding box center [936, 338] width 109 height 32
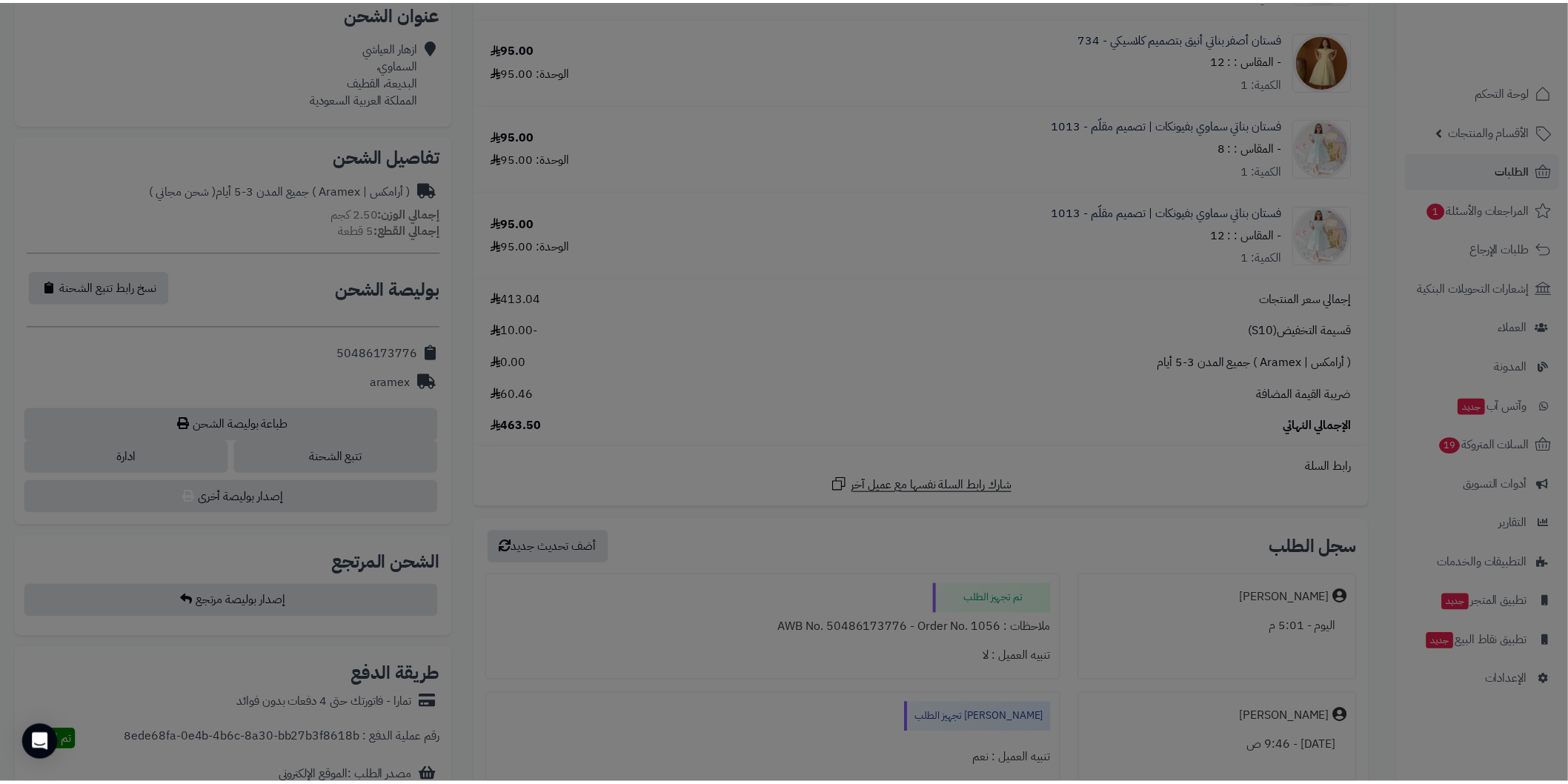
scroll to position [432, 0]
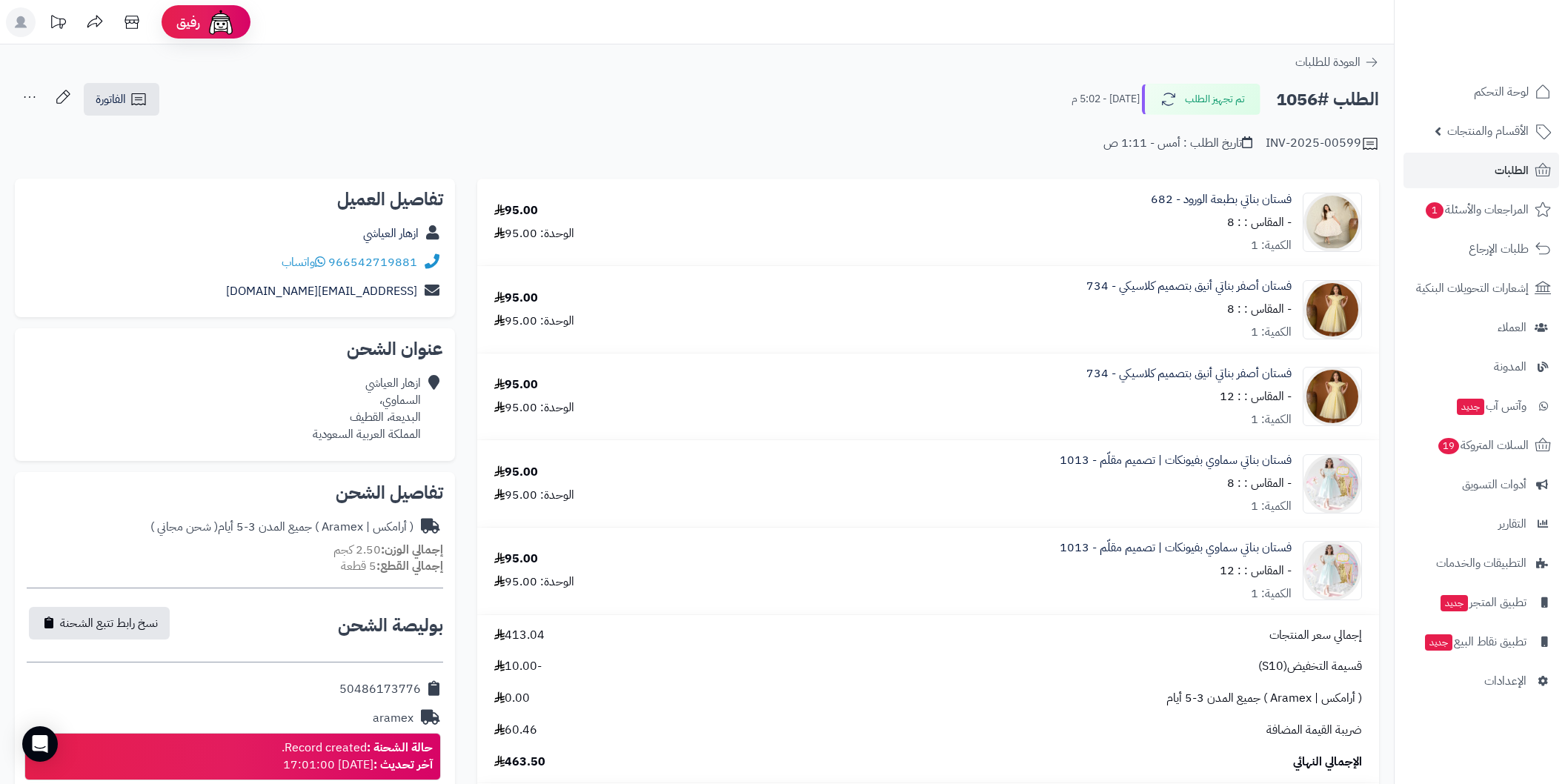
scroll to position [384, 0]
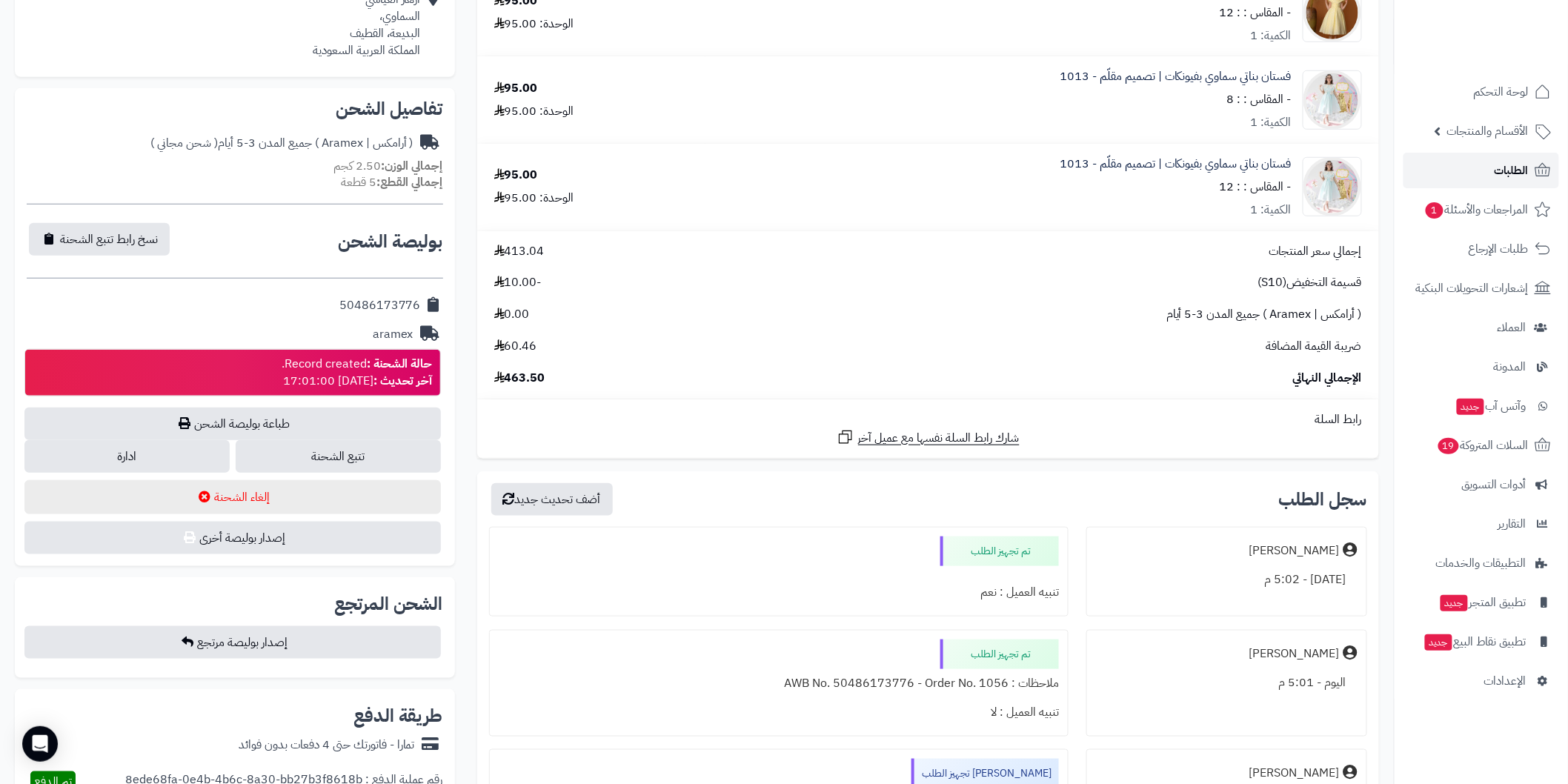
click at [1464, 178] on link "الطلبات" at bounding box center [1481, 171] width 156 height 35
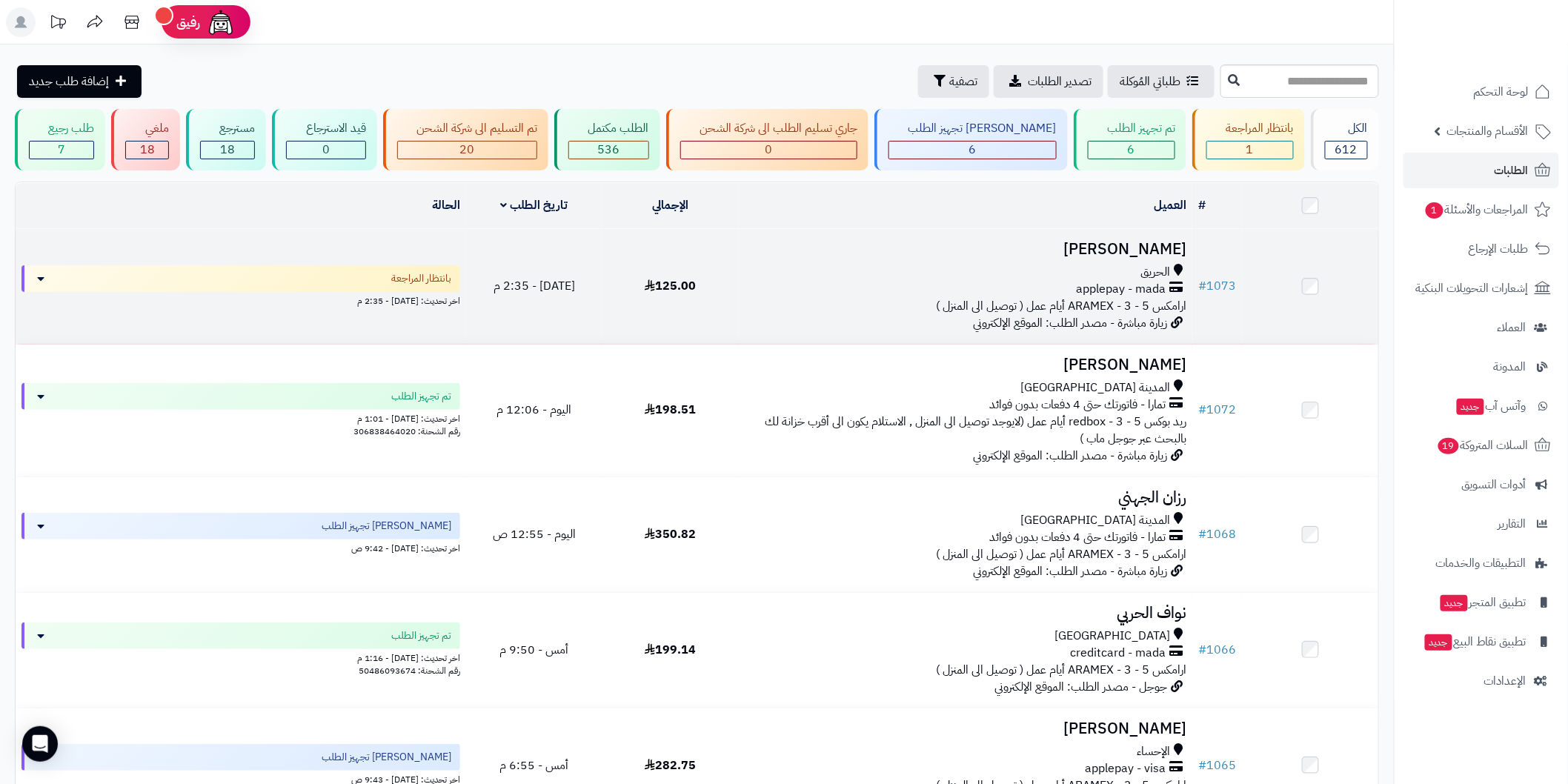
click at [1137, 244] on h3 "[PERSON_NAME]" at bounding box center [966, 249] width 441 height 17
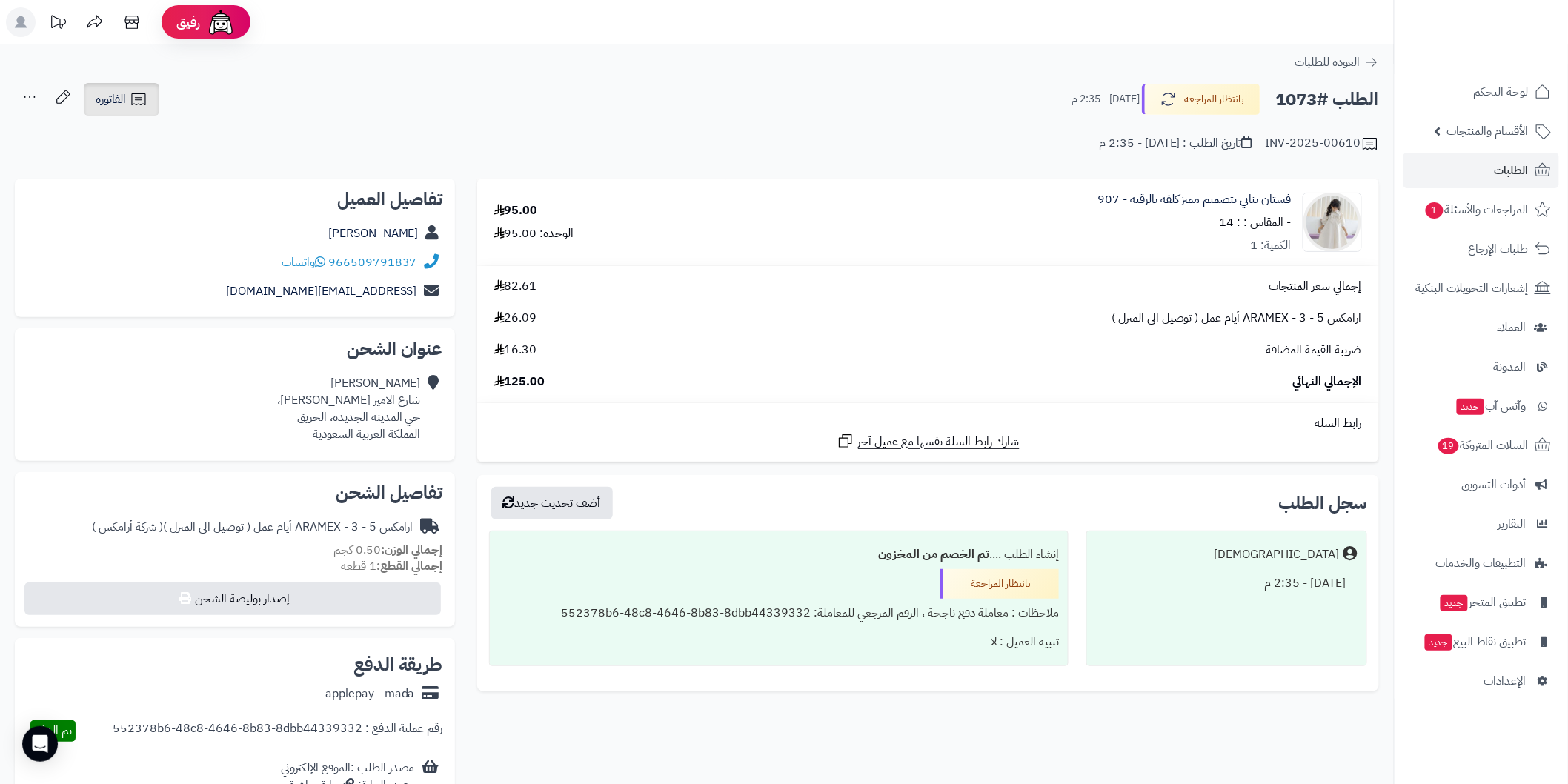
click at [147, 104] on icon at bounding box center [138, 99] width 18 height 18
click at [394, 127] on div "INV-2025-00610 تاريخ الطلب : [DATE] - 2:35 م" at bounding box center [697, 134] width 1365 height 35
click at [1451, 164] on link "الطلبات" at bounding box center [1481, 171] width 156 height 35
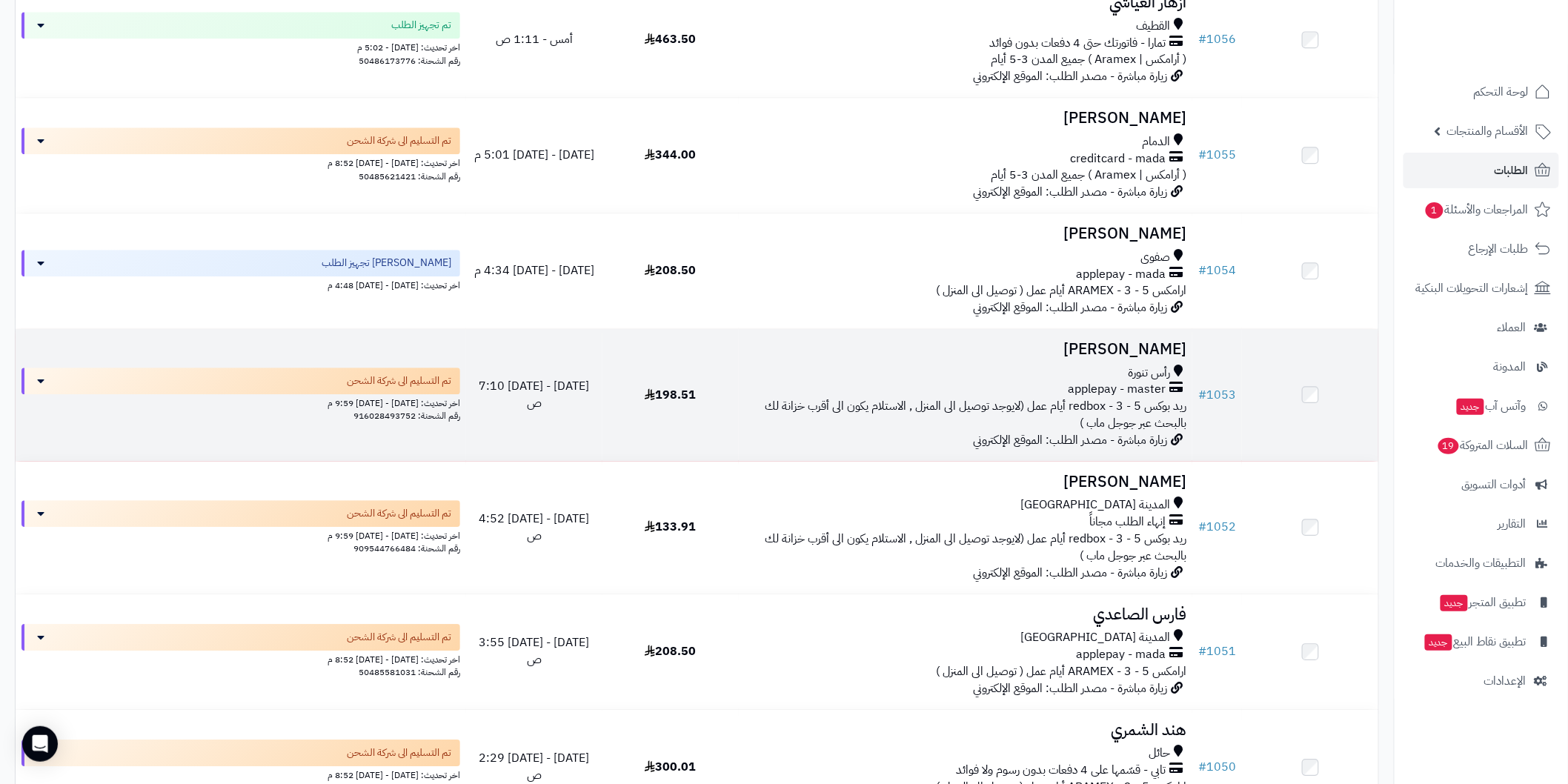
scroll to position [1496, 0]
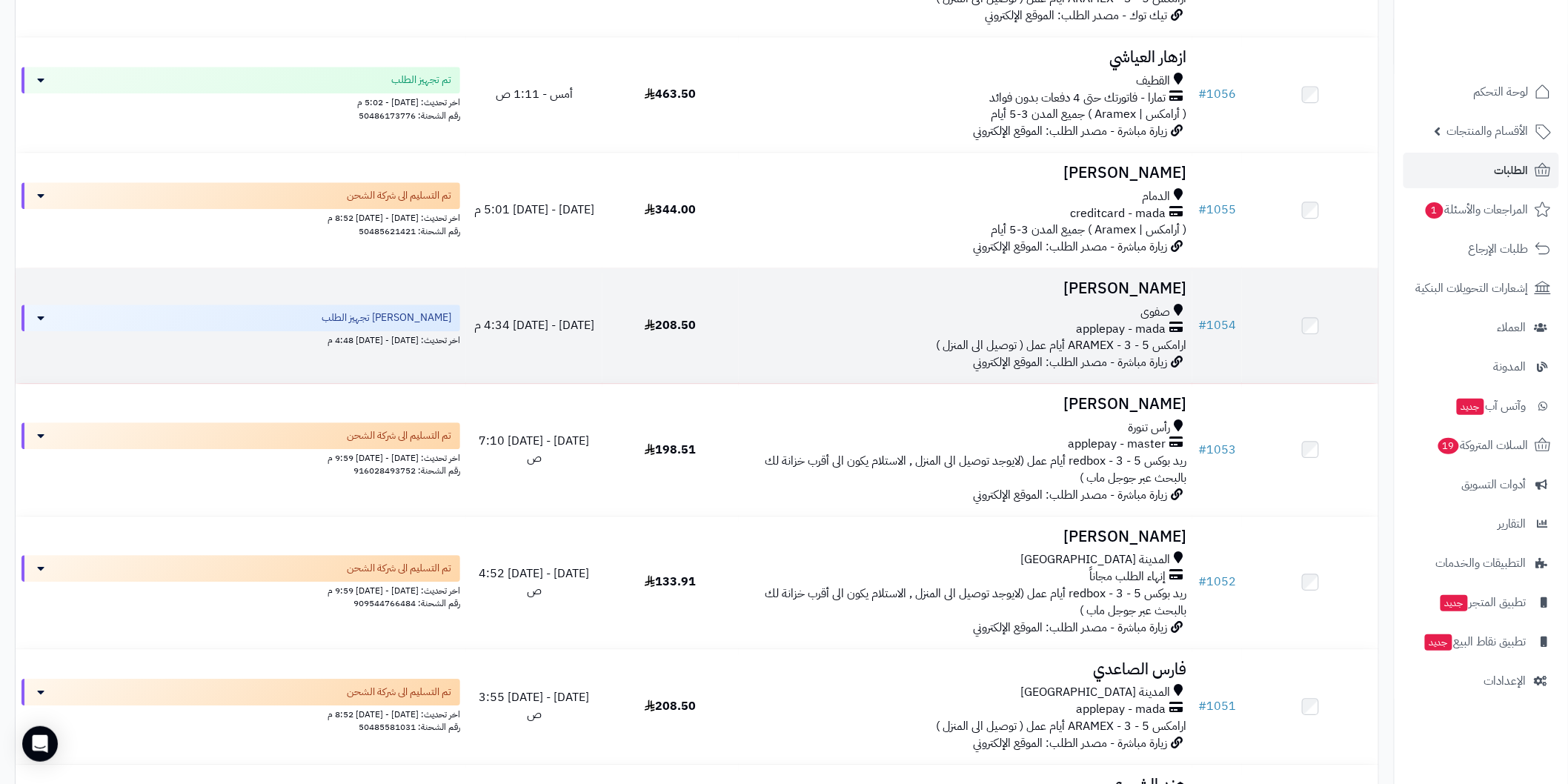
click at [1100, 291] on h3 "[PERSON_NAME]" at bounding box center [966, 288] width 441 height 17
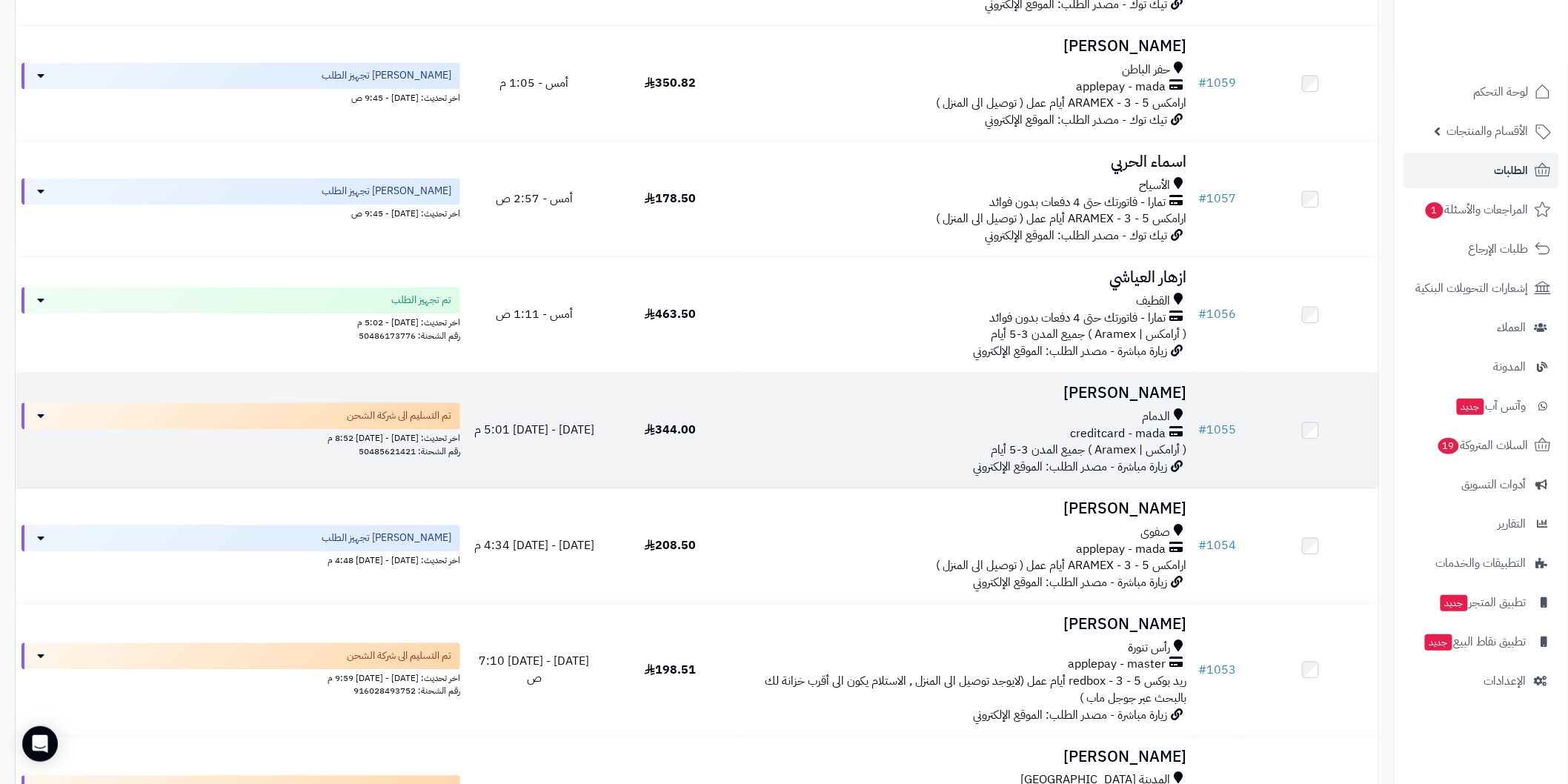
scroll to position [1223, 0]
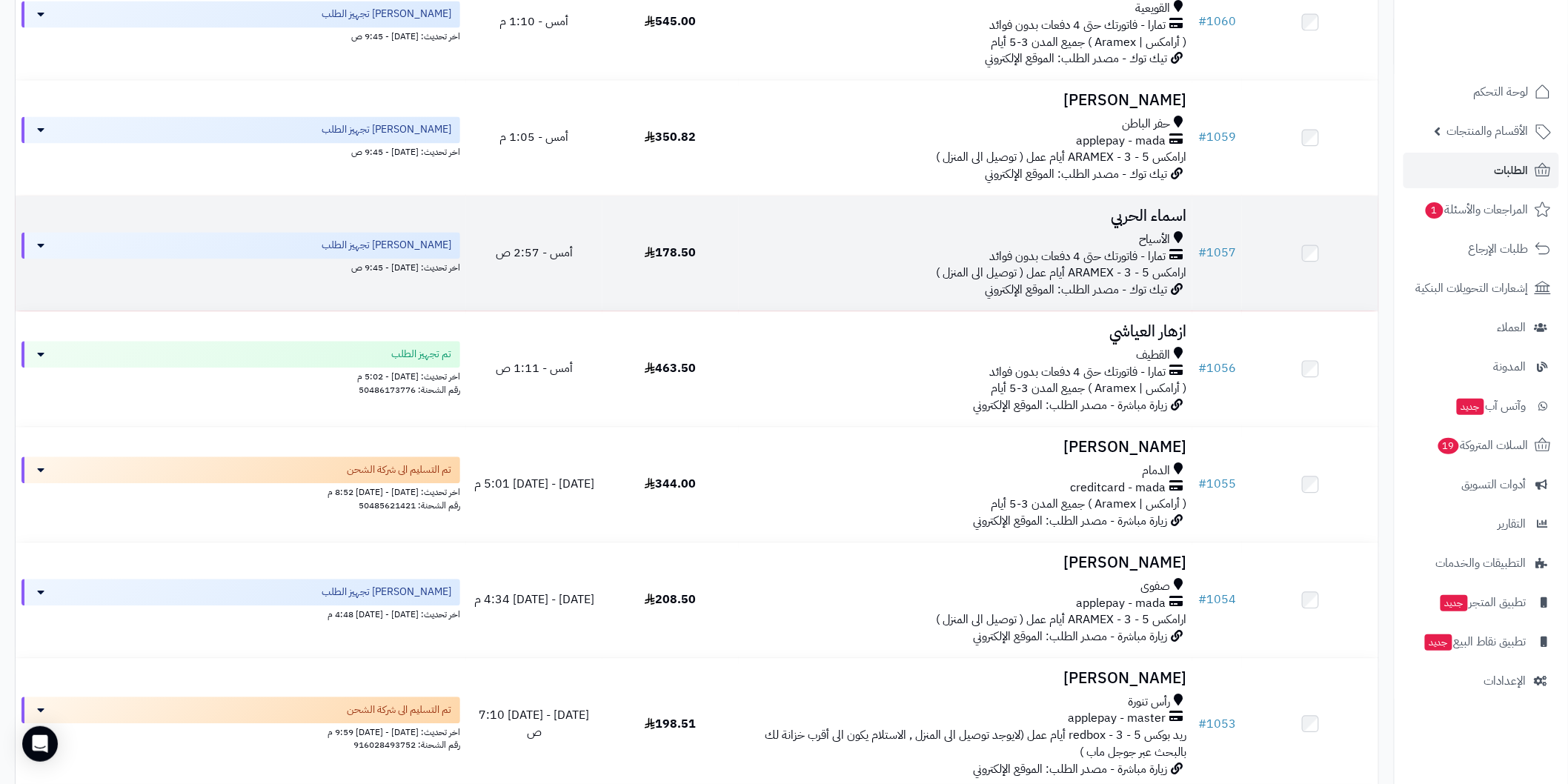
click at [1106, 212] on h3 "اسماء الحربي" at bounding box center [966, 215] width 441 height 17
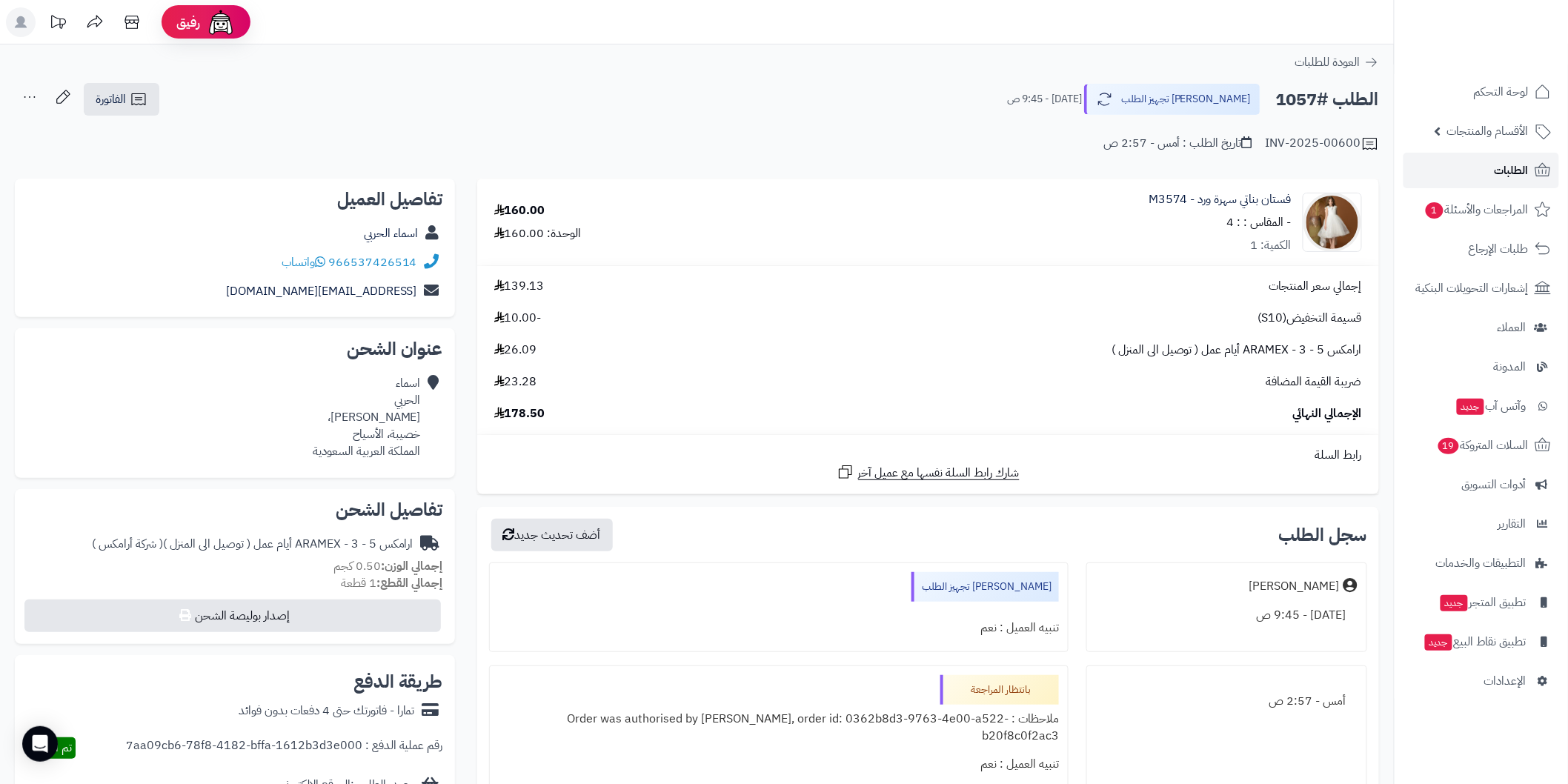
click at [1501, 176] on span "الطلبات" at bounding box center [1512, 171] width 34 height 21
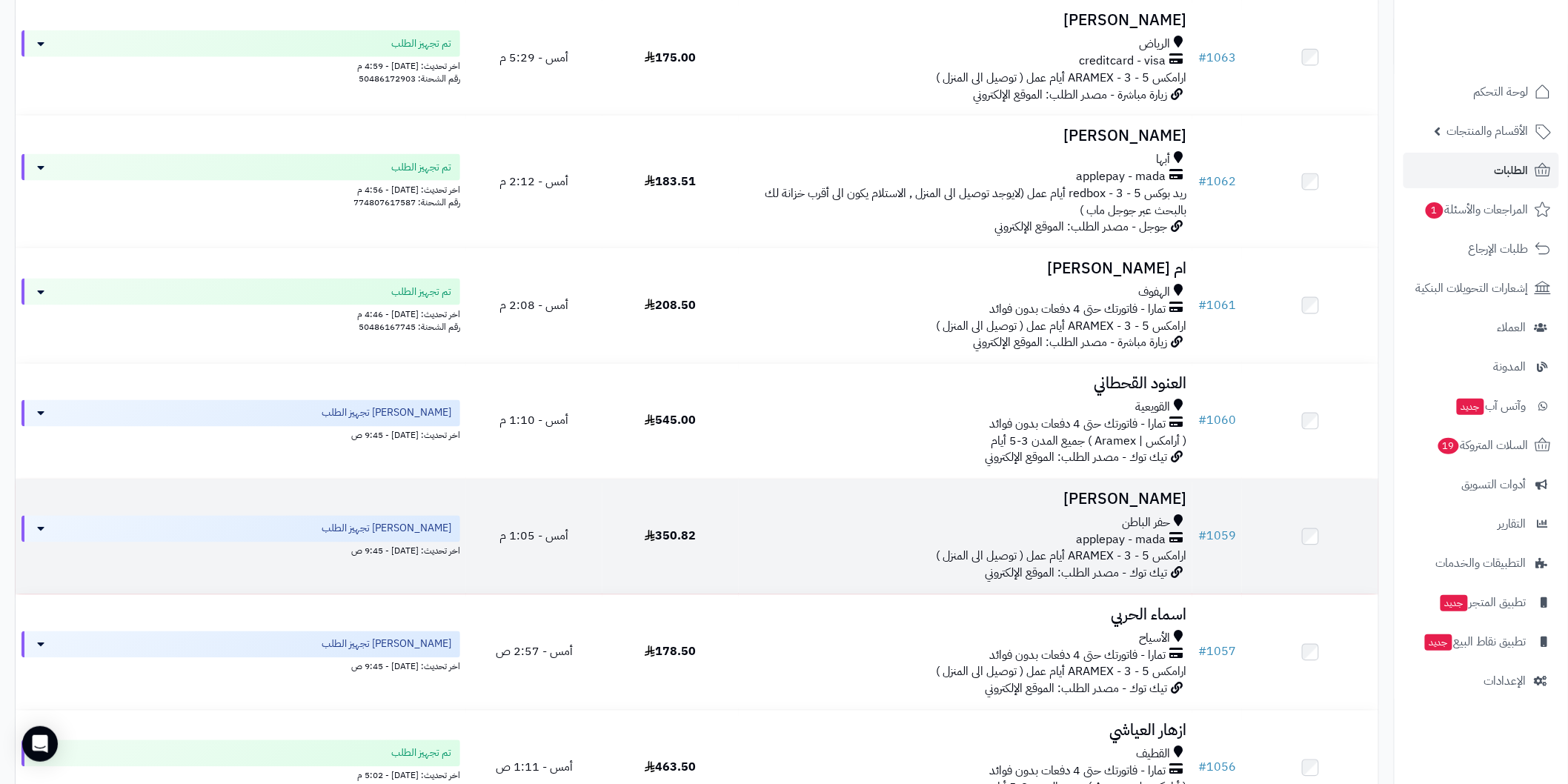
scroll to position [878, 0]
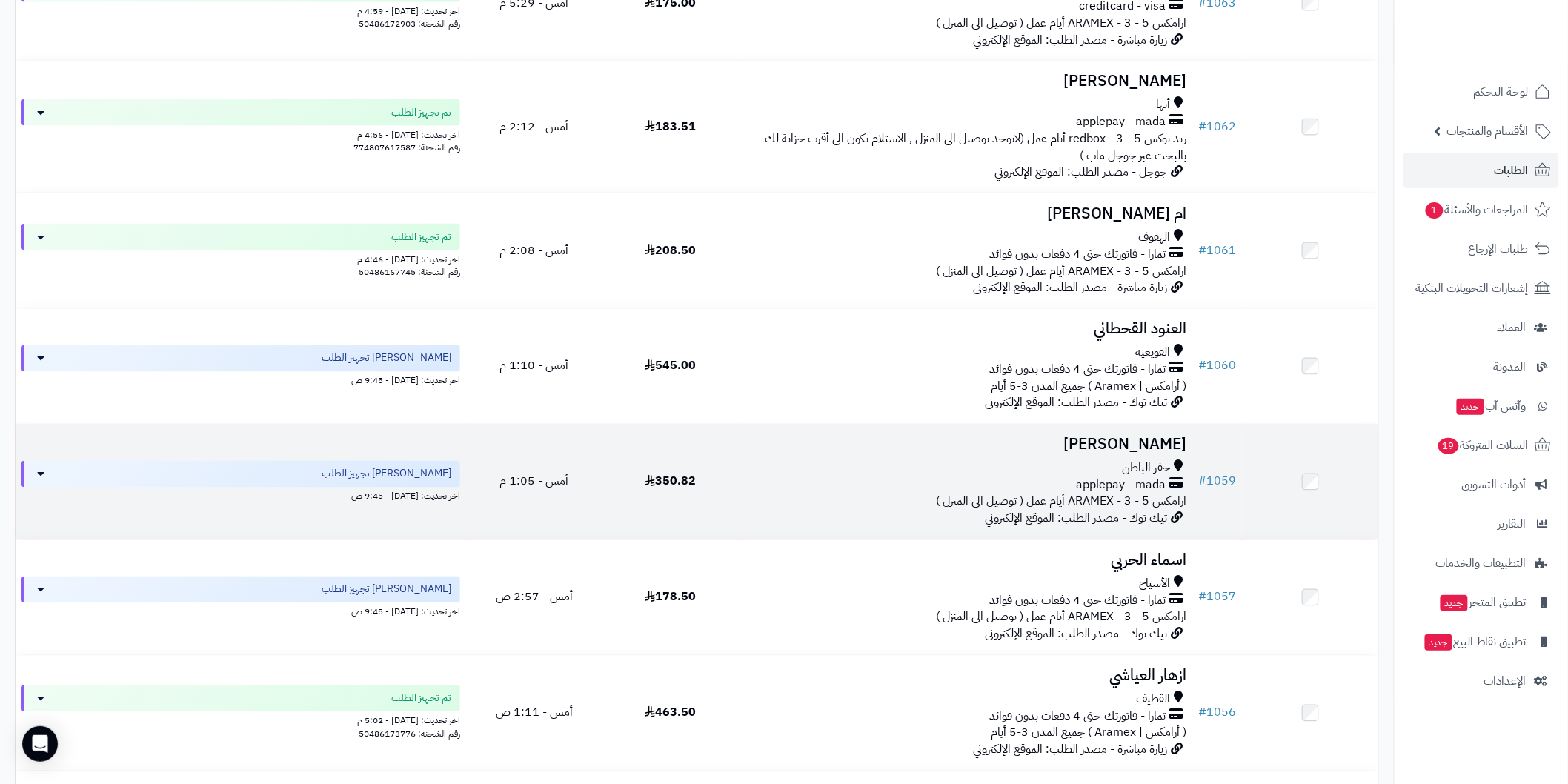
click at [1248, 442] on td at bounding box center [1309, 482] width 136 height 115
click at [1144, 447] on h3 "ندى العمري" at bounding box center [966, 444] width 441 height 17
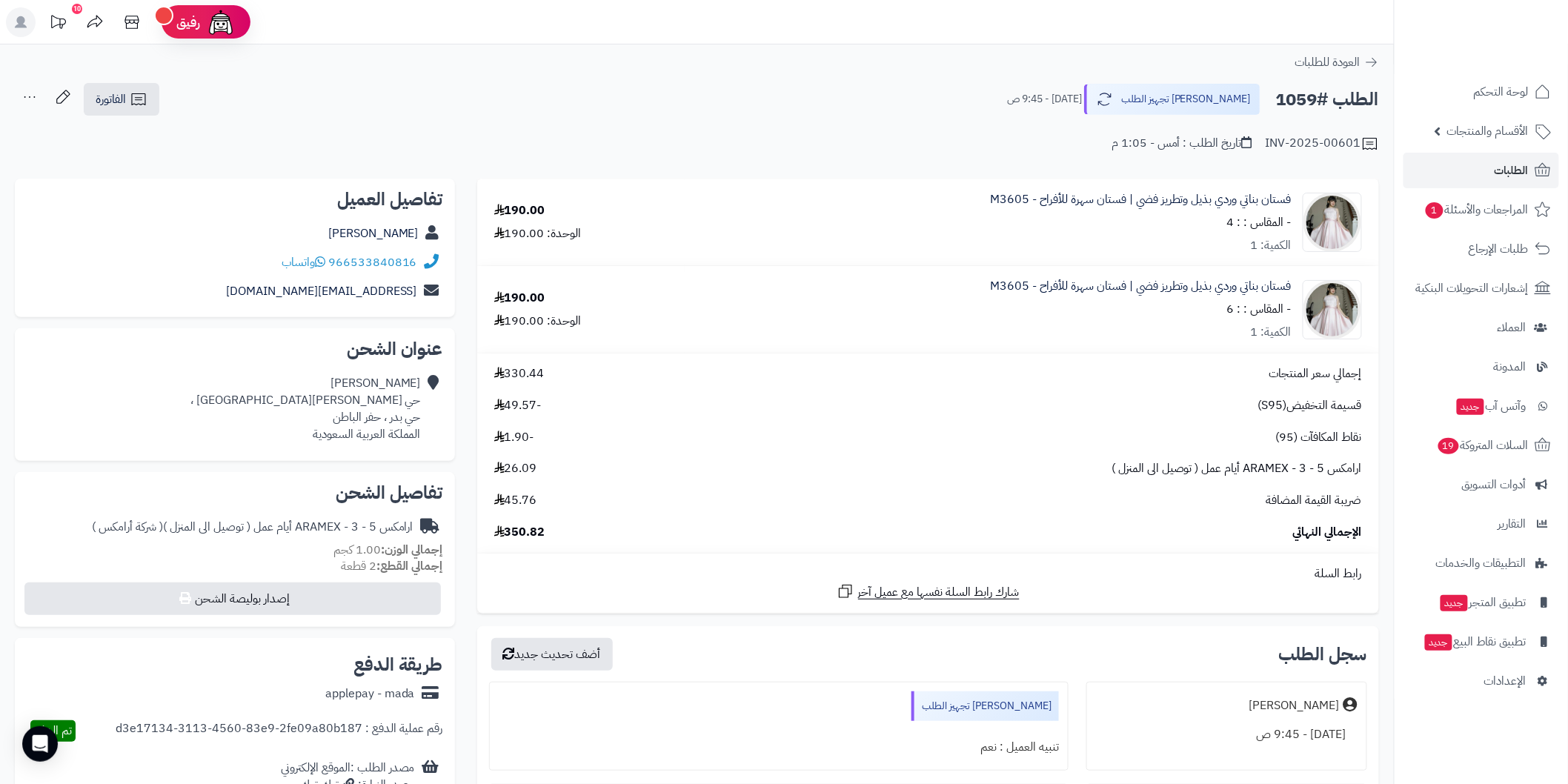
drag, startPoint x: 1334, startPoint y: 212, endPoint x: 976, endPoint y: 348, distance: 383.0
click at [976, 348] on td "فستان بناتي وردي بذيل وتطريز فضي | فستان سهرة للأفراح - M3605 - المقاس : : 6 ال…" at bounding box center [1032, 309] width 695 height 87
click at [1466, 165] on link "الطلبات" at bounding box center [1481, 171] width 156 height 35
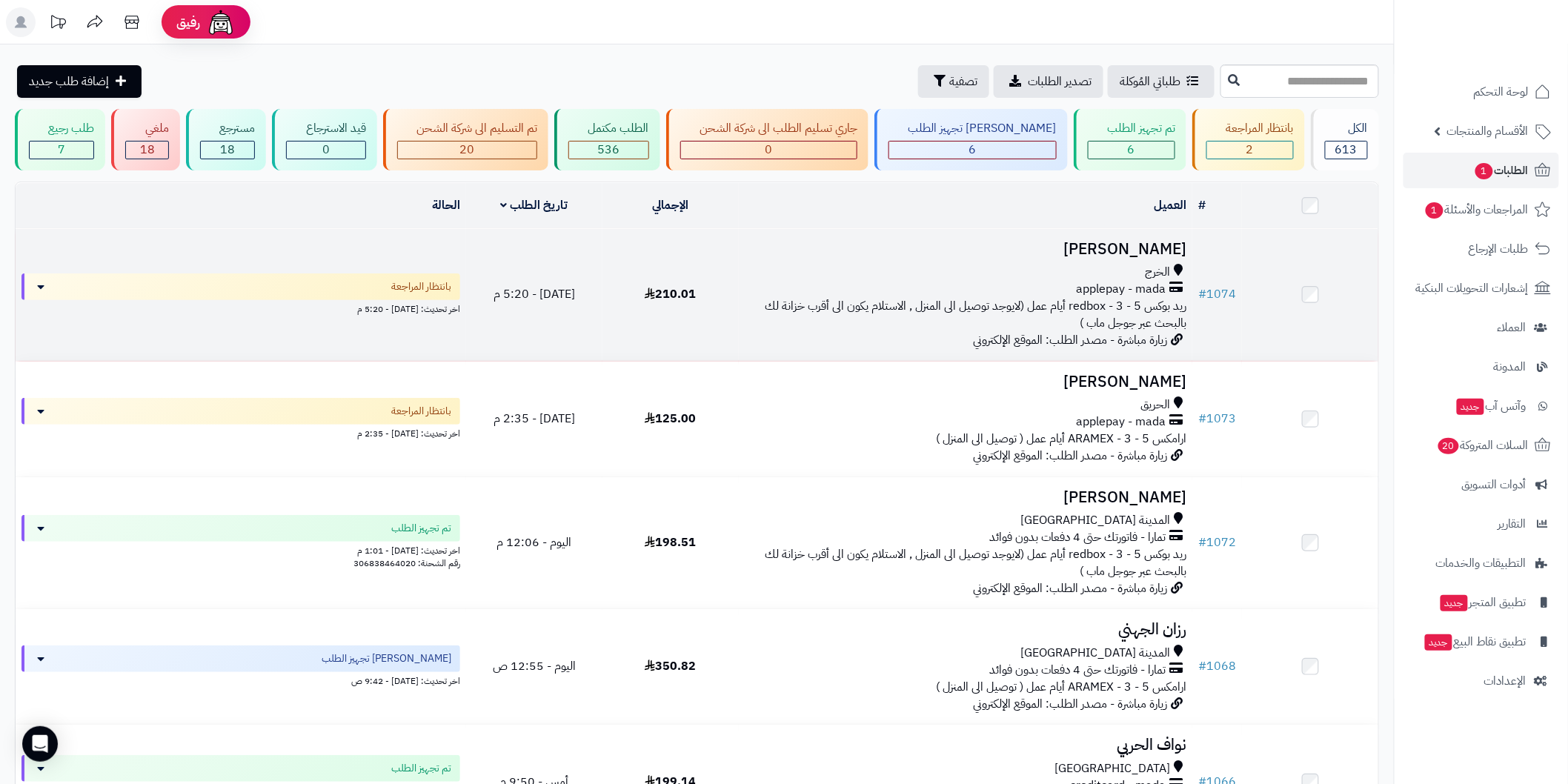
click at [1114, 241] on h3 "[PERSON_NAME]" at bounding box center [966, 249] width 441 height 17
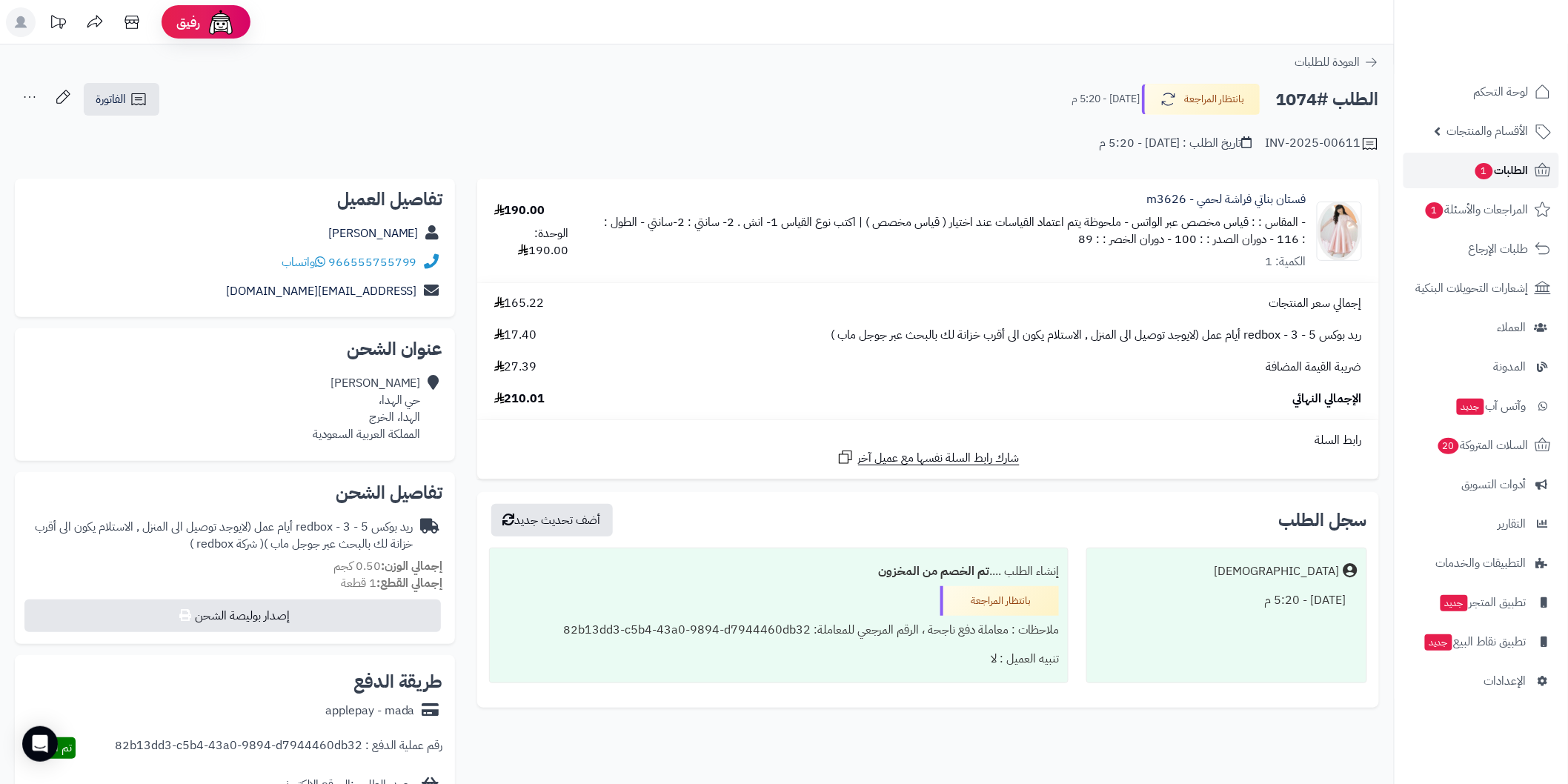
click at [1449, 172] on link "الطلبات 1" at bounding box center [1481, 171] width 156 height 35
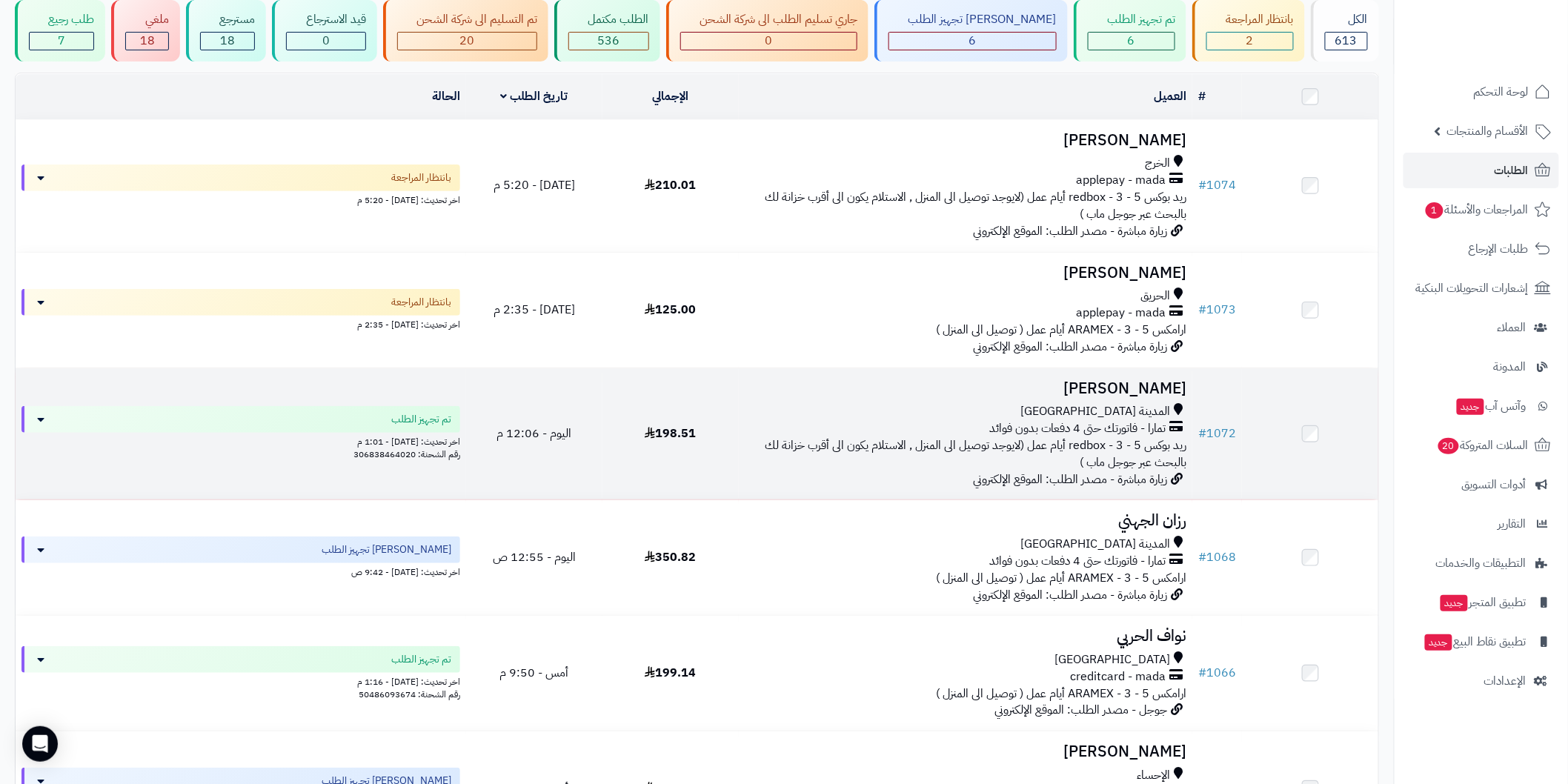
scroll to position [219, 0]
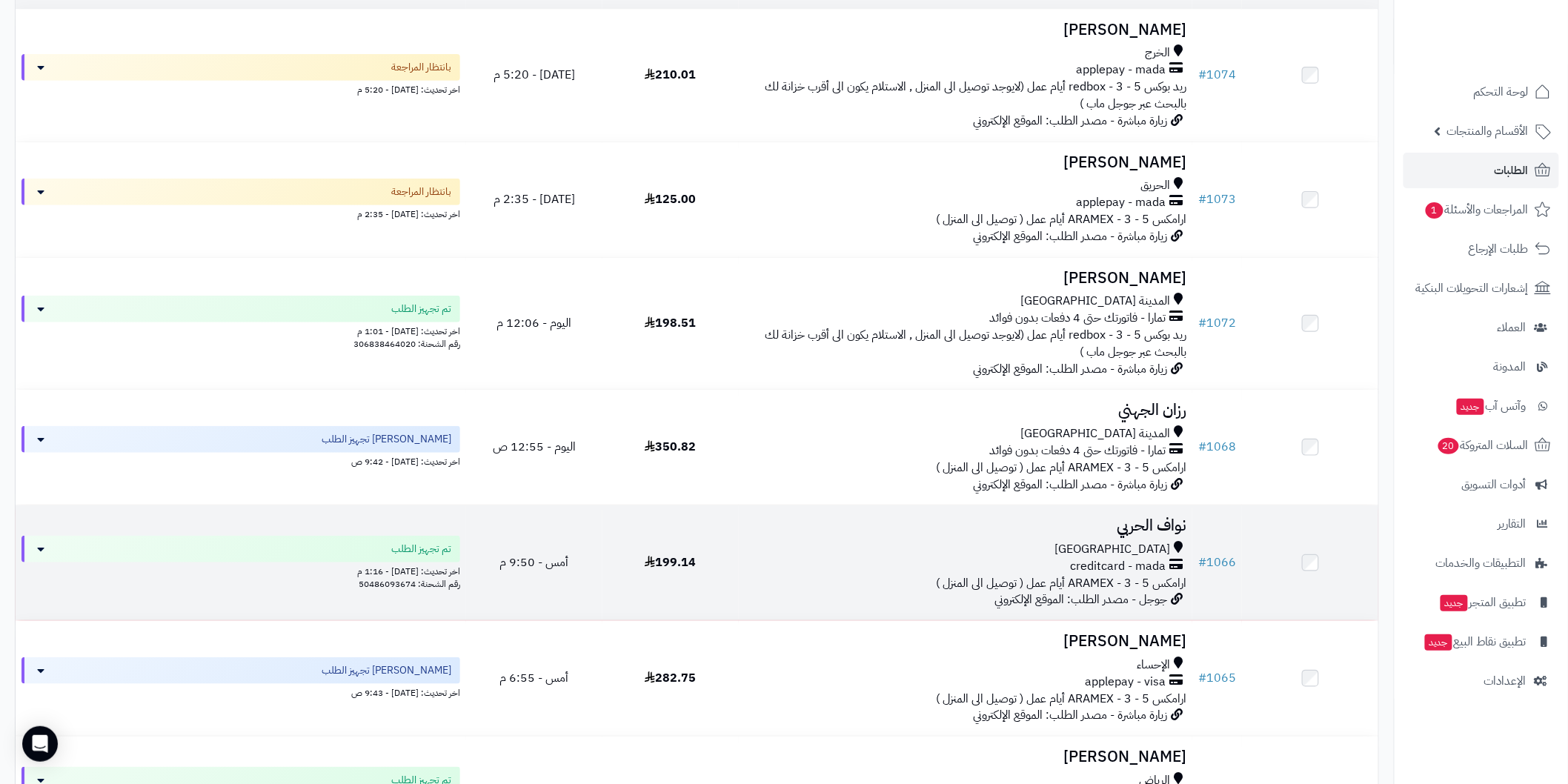
click at [1203, 522] on td "# 1066" at bounding box center [1217, 563] width 49 height 115
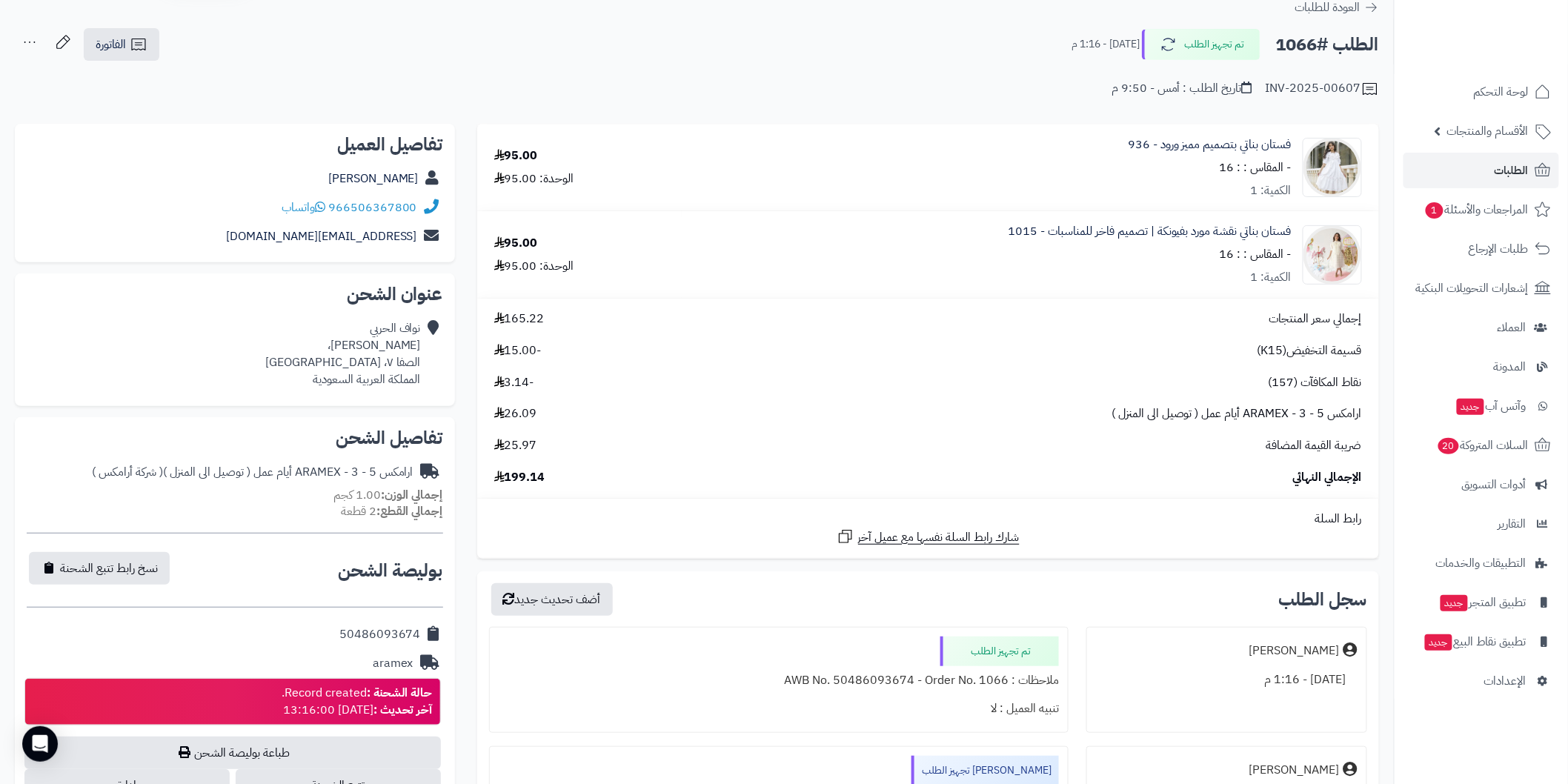
scroll to position [164, 0]
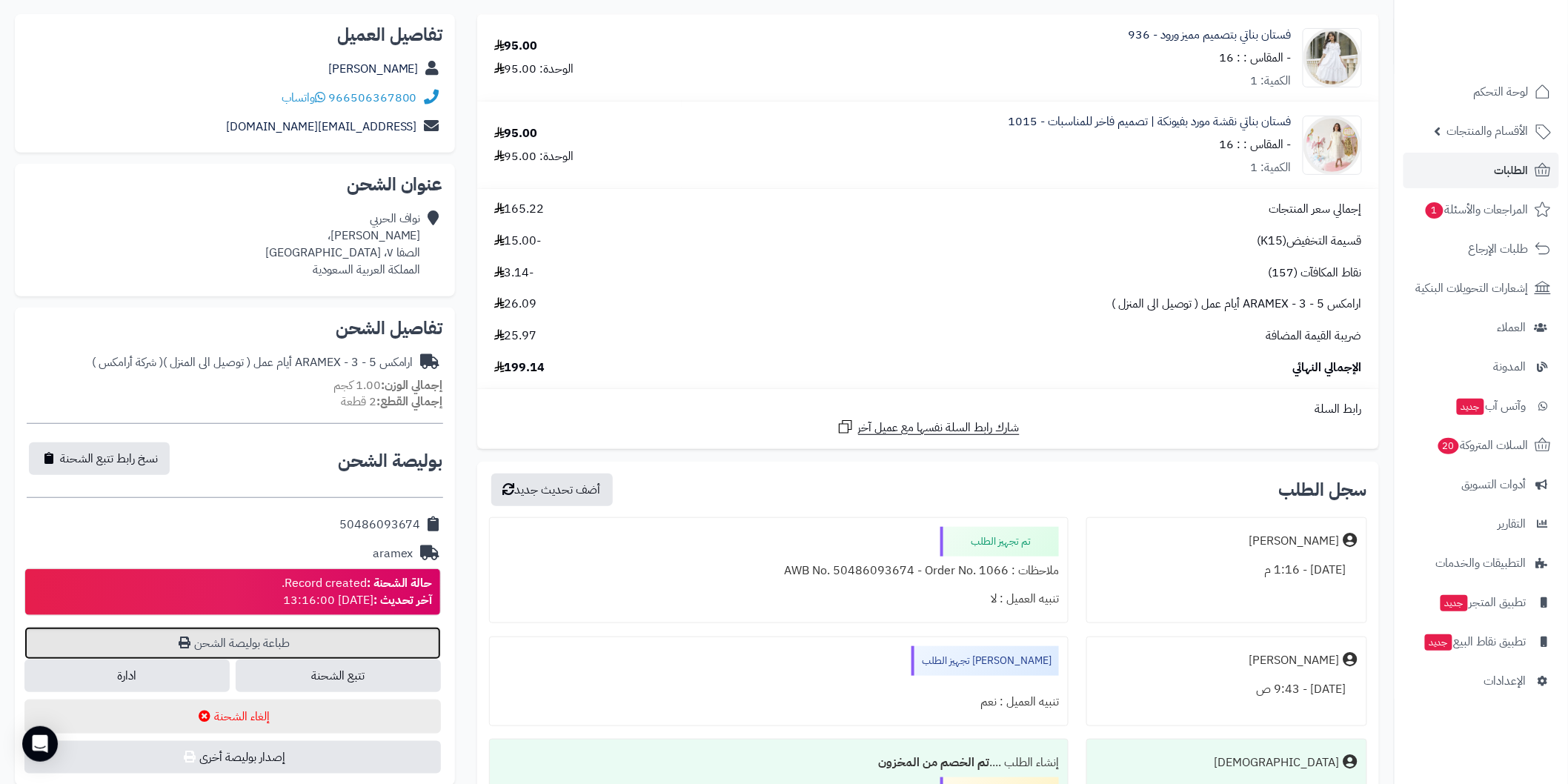
click at [415, 633] on link "طباعة بوليصة الشحن" at bounding box center [233, 642] width 417 height 33
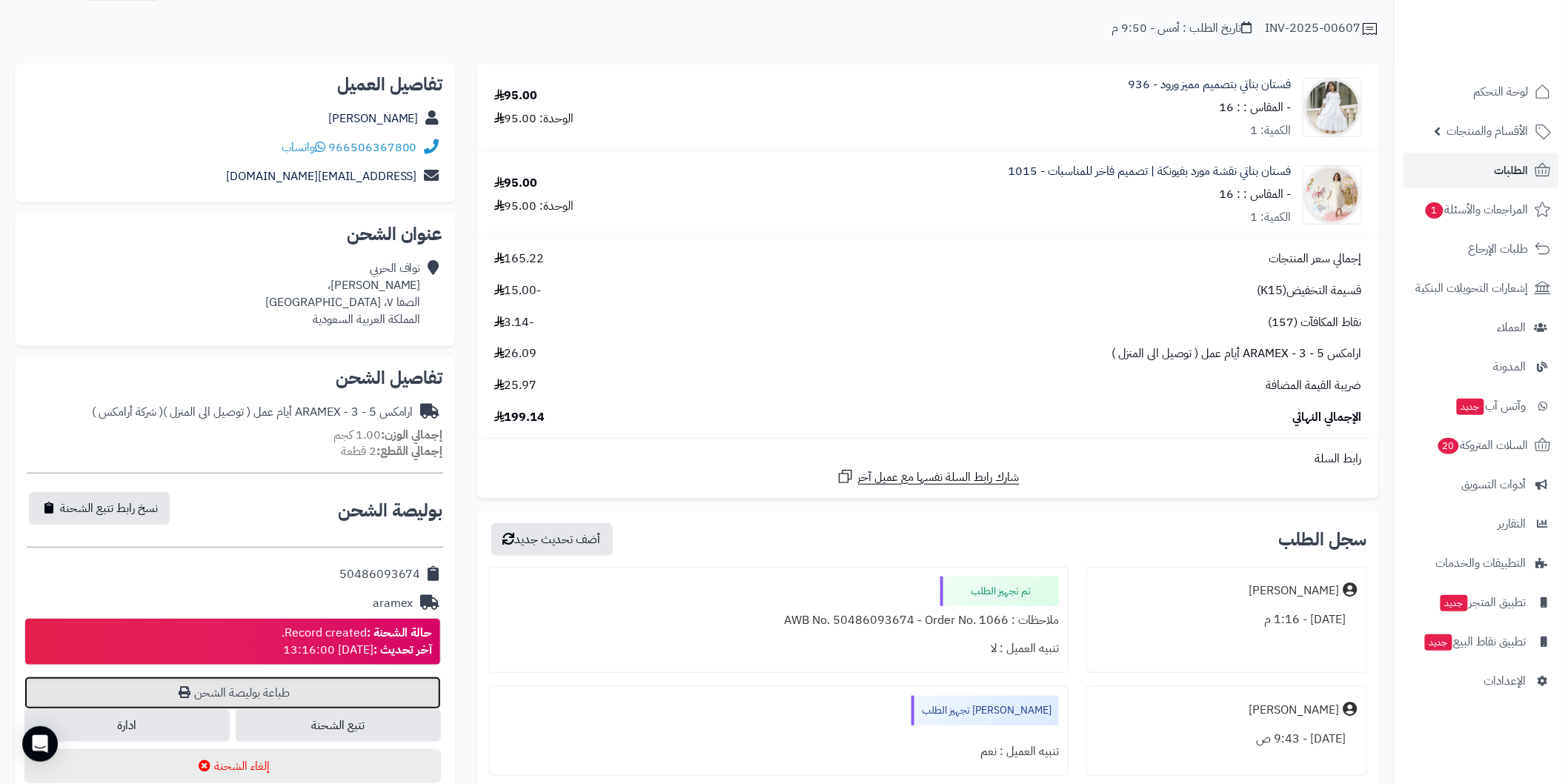
scroll to position [142, 0]
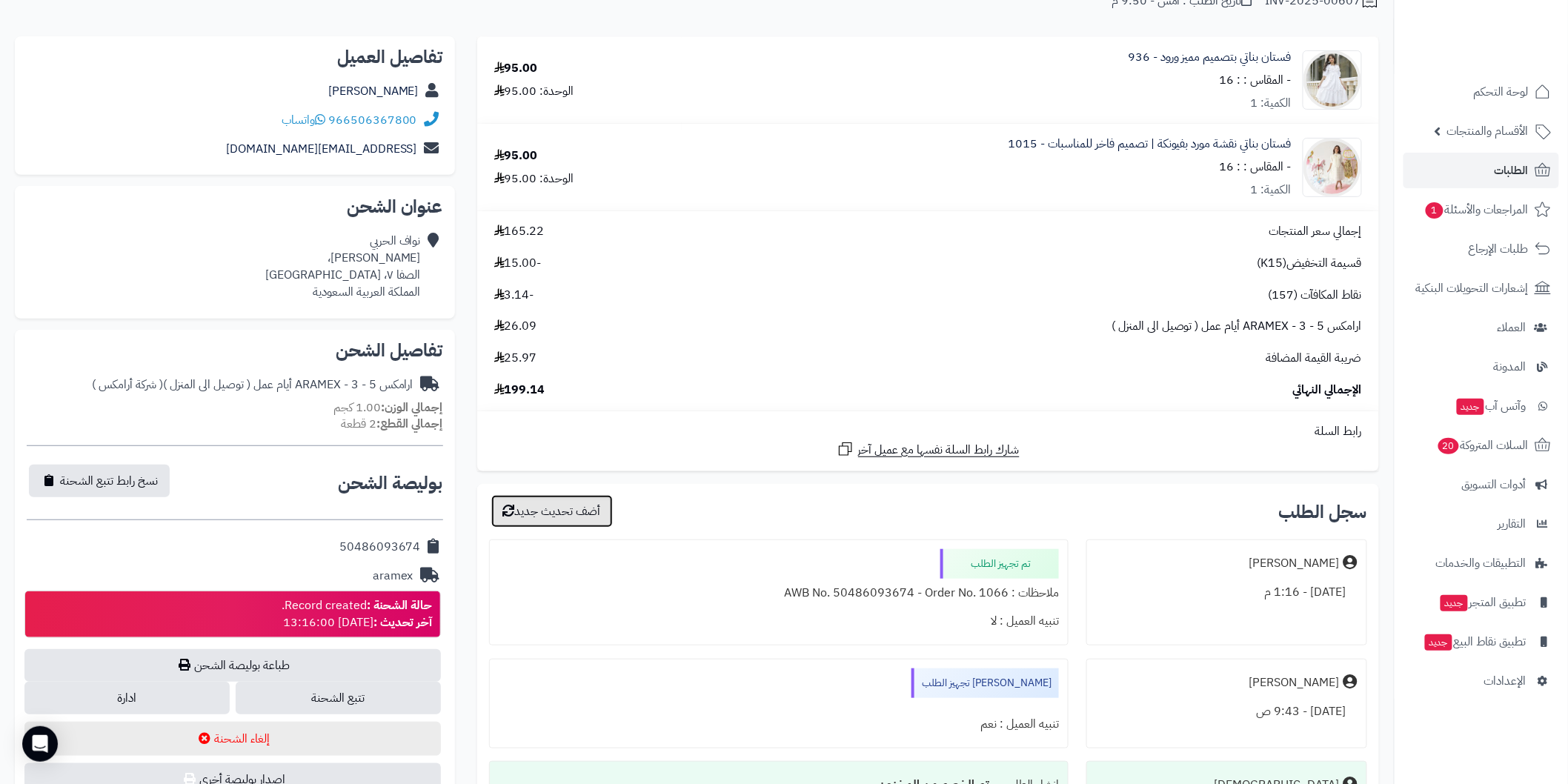
click at [601, 505] on button "أضف تحديث جديد" at bounding box center [552, 511] width 121 height 33
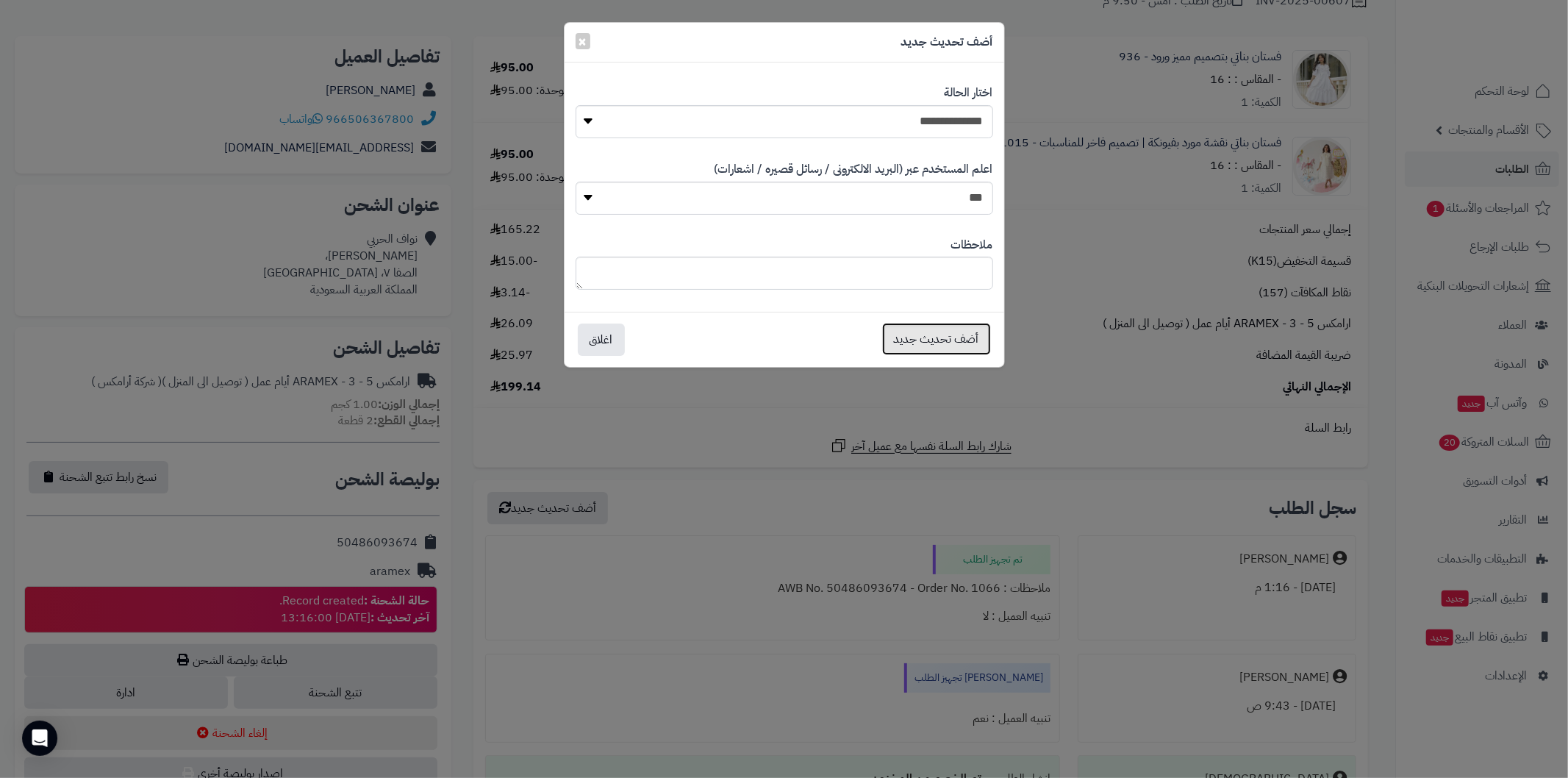
click at [893, 347] on button "أضف تحديث جديد" at bounding box center [936, 338] width 109 height 32
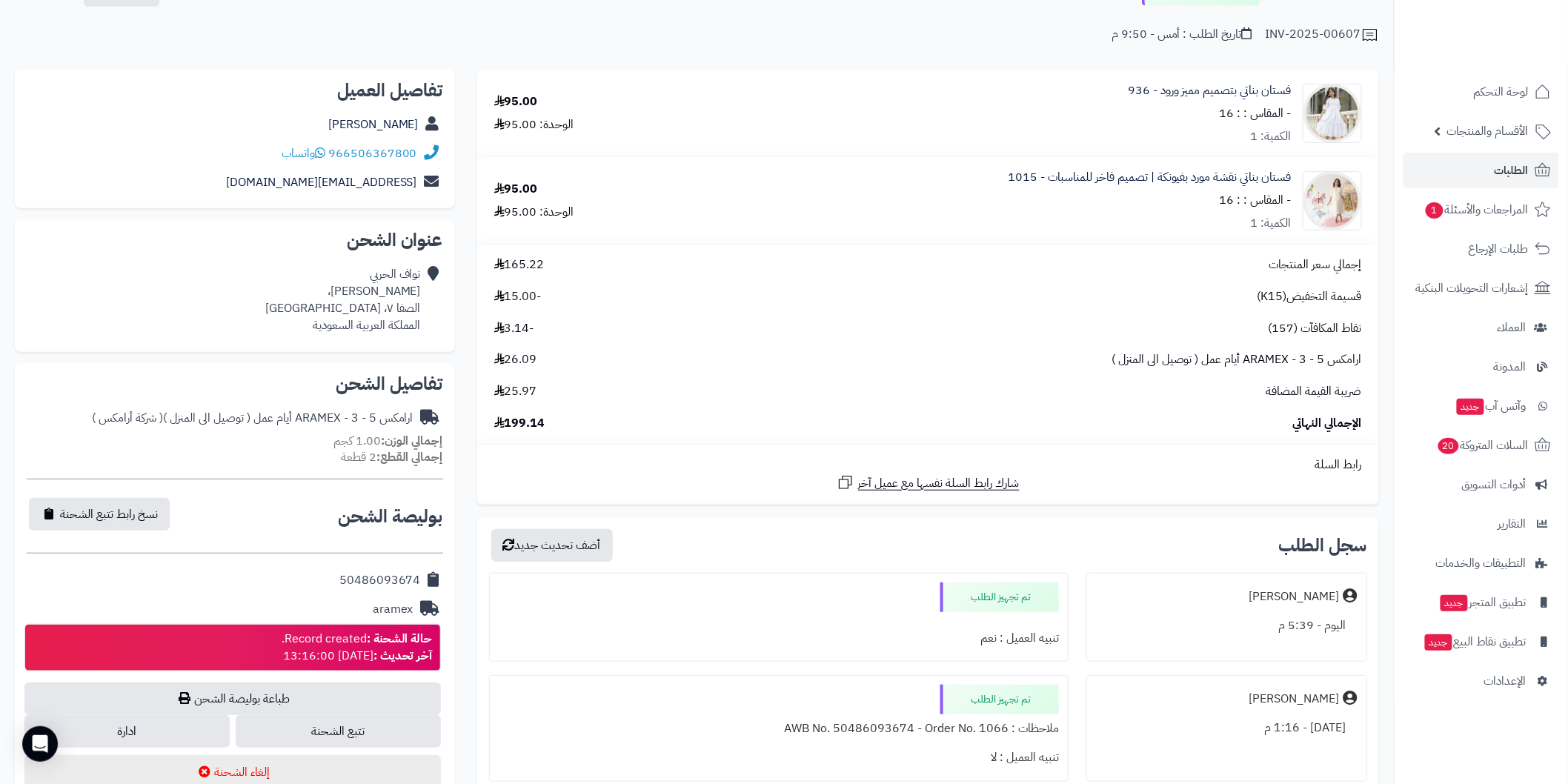
scroll to position [54, 0]
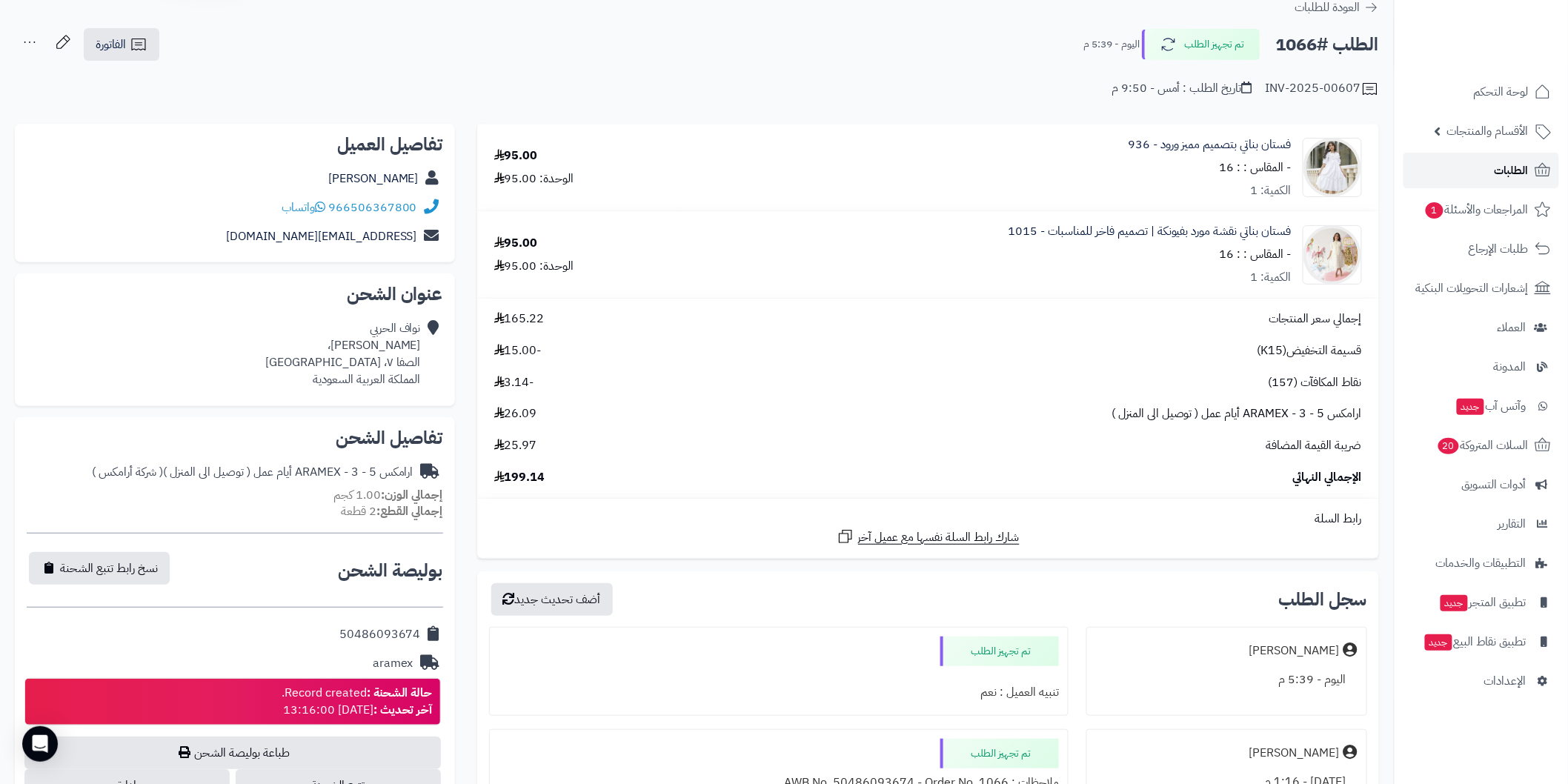
click at [1463, 163] on link "الطلبات" at bounding box center [1481, 171] width 156 height 35
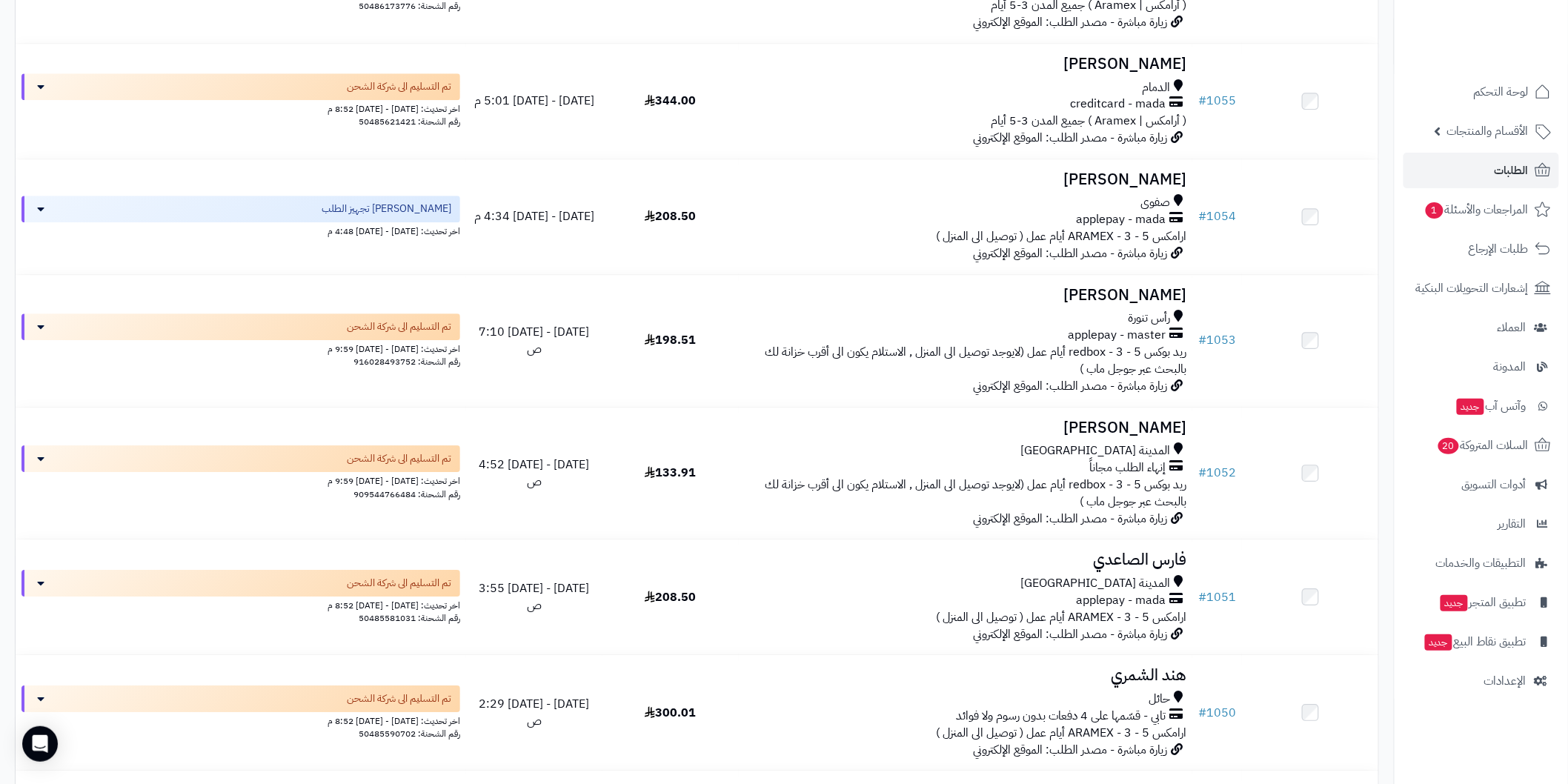
scroll to position [1765, 0]
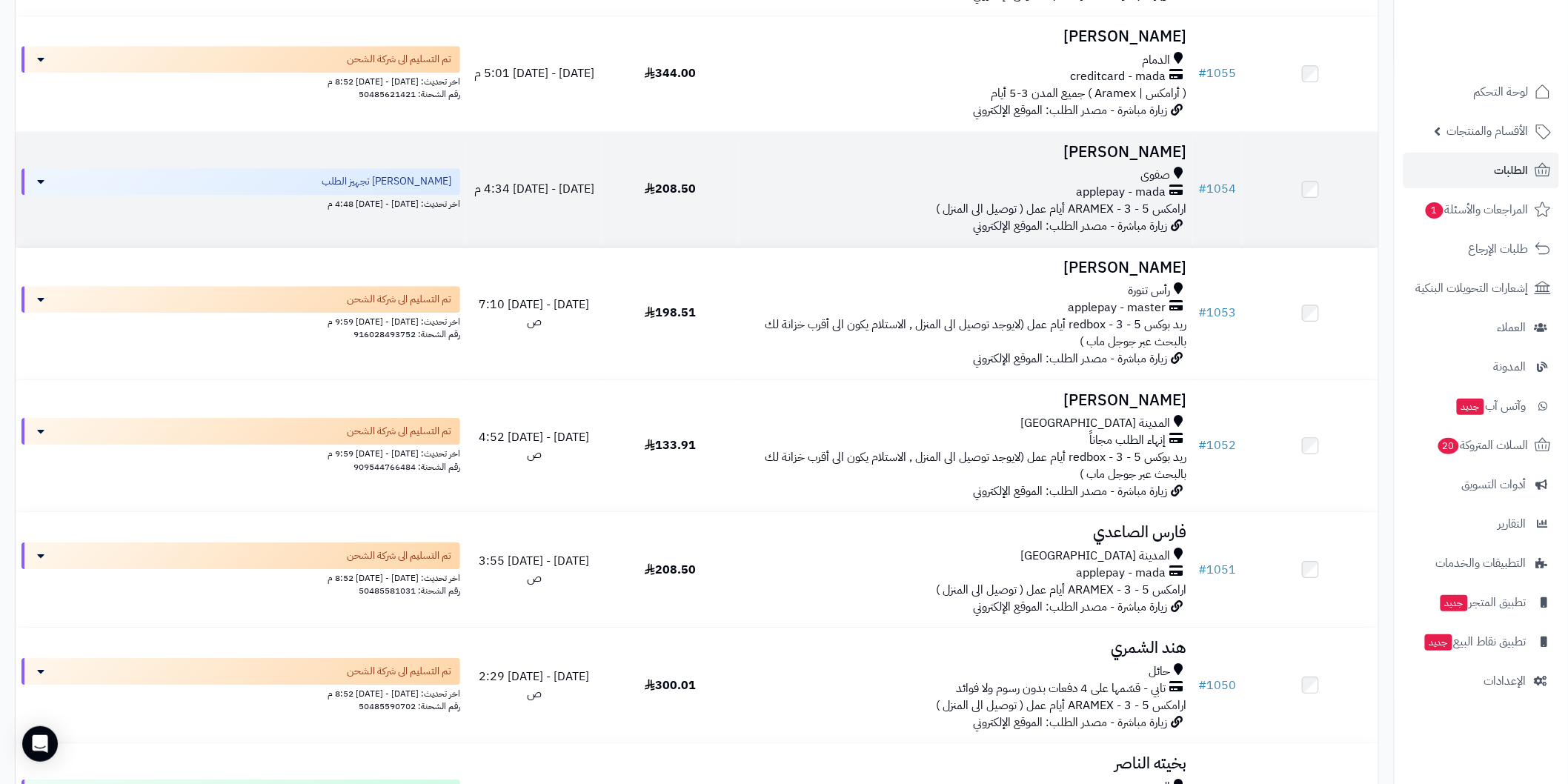
click at [1105, 149] on h3 "فاطمه الغافلي" at bounding box center [966, 151] width 441 height 17
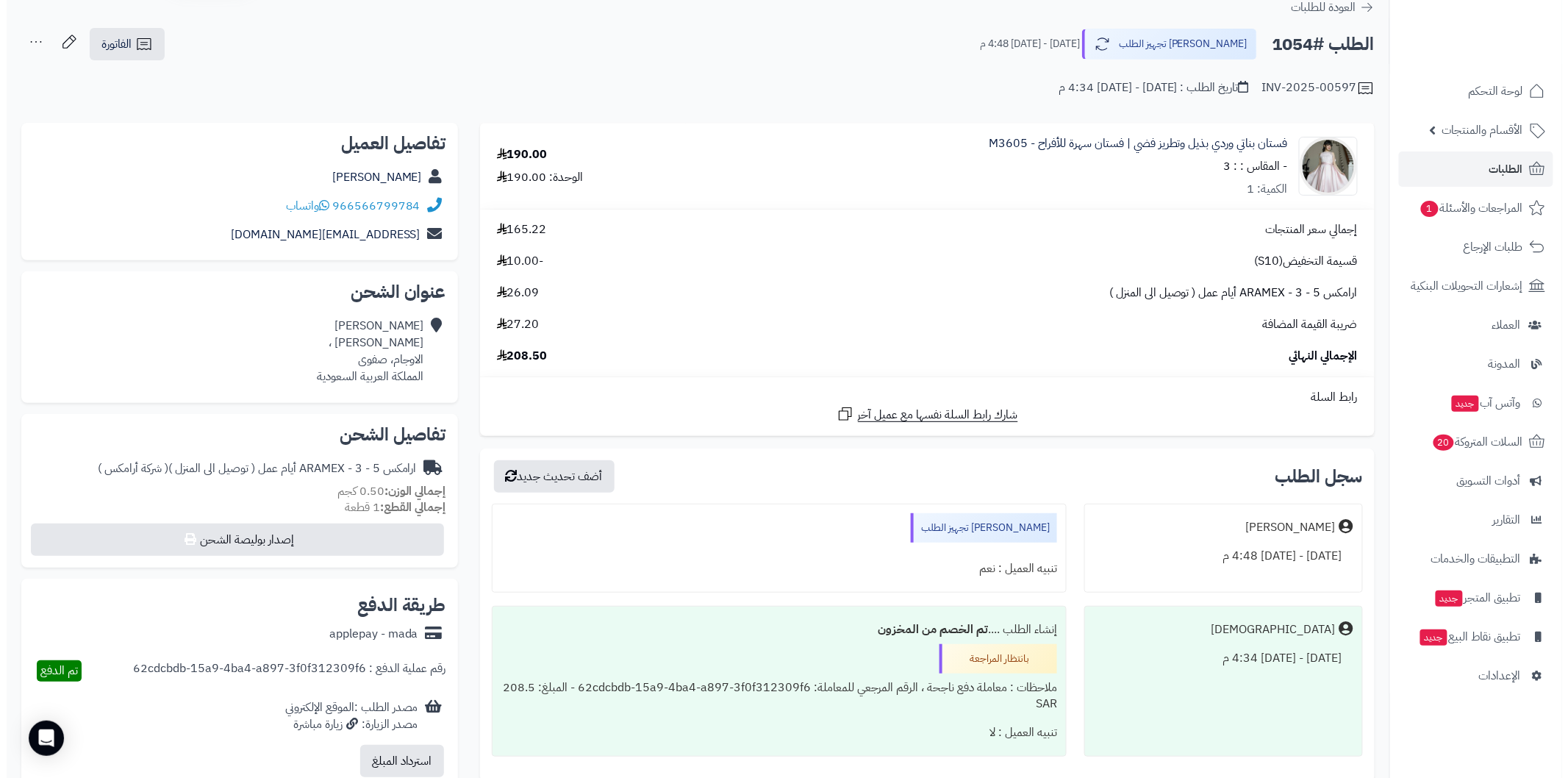
scroll to position [108, 0]
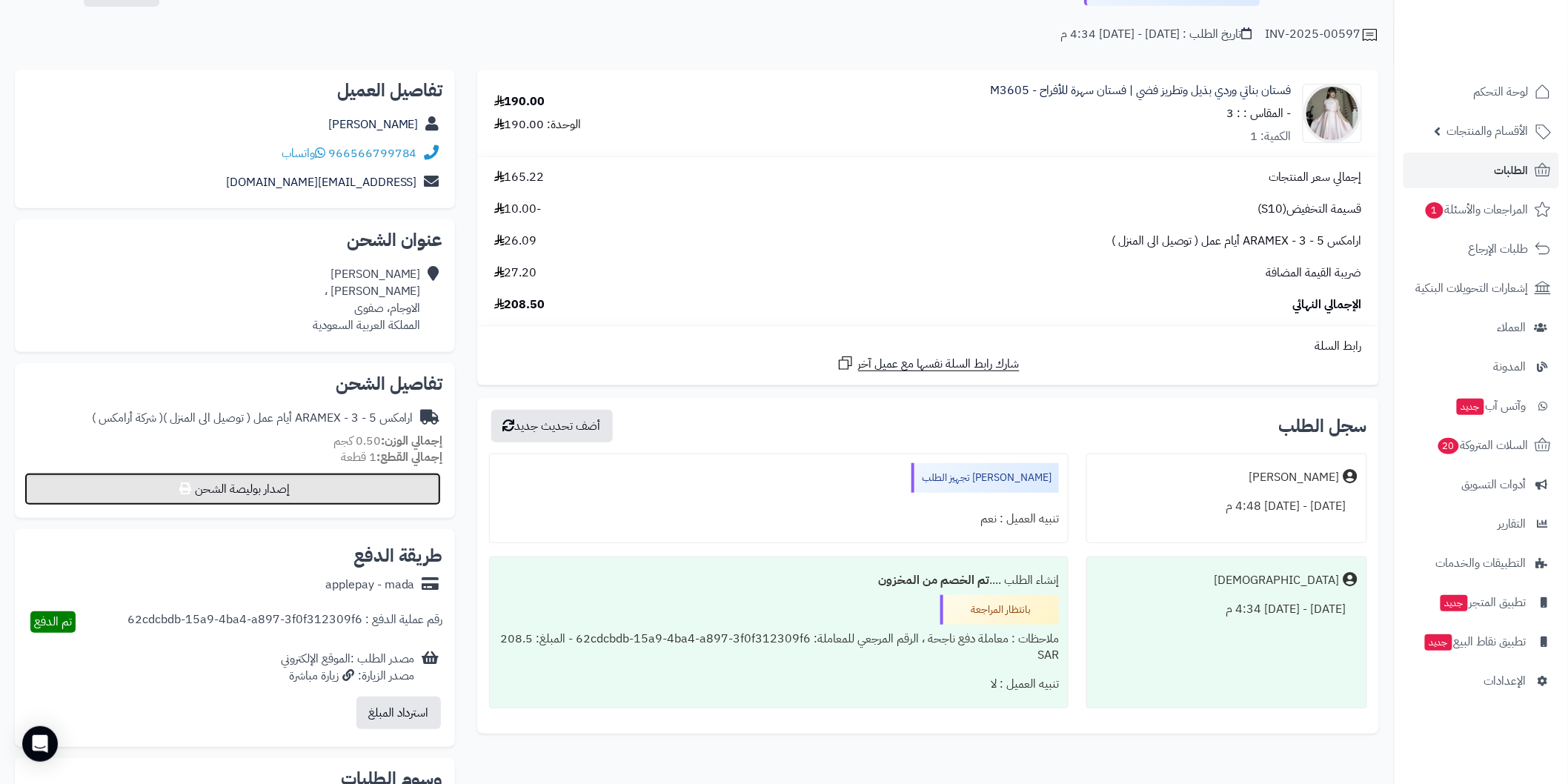
click at [410, 492] on button "إصدار بوليصة الشحن" at bounding box center [233, 489] width 417 height 33
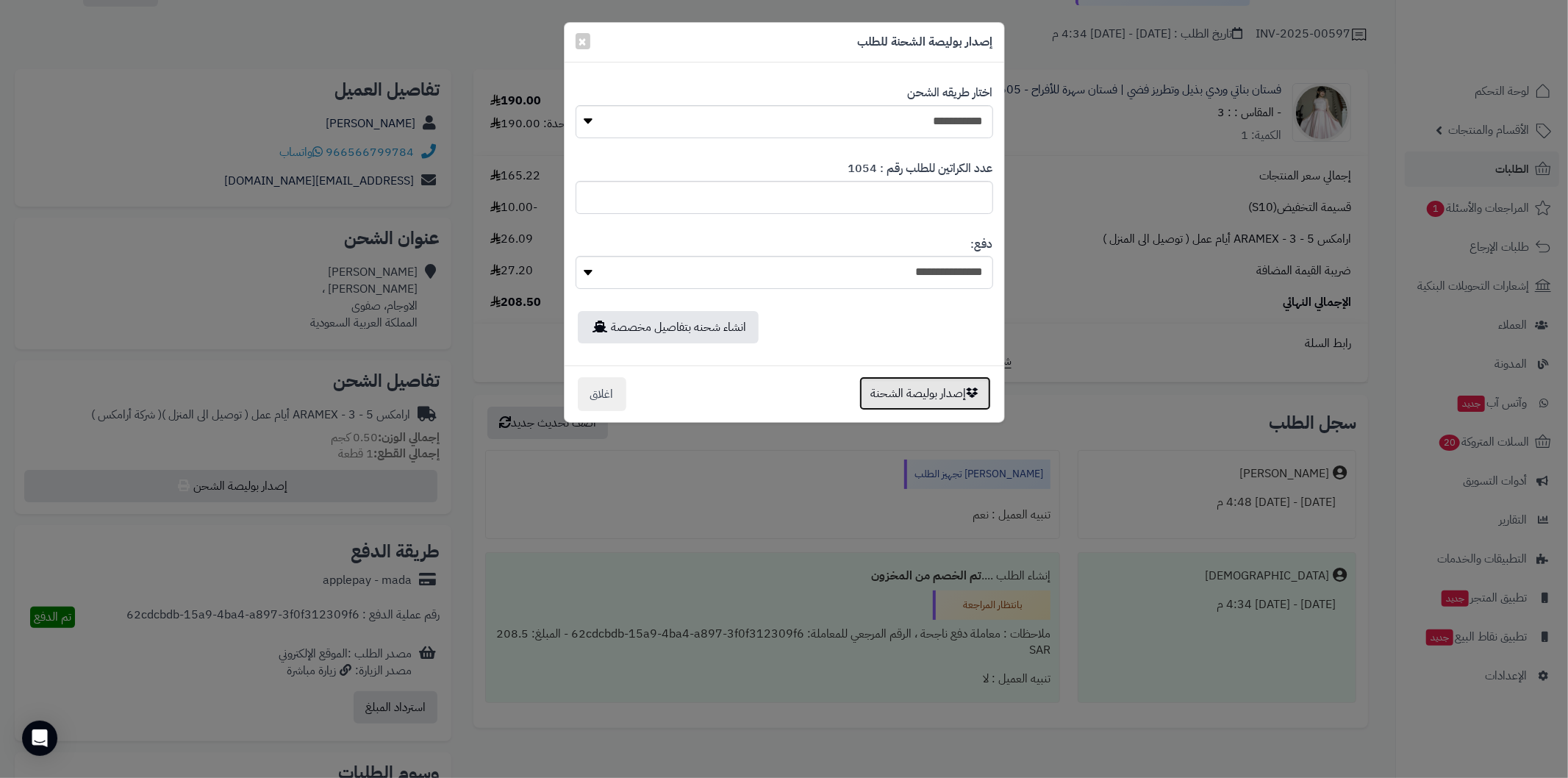
click at [886, 385] on button "إصدار بوليصة الشحنة" at bounding box center [924, 392] width 132 height 34
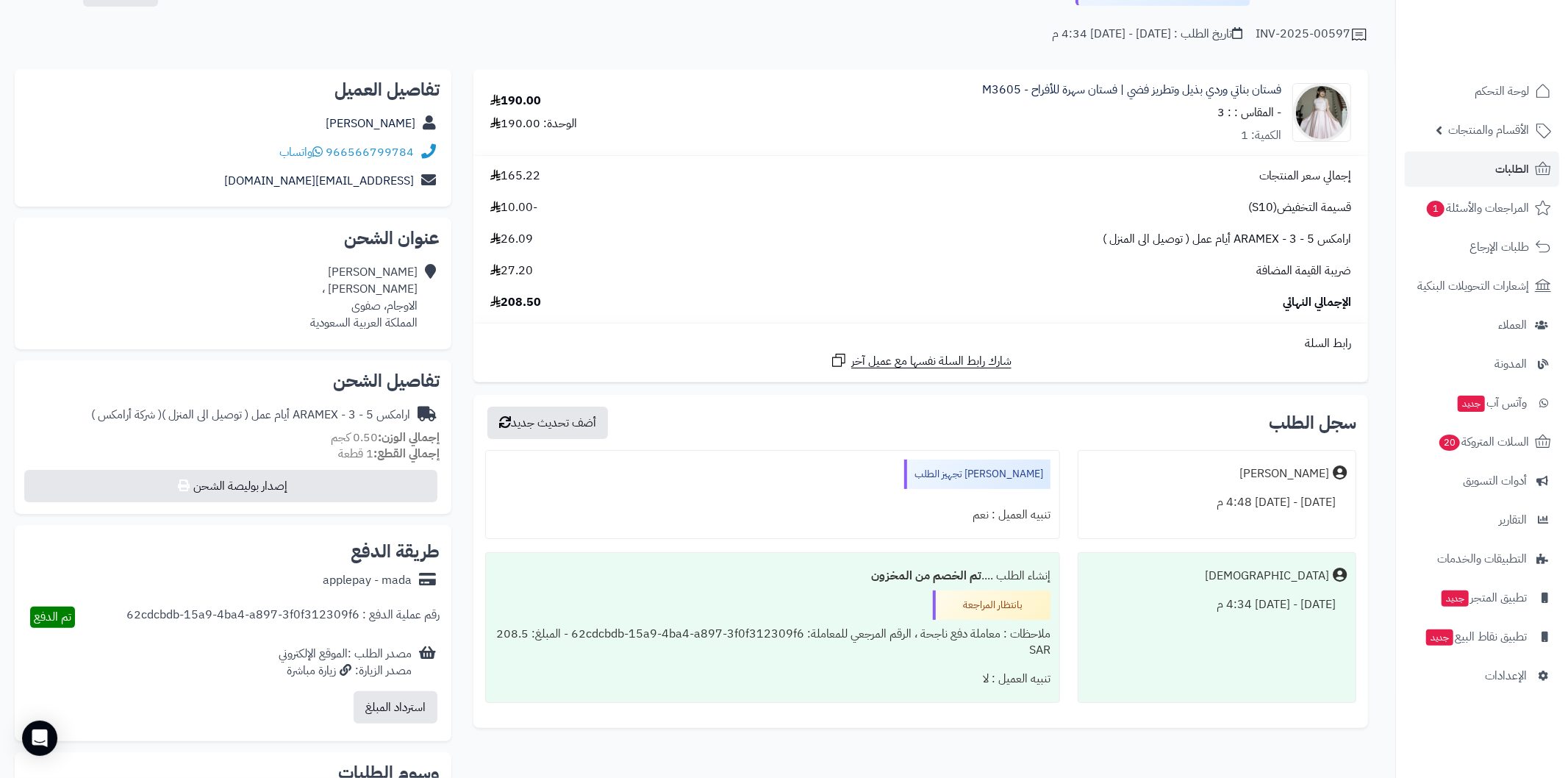
click at [615, 440] on body "رفيق ! الطلبات معالجة مكتمل إرجاع المنتجات العملاء المتواجدون الان 976 عملاء من…" at bounding box center [784, 281] width 1568 height 778
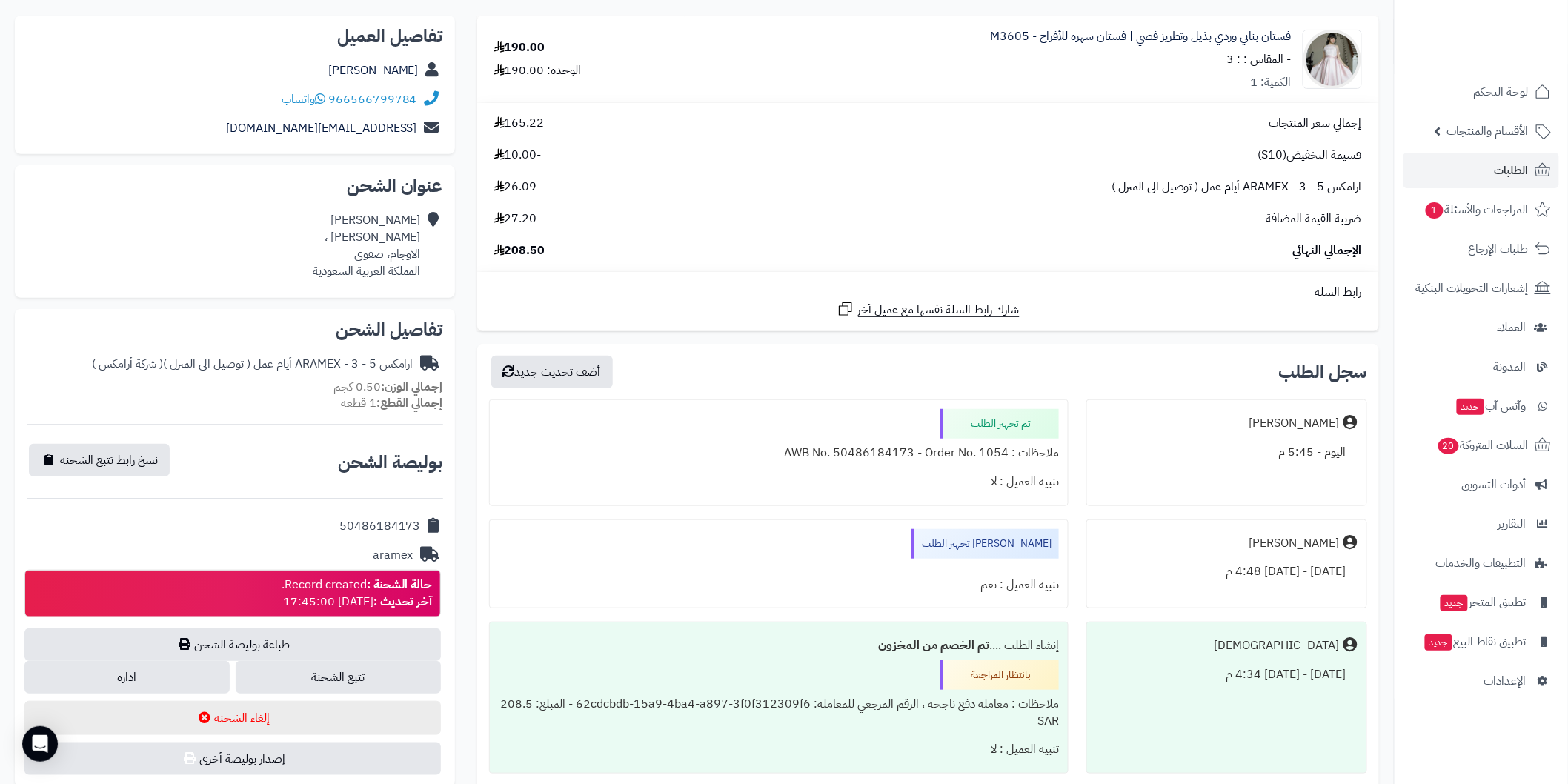
scroll to position [217, 0]
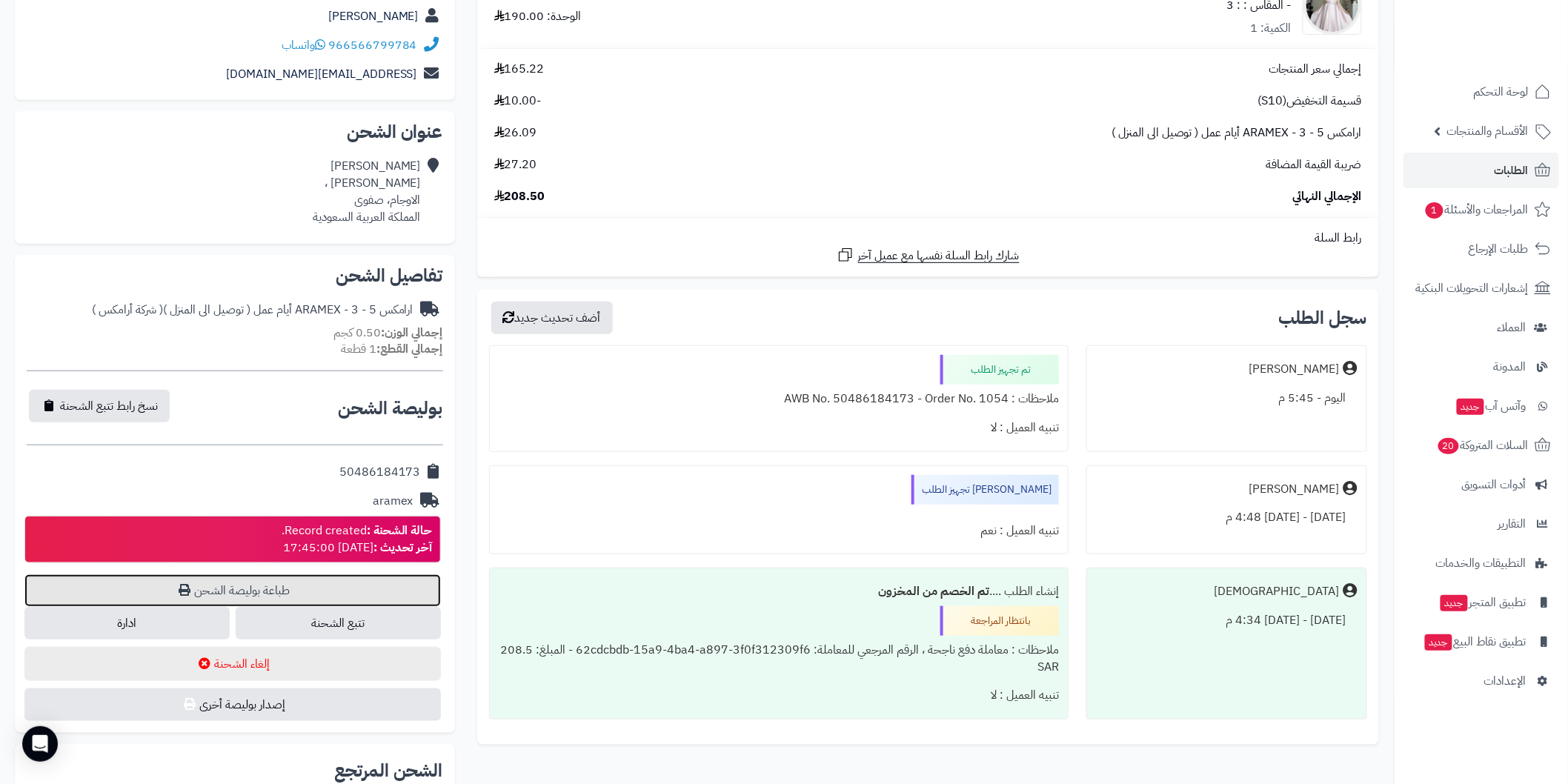
click at [312, 585] on link "طباعة بوليصة الشحن" at bounding box center [233, 590] width 417 height 33
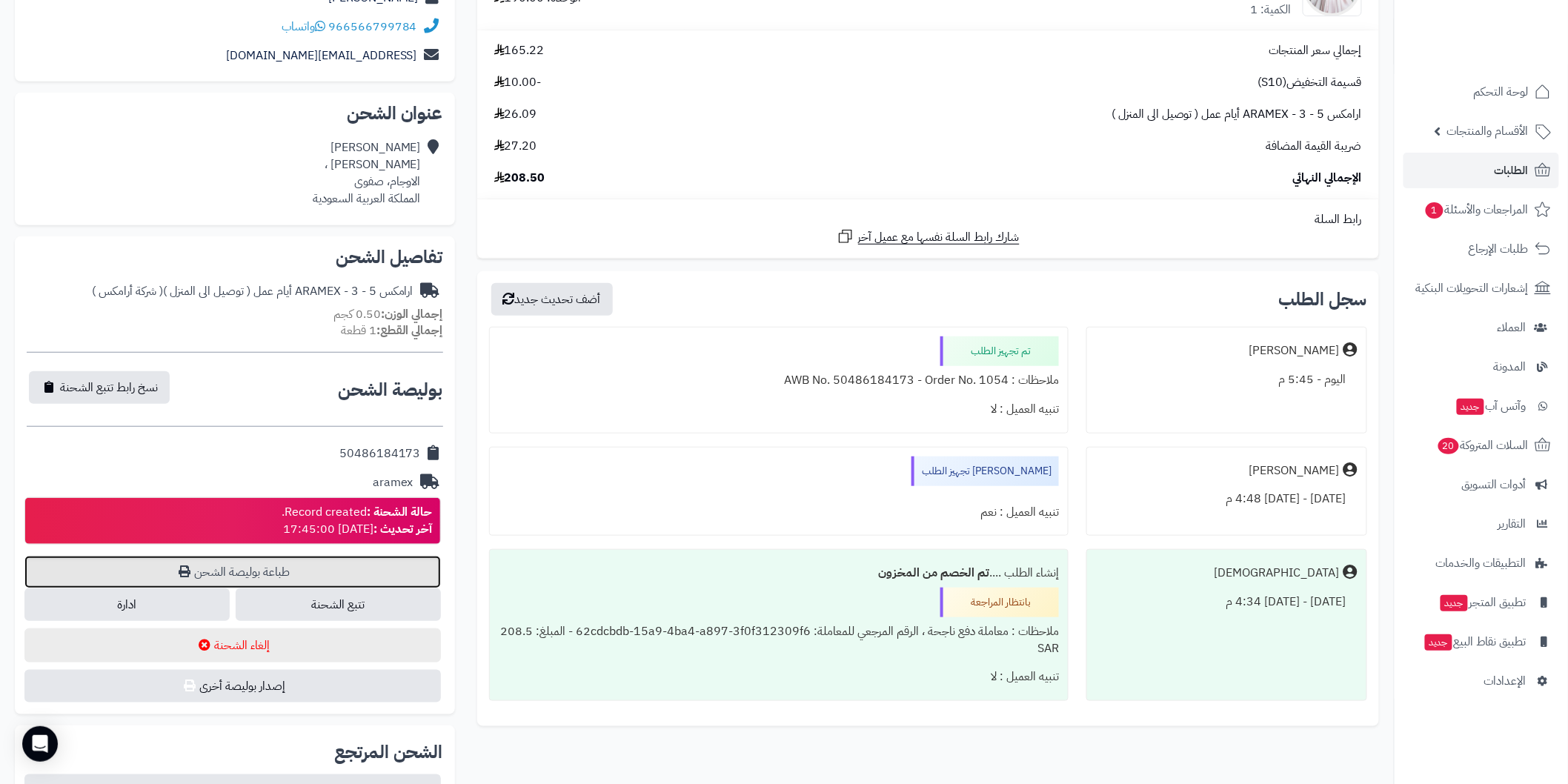
scroll to position [0, 0]
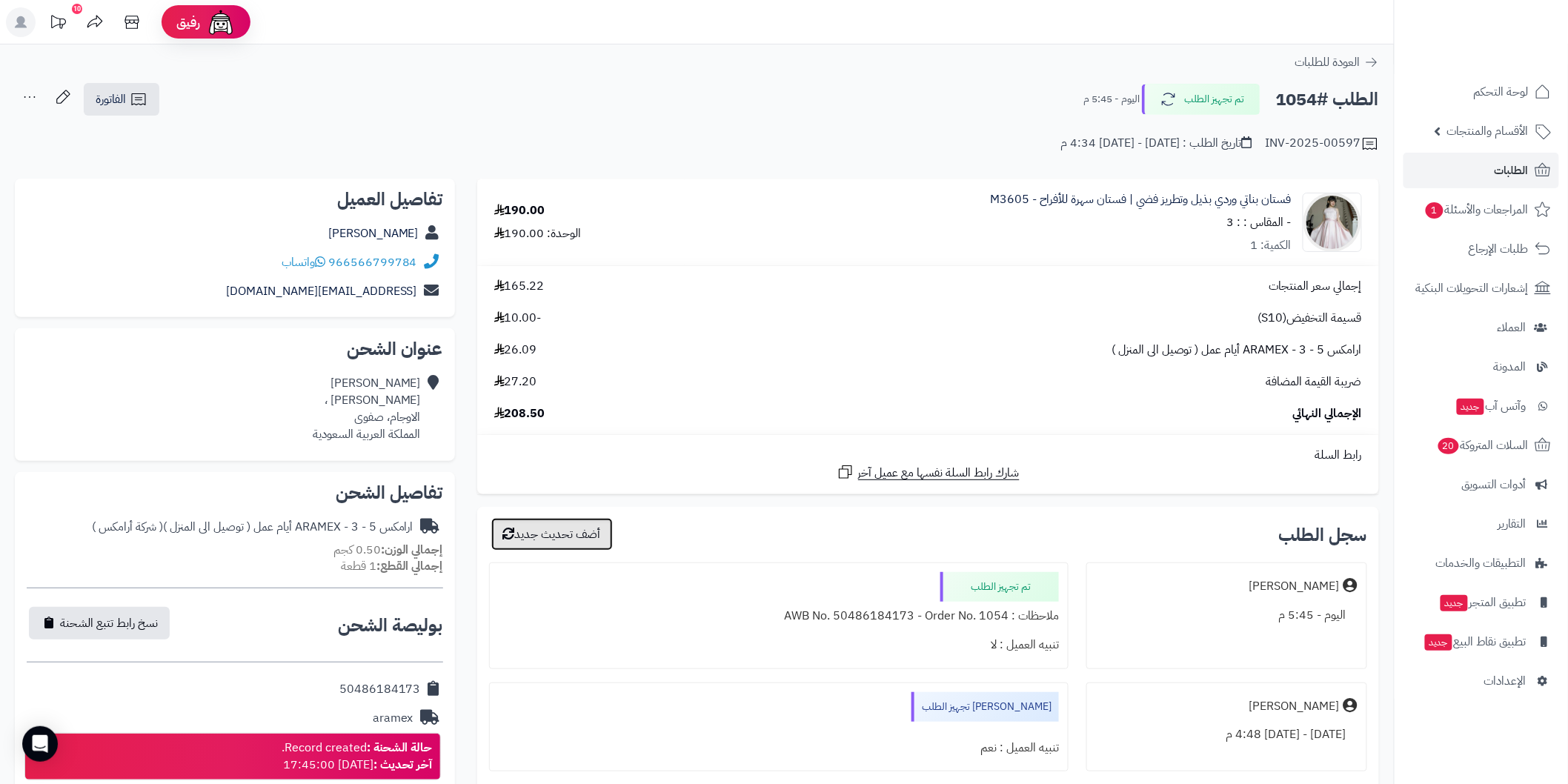
click at [599, 540] on button "أضف تحديث جديد" at bounding box center [552, 534] width 121 height 33
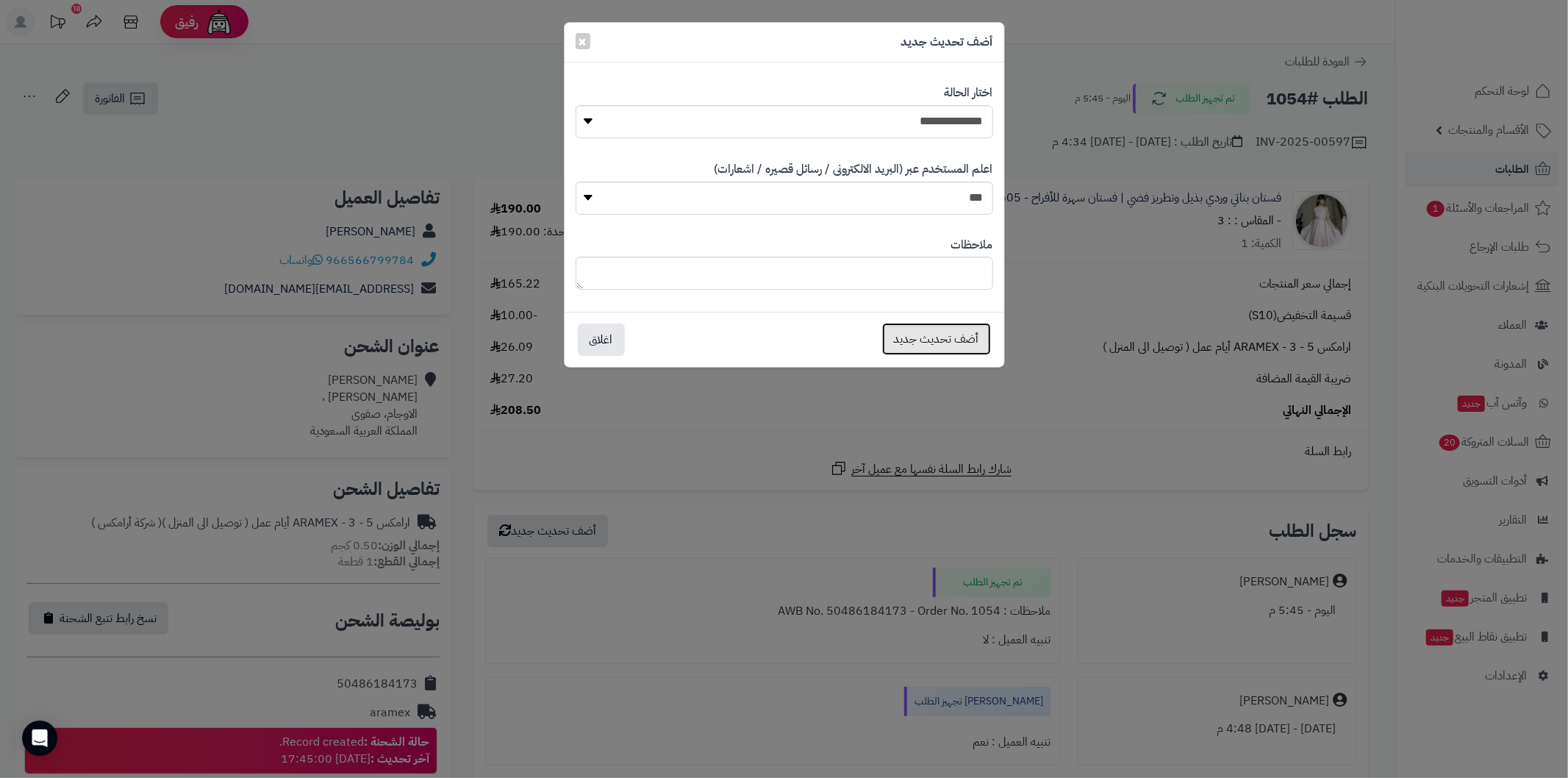
click at [941, 347] on button "أضف تحديث جديد" at bounding box center [936, 338] width 109 height 32
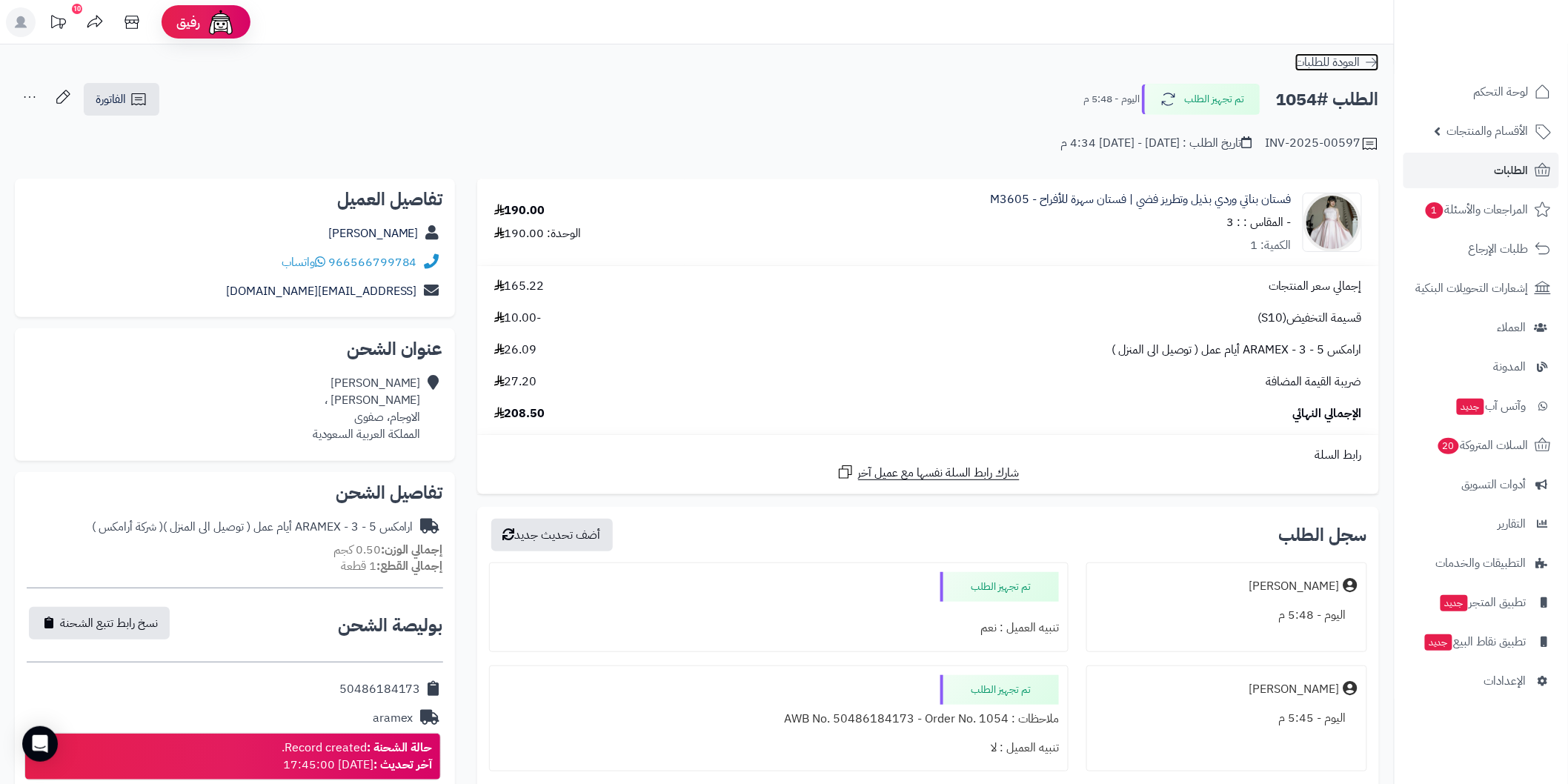
click at [1371, 59] on icon at bounding box center [1372, 62] width 15 height 15
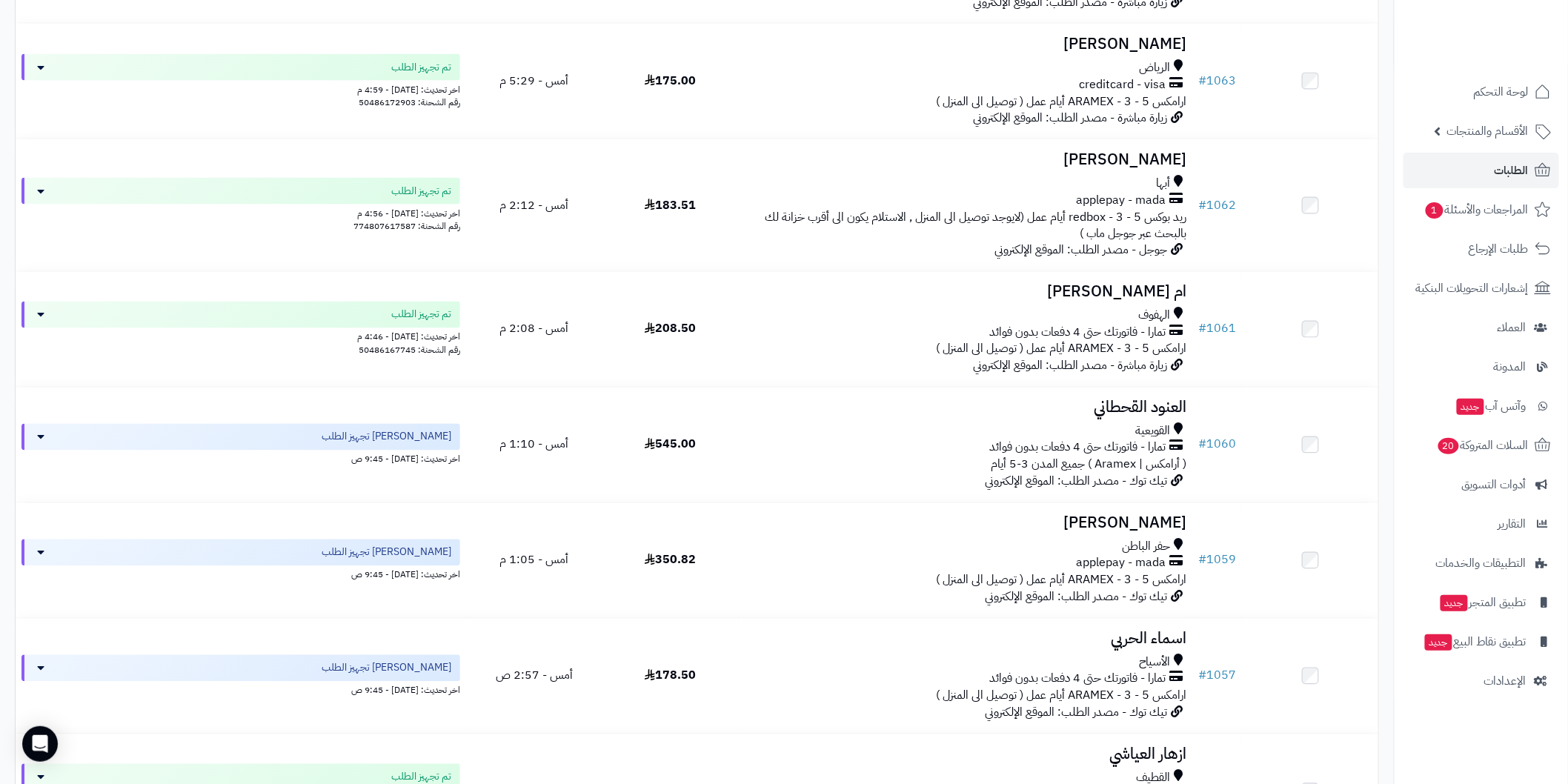
scroll to position [987, 0]
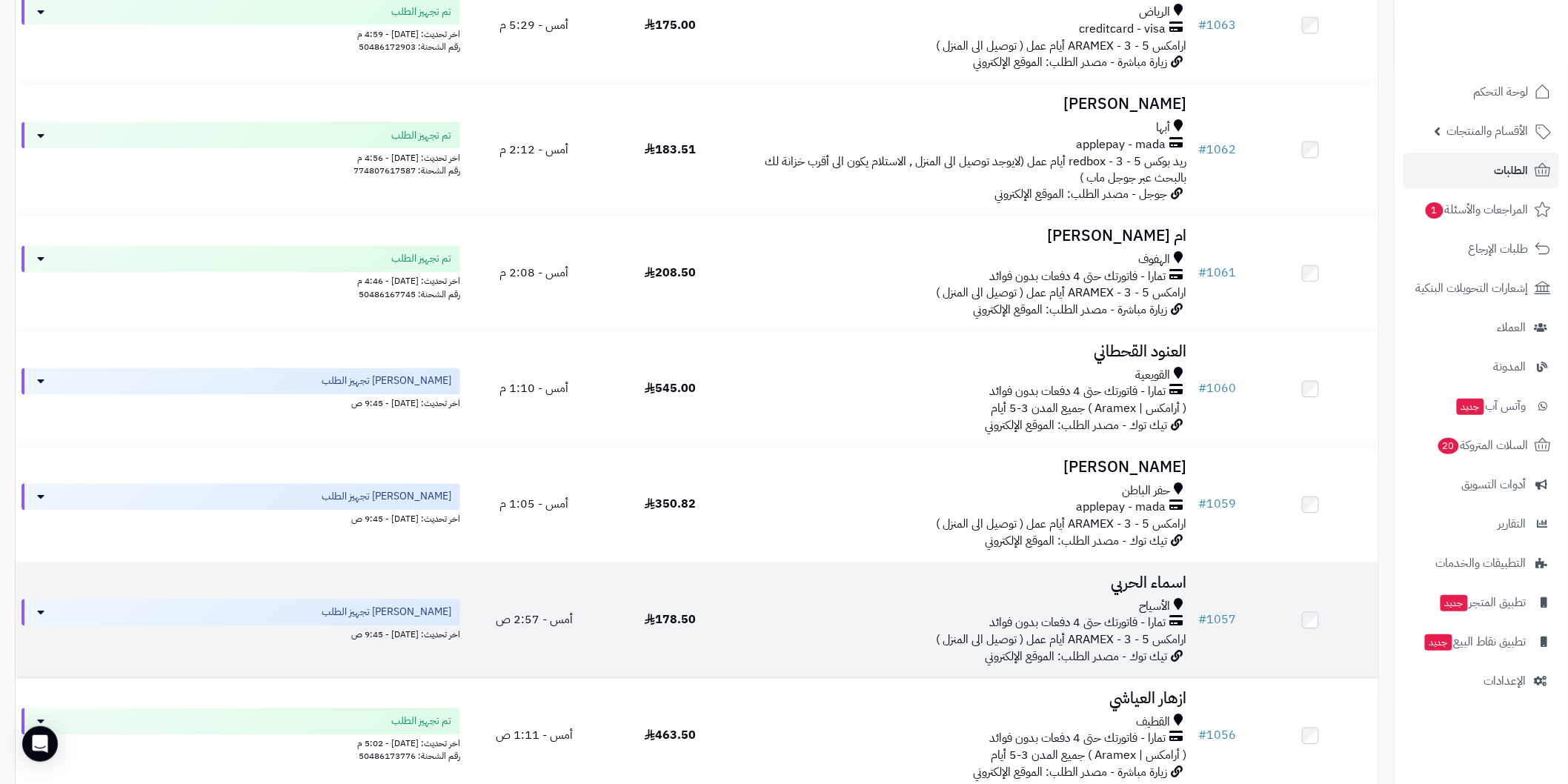
click at [1257, 617] on td at bounding box center [1309, 620] width 136 height 115
click at [1184, 578] on h3 "اسماء الحربي" at bounding box center [966, 583] width 441 height 17
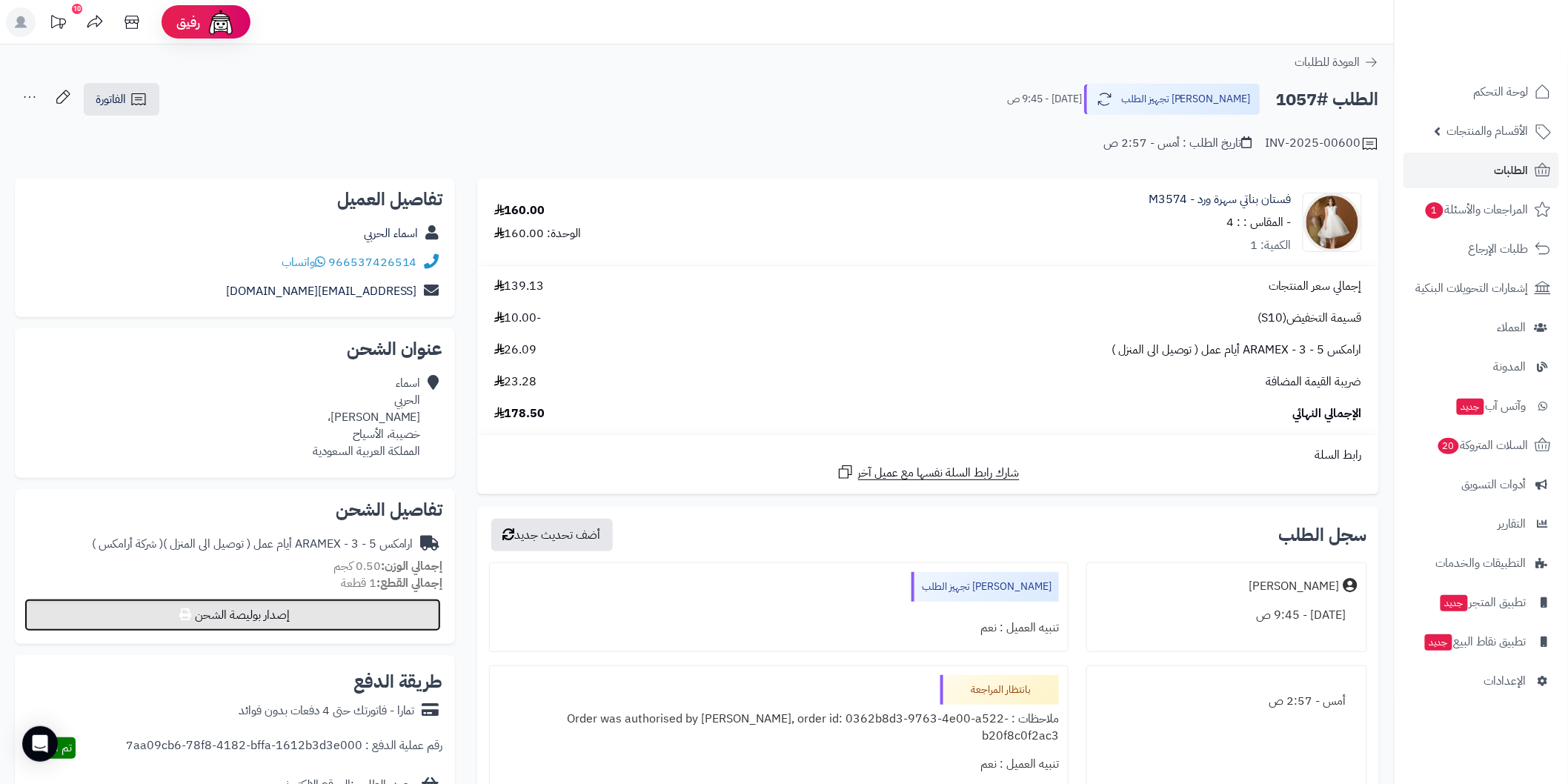
click at [427, 609] on button "إصدار بوليصة الشحن" at bounding box center [233, 614] width 417 height 33
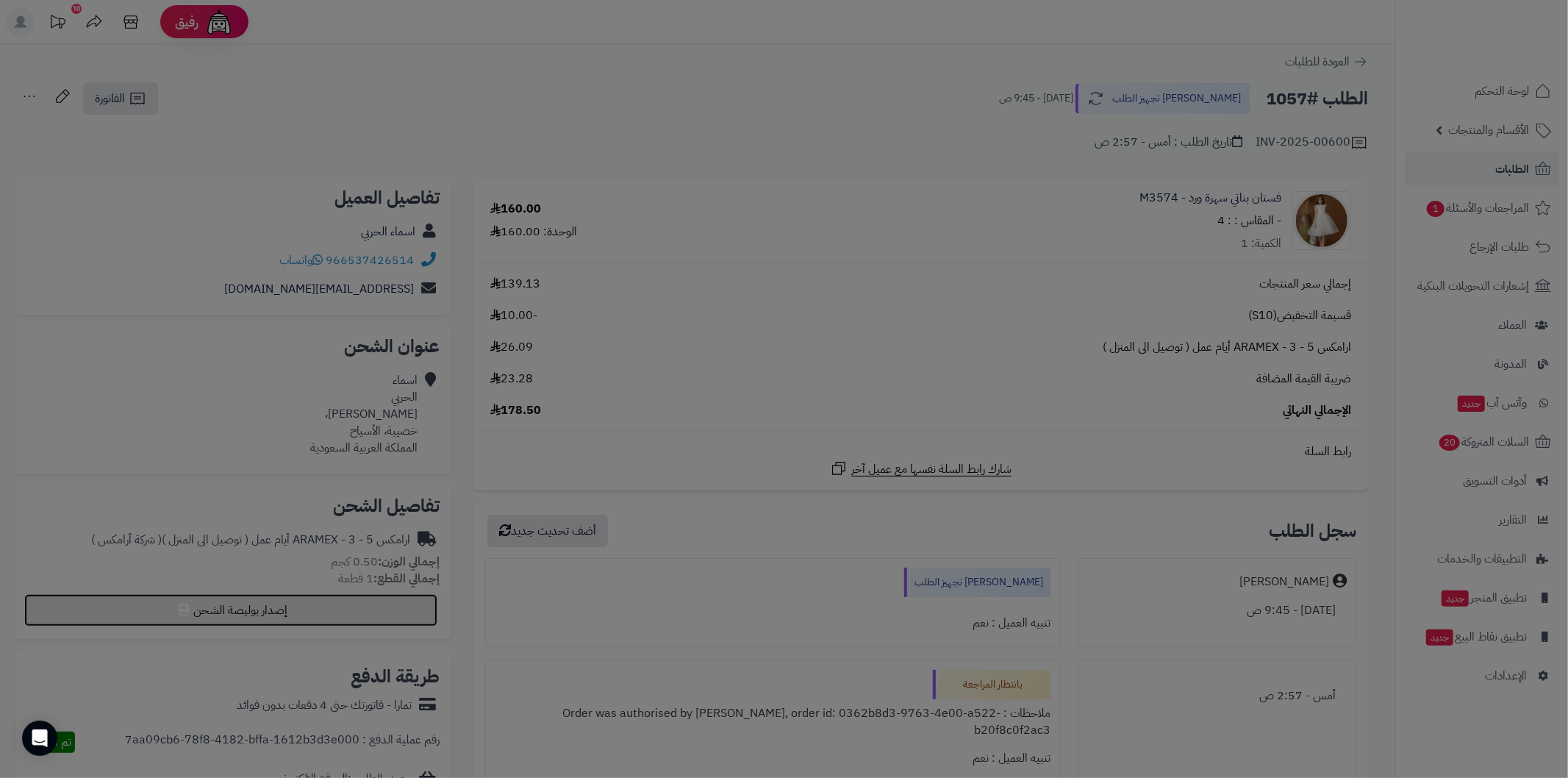
select select "******"
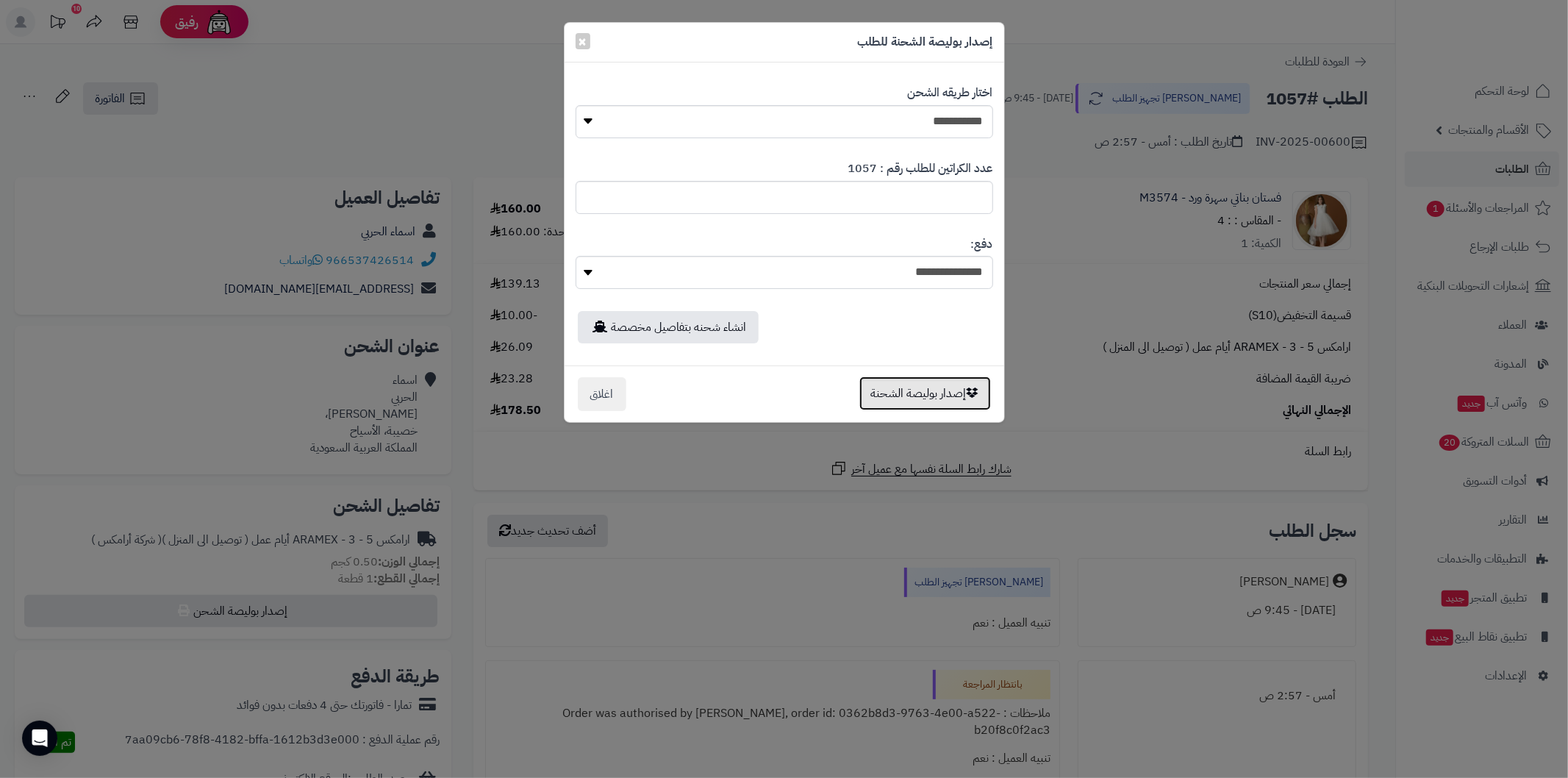
click at [936, 387] on button "إصدار بوليصة الشحنة" at bounding box center [924, 392] width 132 height 34
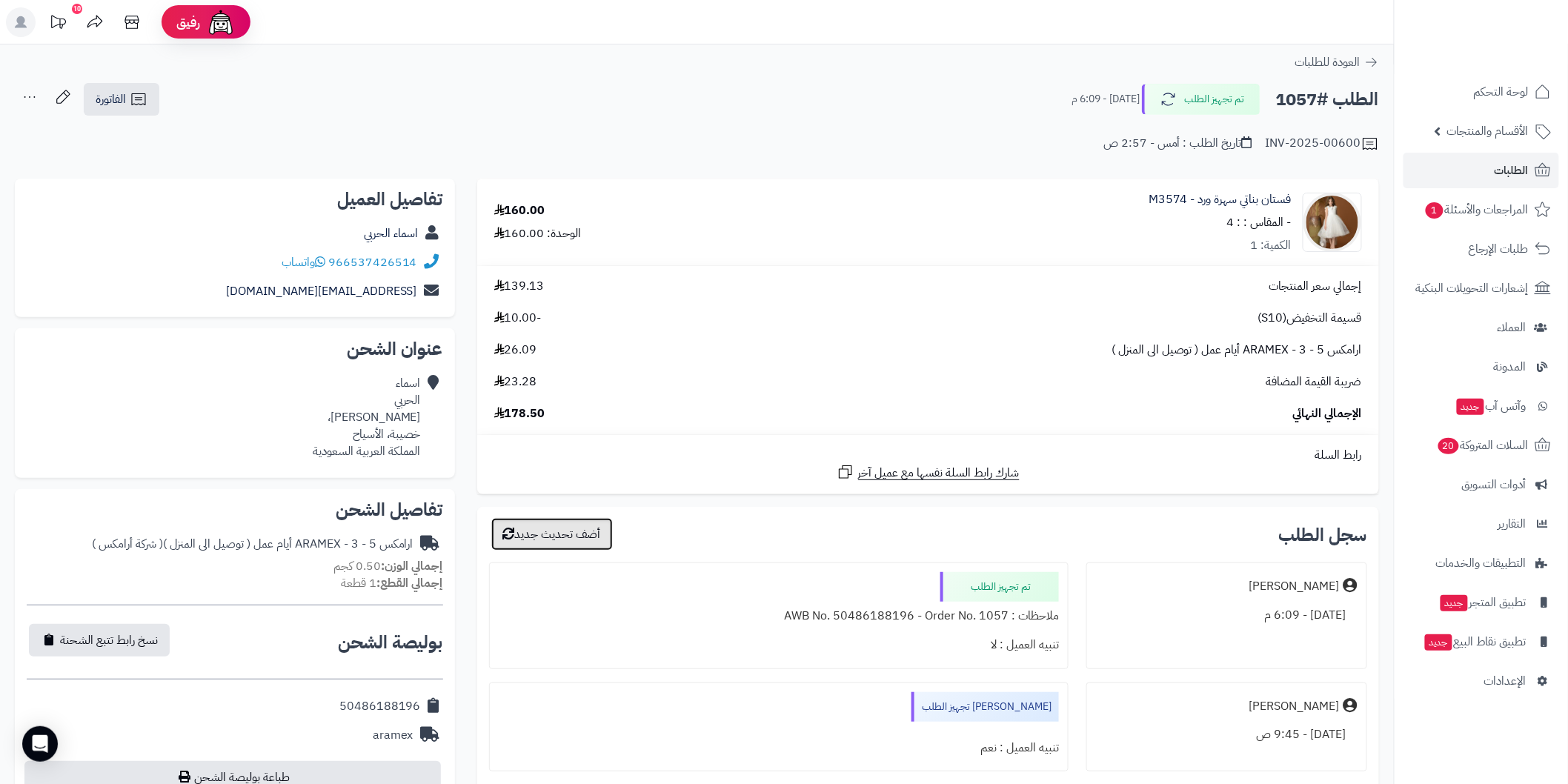
click at [591, 524] on button "أضف تحديث جديد" at bounding box center [552, 534] width 121 height 33
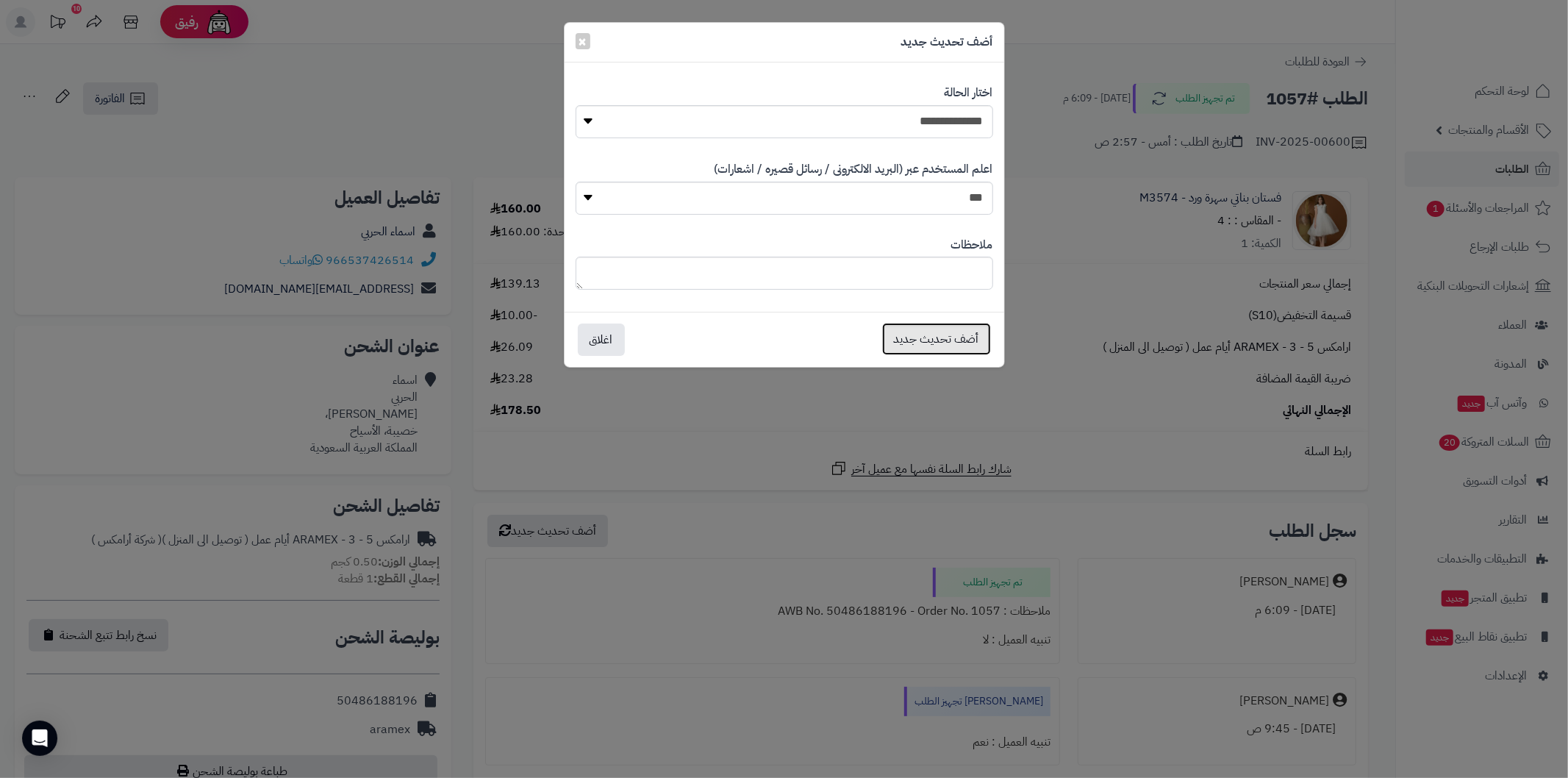
click at [956, 340] on button "أضف تحديث جديد" at bounding box center [936, 338] width 109 height 32
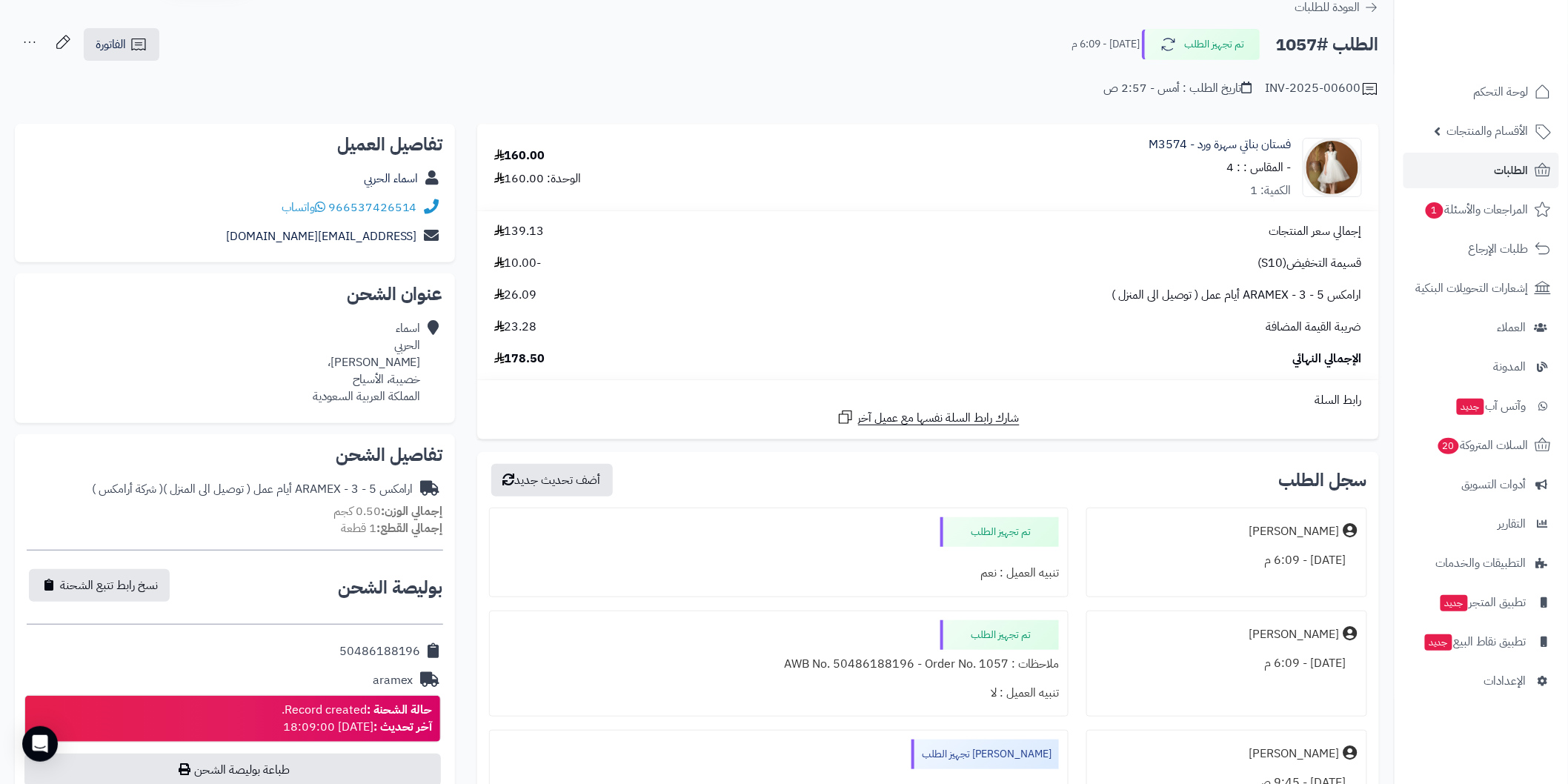
scroll to position [109, 0]
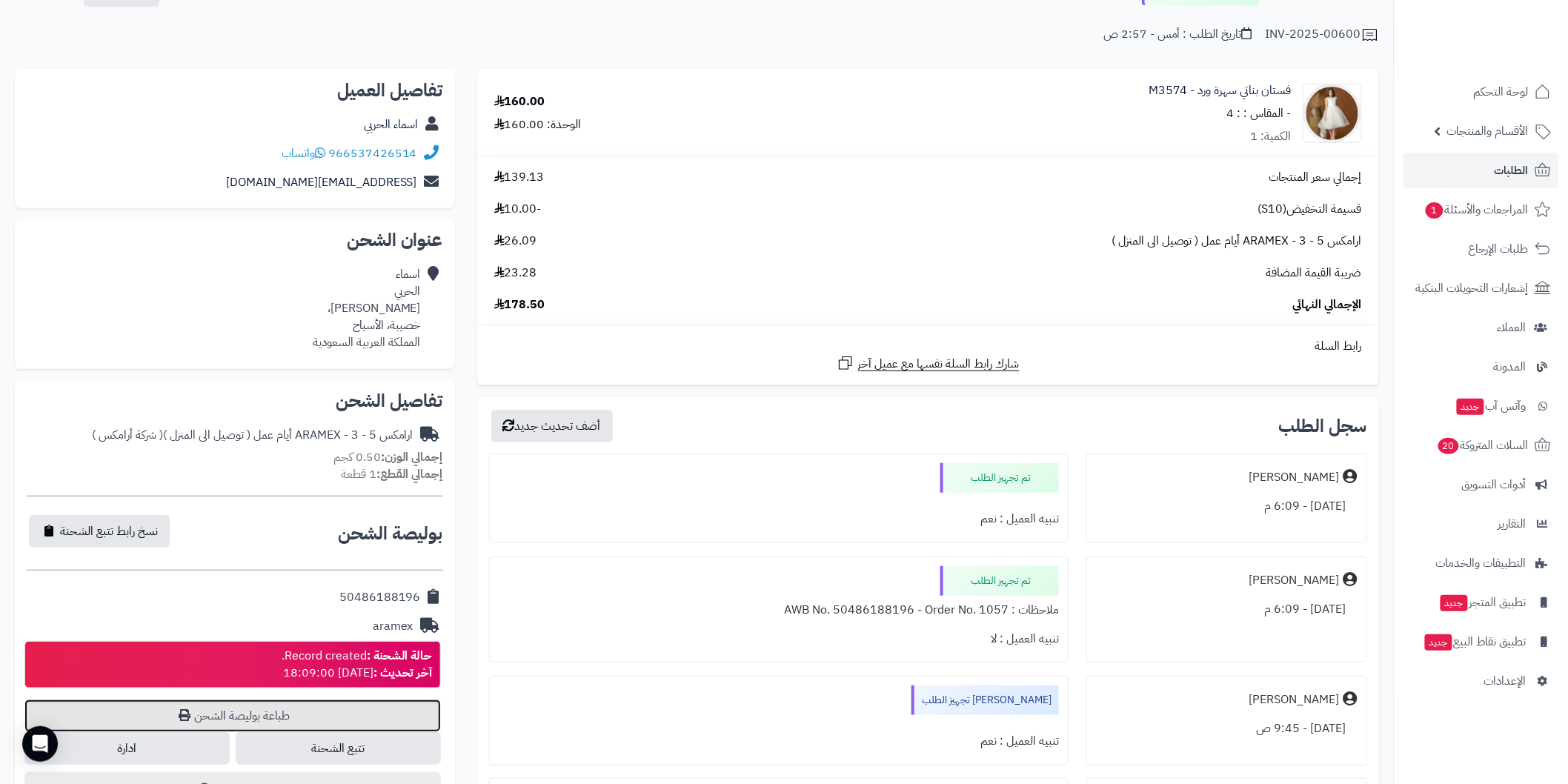
click at [423, 706] on link "طباعة بوليصة الشحن" at bounding box center [233, 715] width 417 height 33
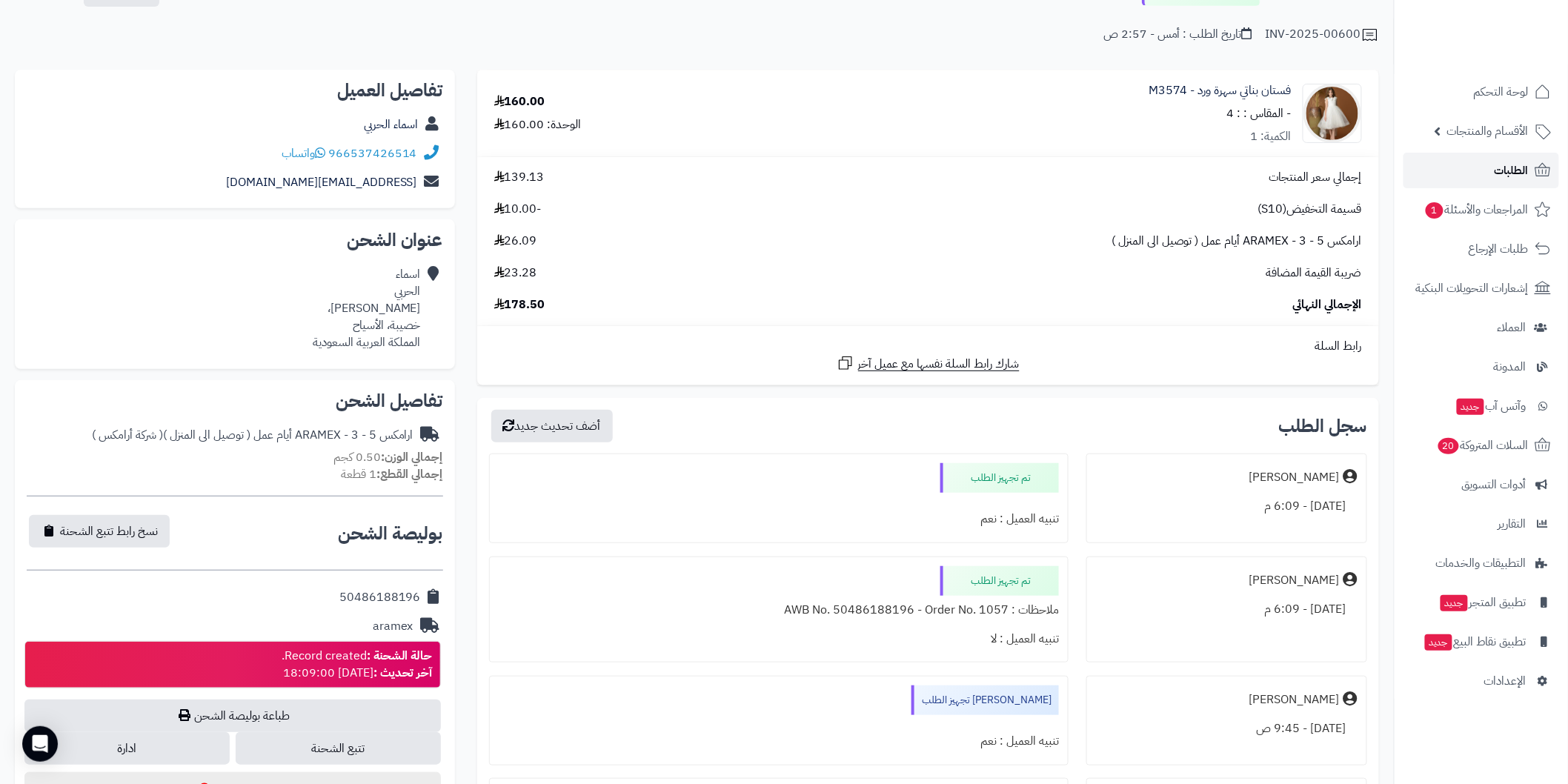
click at [1442, 163] on link "الطلبات" at bounding box center [1481, 171] width 156 height 35
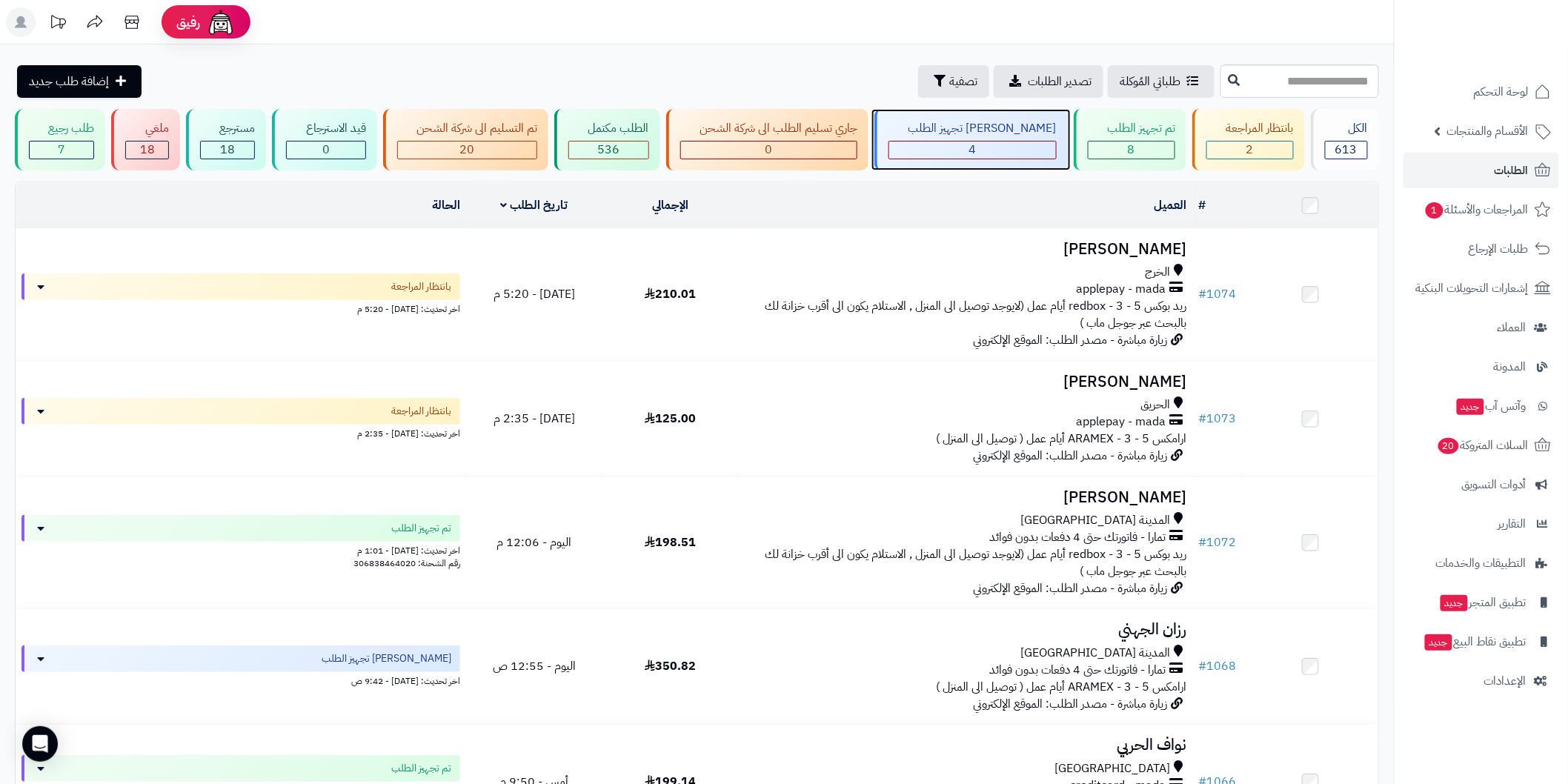
click at [1020, 163] on div "جاري تجهيز الطلب 4" at bounding box center [970, 140] width 193 height 62
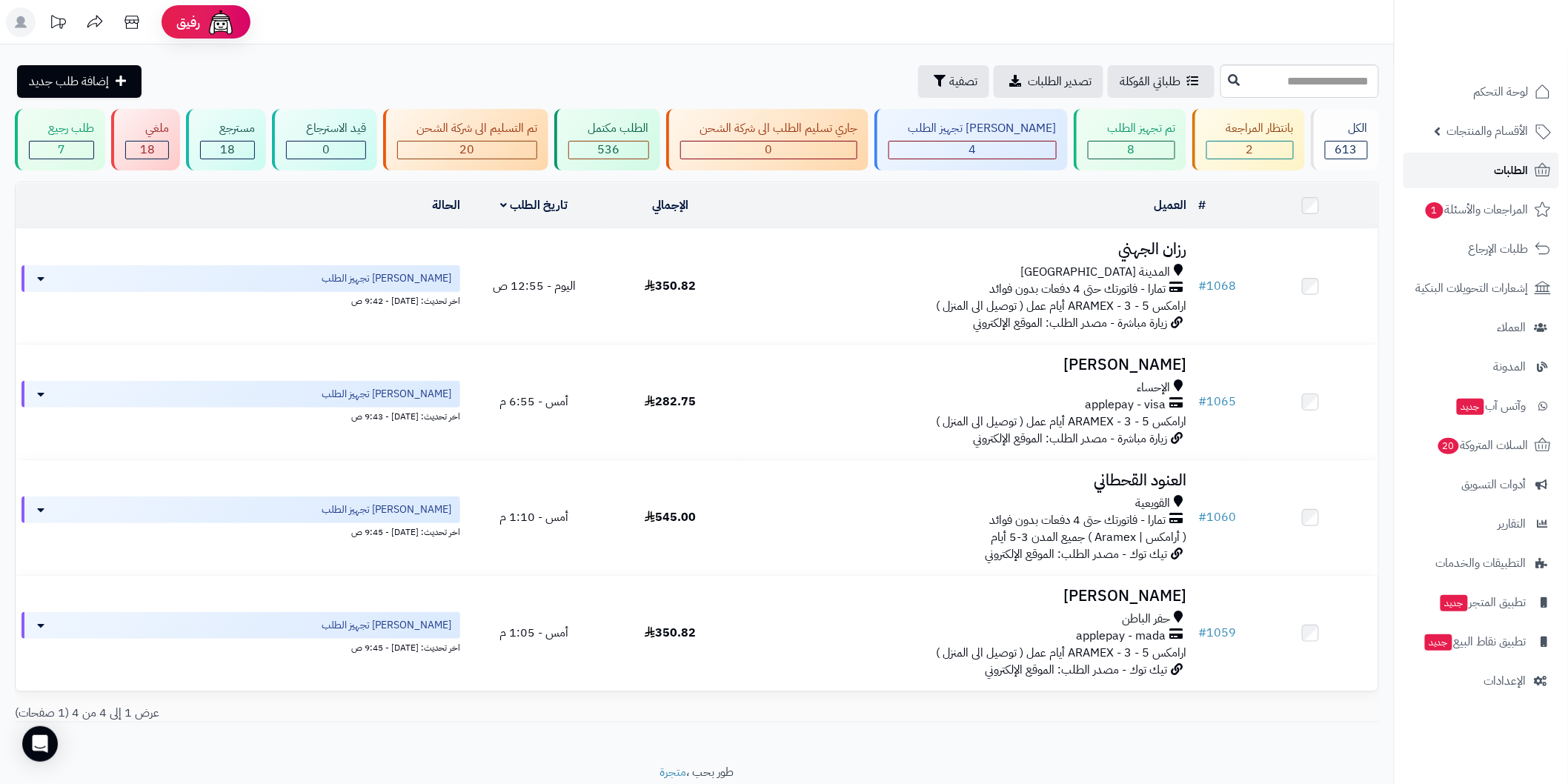
click at [1449, 157] on link "الطلبات" at bounding box center [1481, 171] width 156 height 35
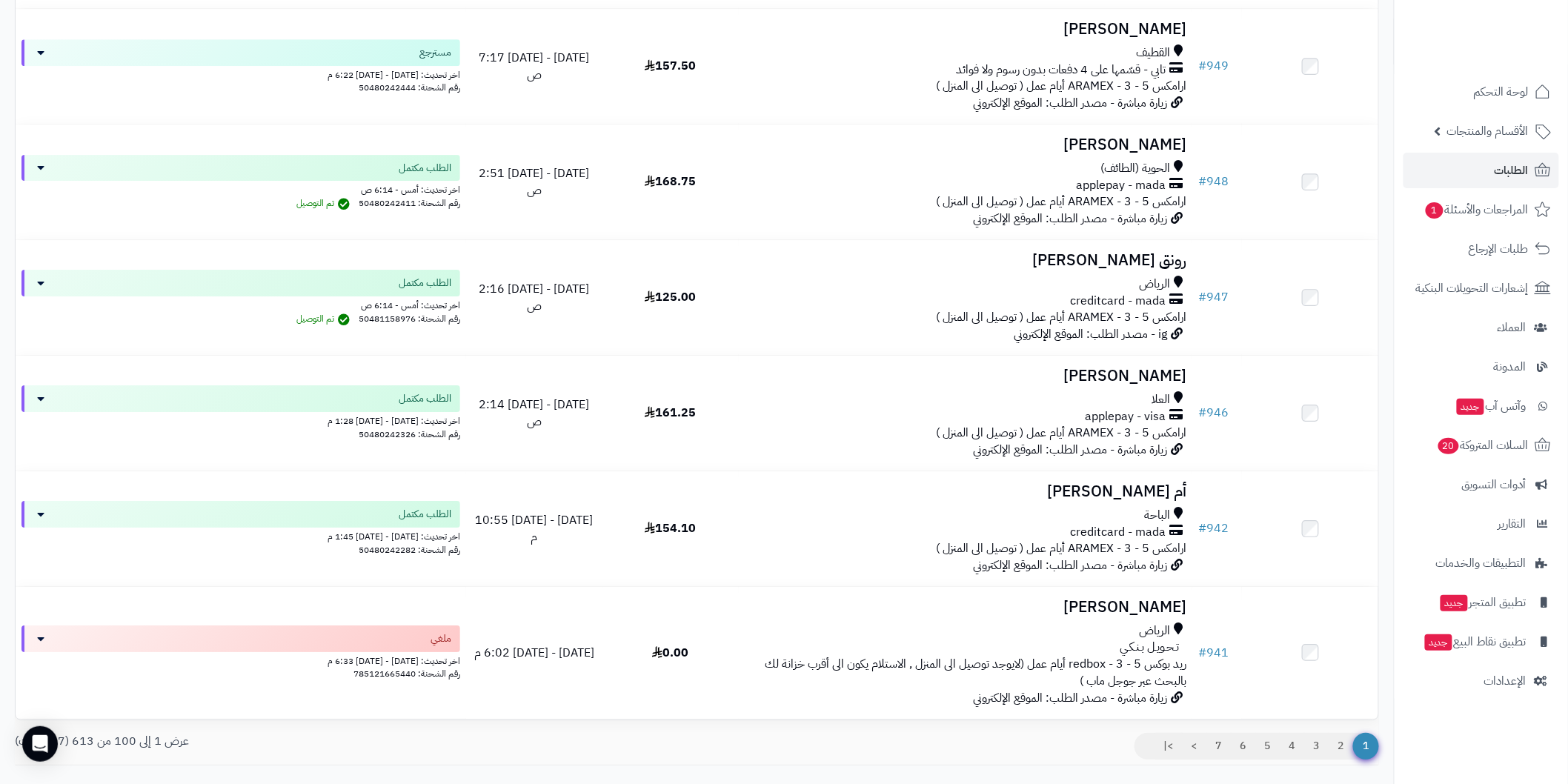
scroll to position [11474, 0]
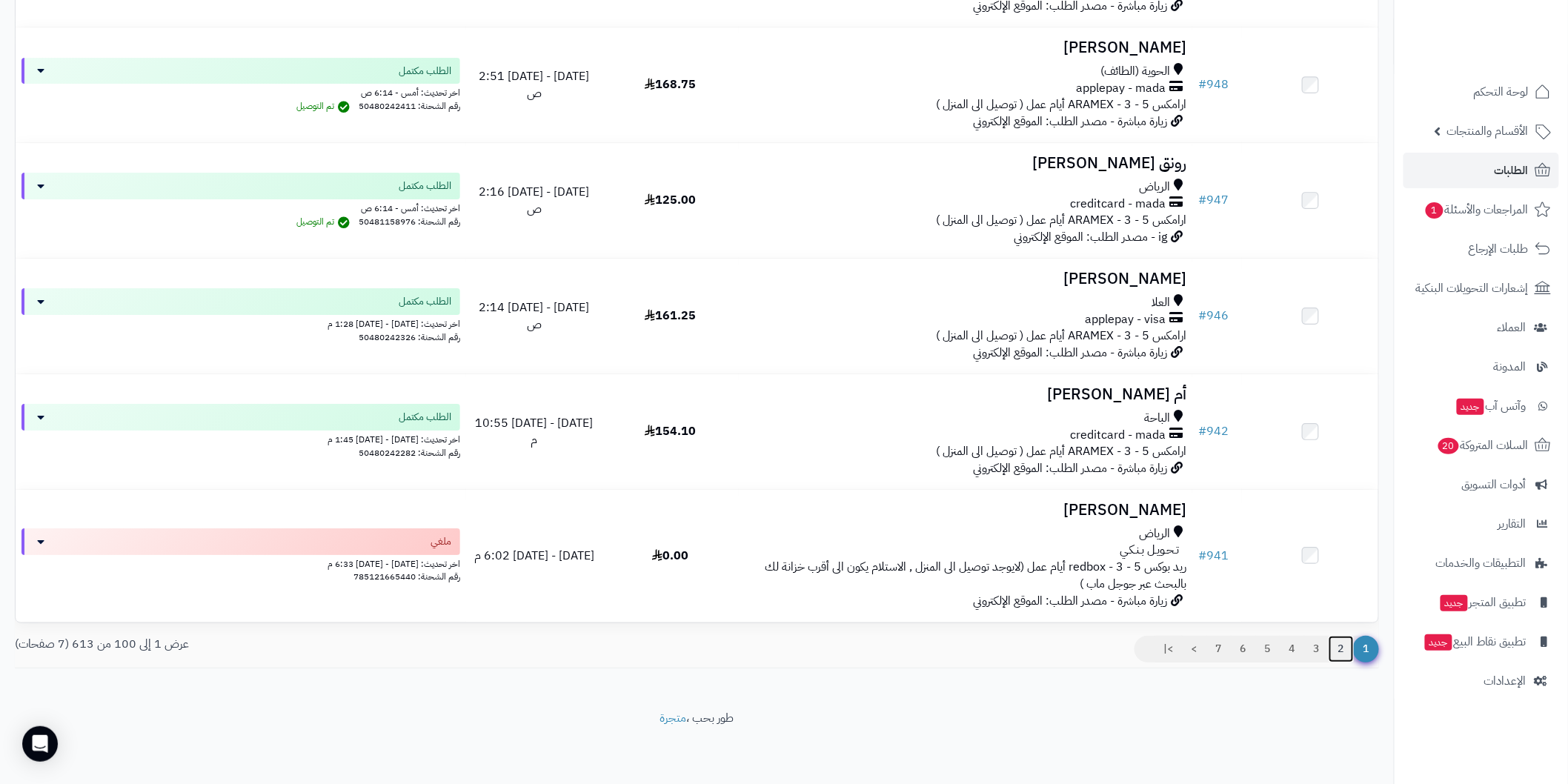
click at [1338, 652] on link "2" at bounding box center [1341, 649] width 26 height 26
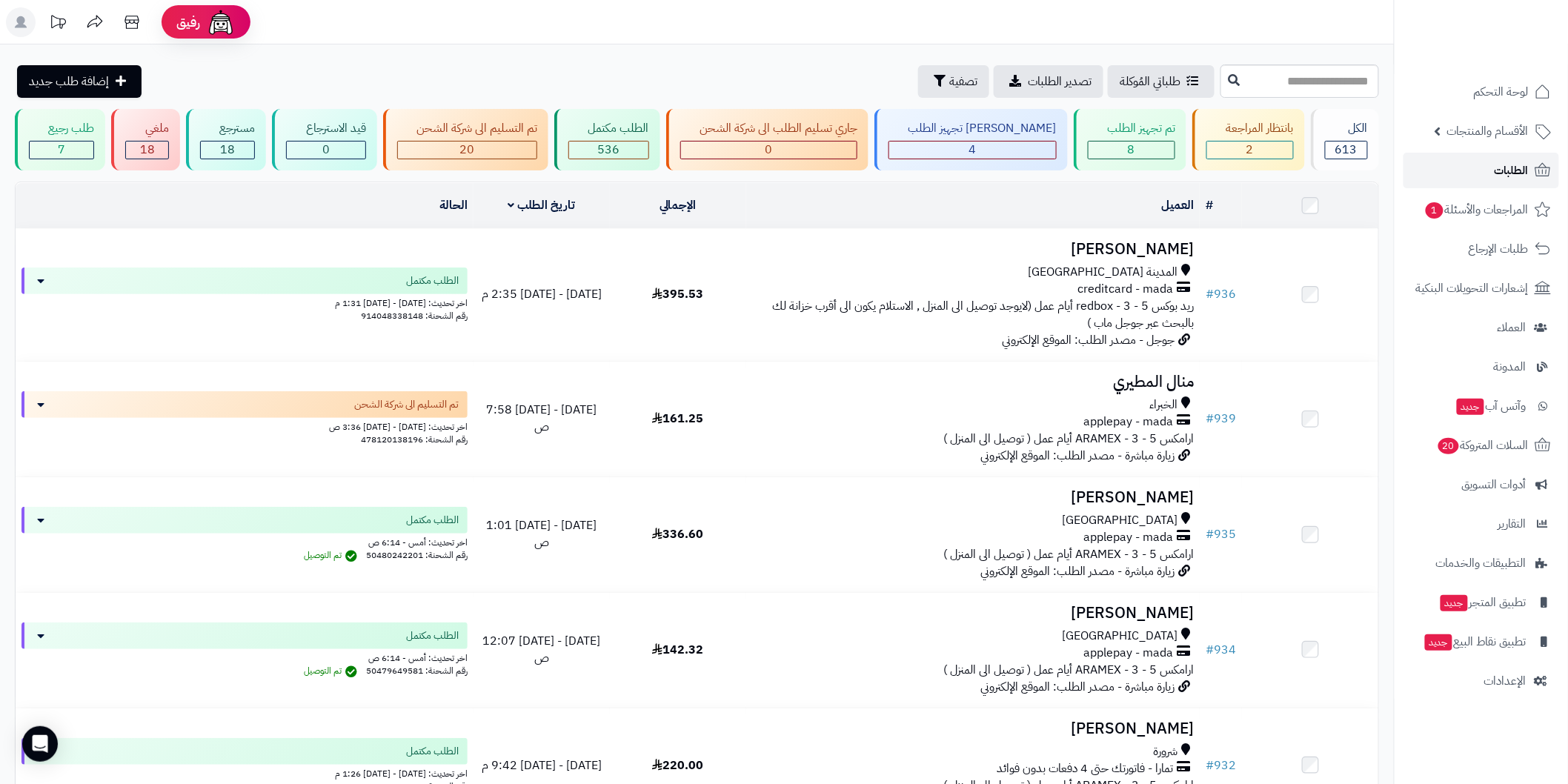
click at [1463, 171] on link "الطلبات" at bounding box center [1481, 171] width 156 height 35
